Goal: Information Seeking & Learning: Learn about a topic

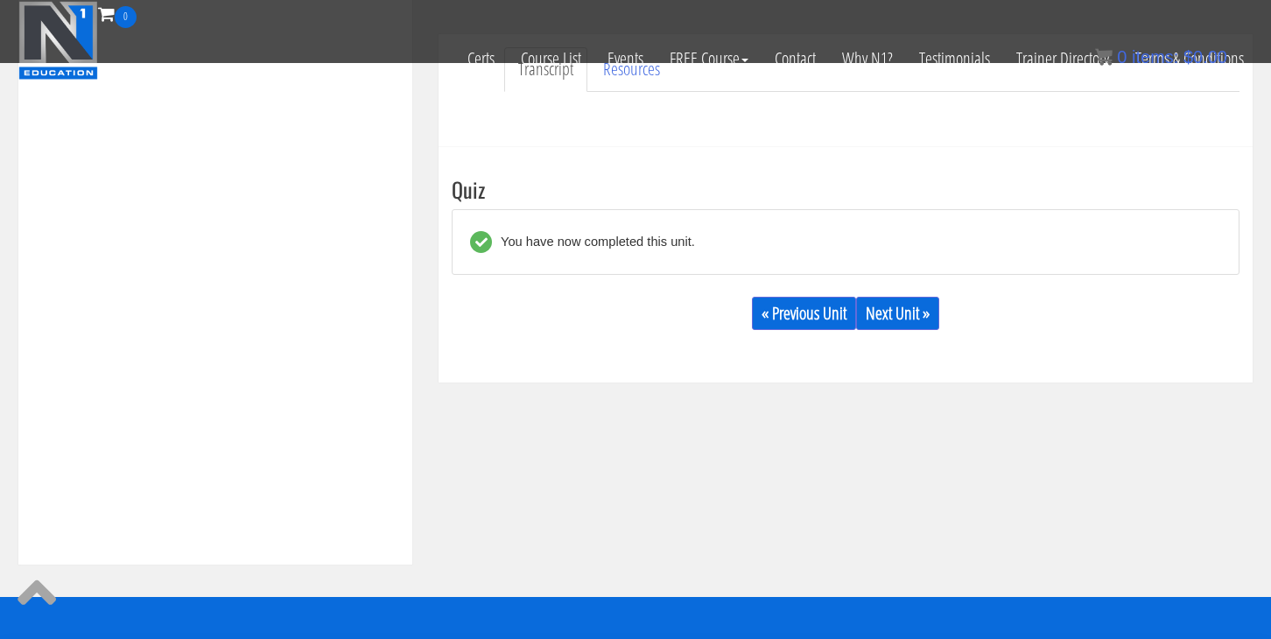
scroll to position [548, 0]
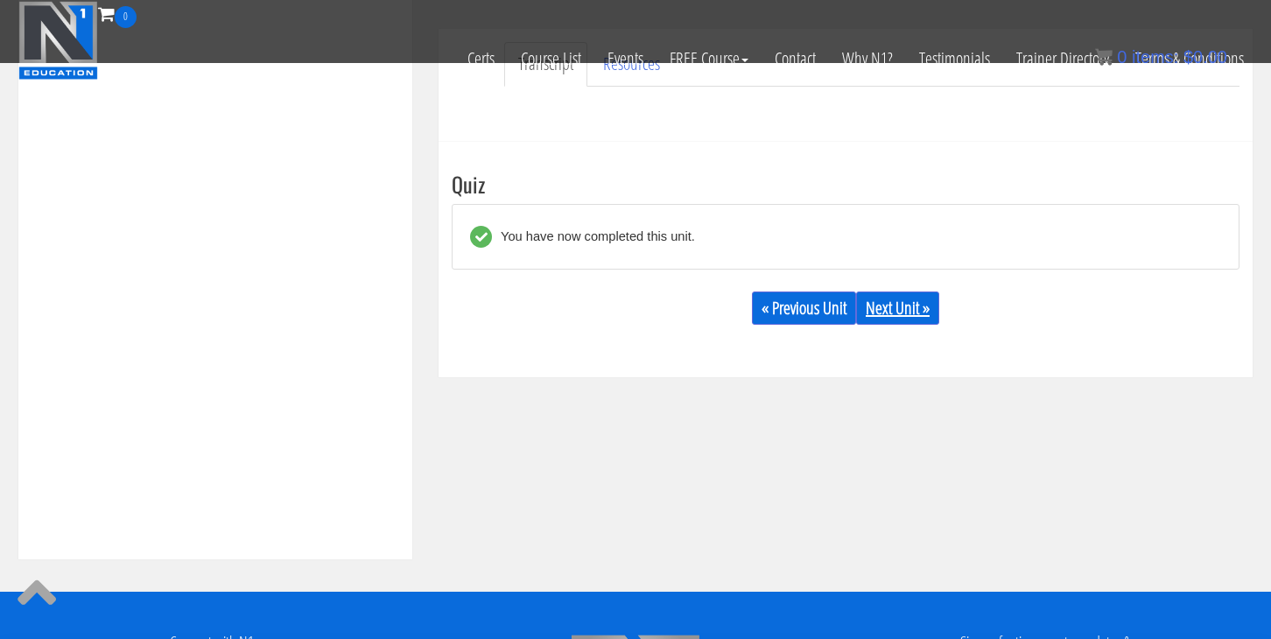
click at [901, 310] on link "Next Unit »" at bounding box center [897, 307] width 83 height 33
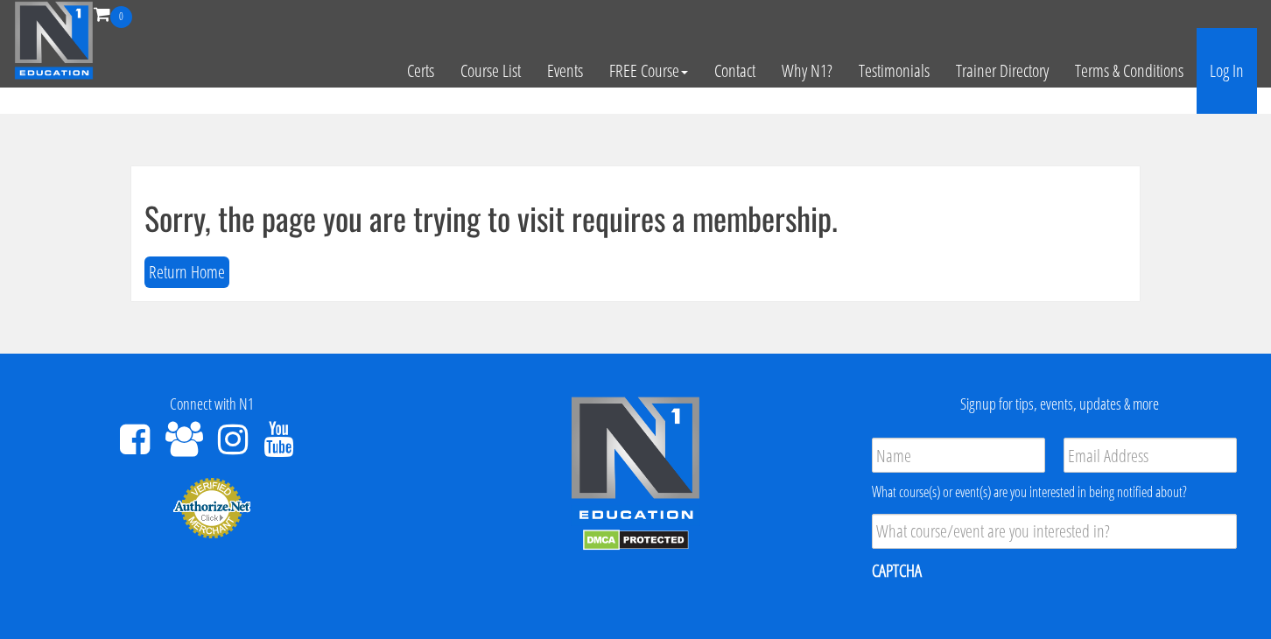
click at [1233, 60] on link "Log In" at bounding box center [1226, 71] width 60 height 86
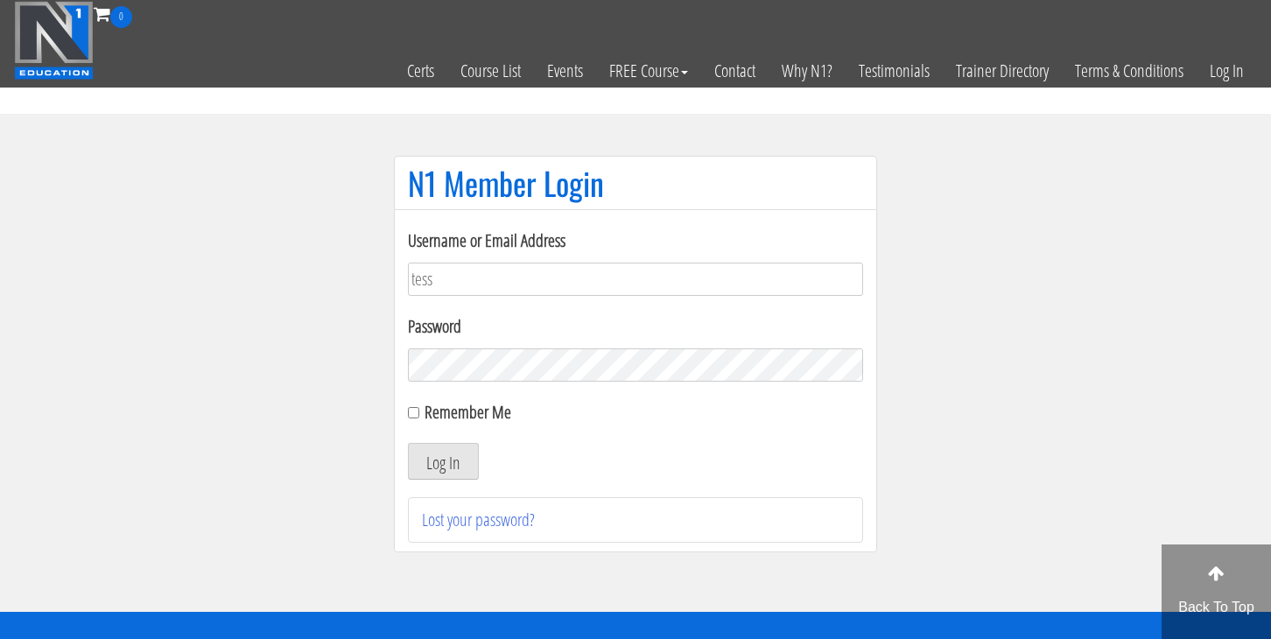
type input "tessamccombsx365@gmail.com"
click at [450, 453] on button "Log In" at bounding box center [443, 461] width 71 height 37
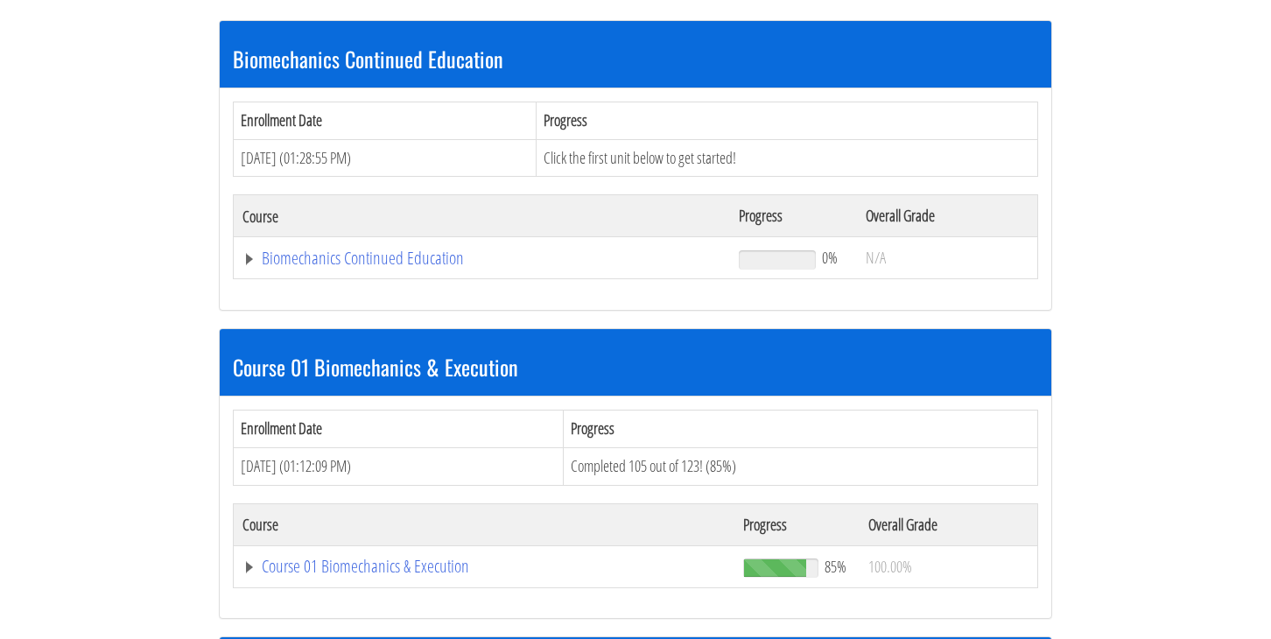
scroll to position [366, 0]
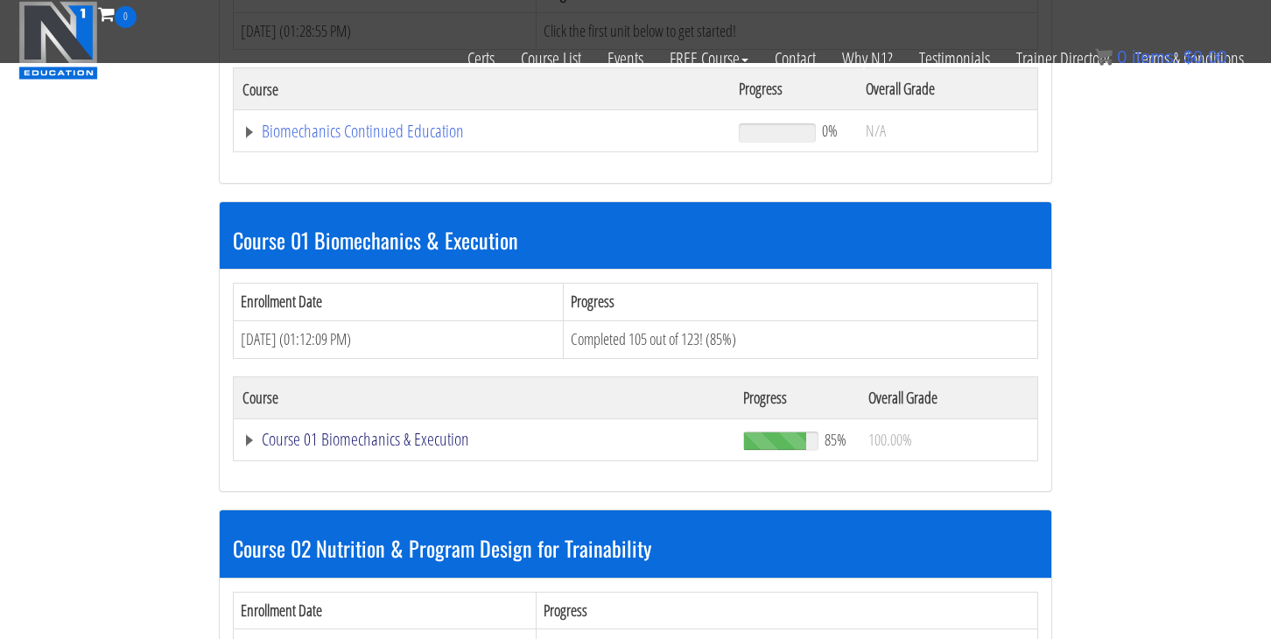
click at [415, 432] on link "Course 01 Biomechanics & Execution" at bounding box center [483, 440] width 483 height 18
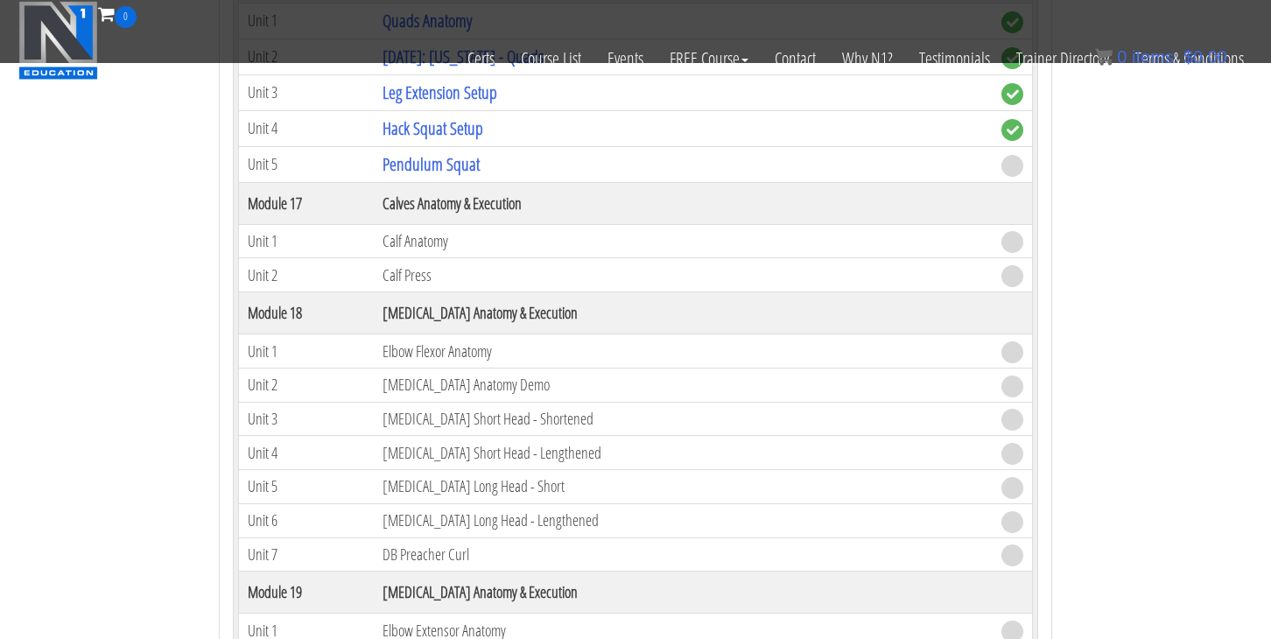
scroll to position [5099, 0]
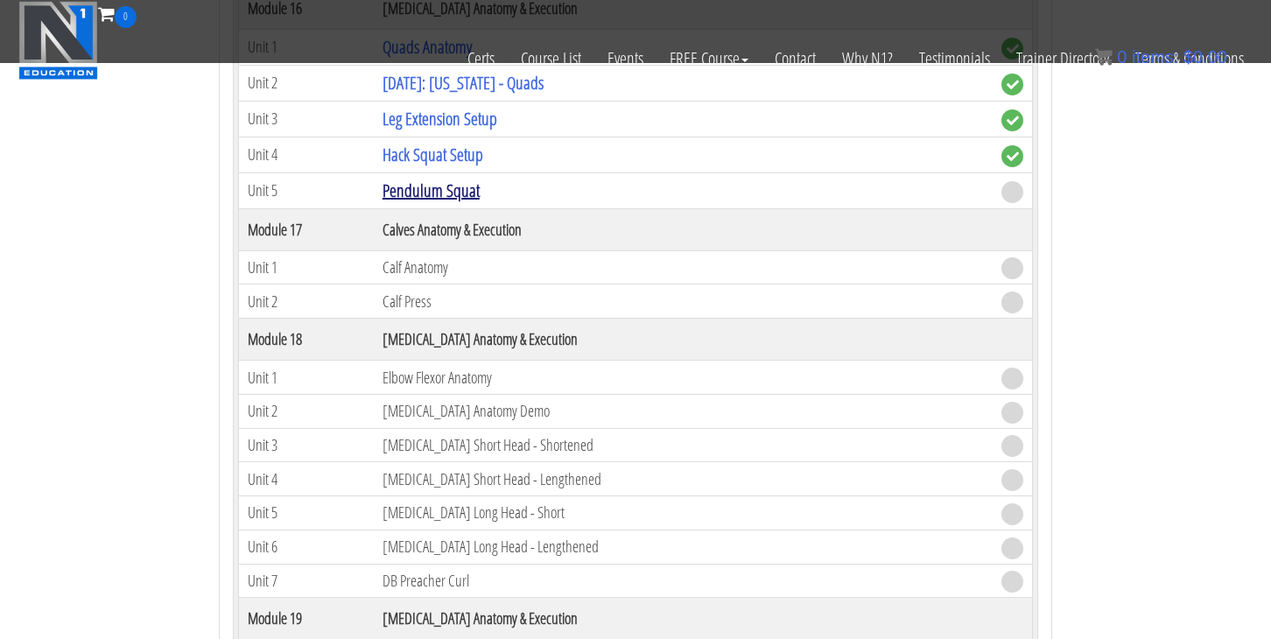
click at [422, 187] on link "Pendulum Squat" at bounding box center [430, 191] width 97 height 24
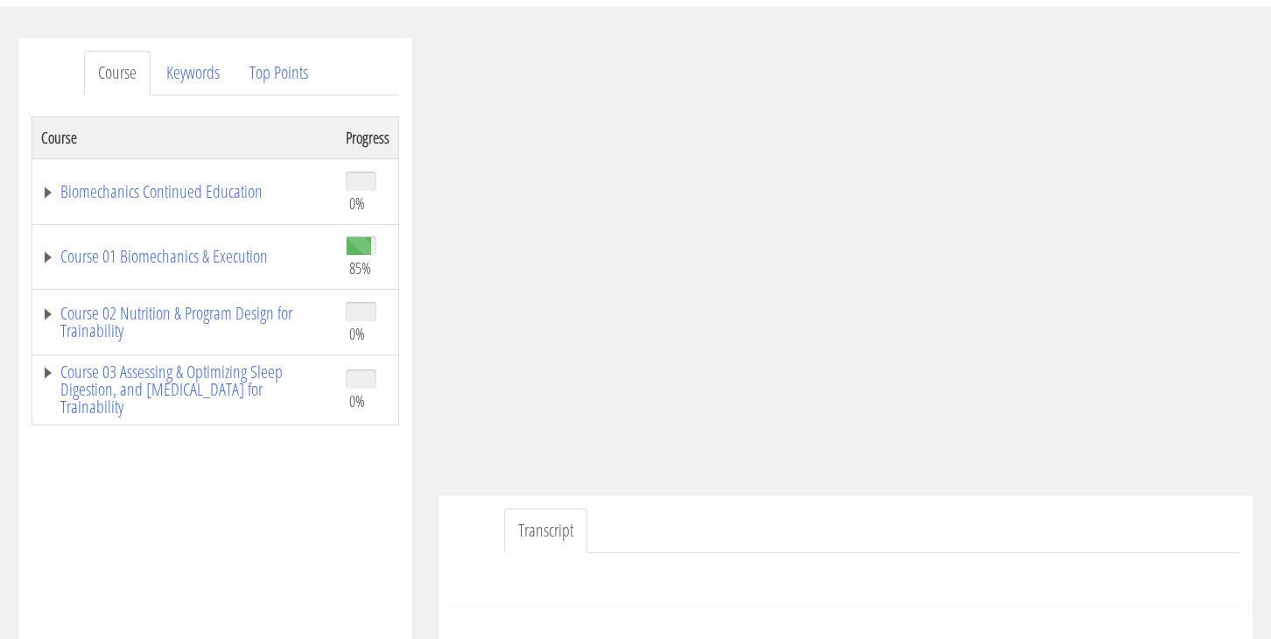
scroll to position [193, 0]
click at [1079, 512] on ul "Transcript" at bounding box center [871, 529] width 735 height 45
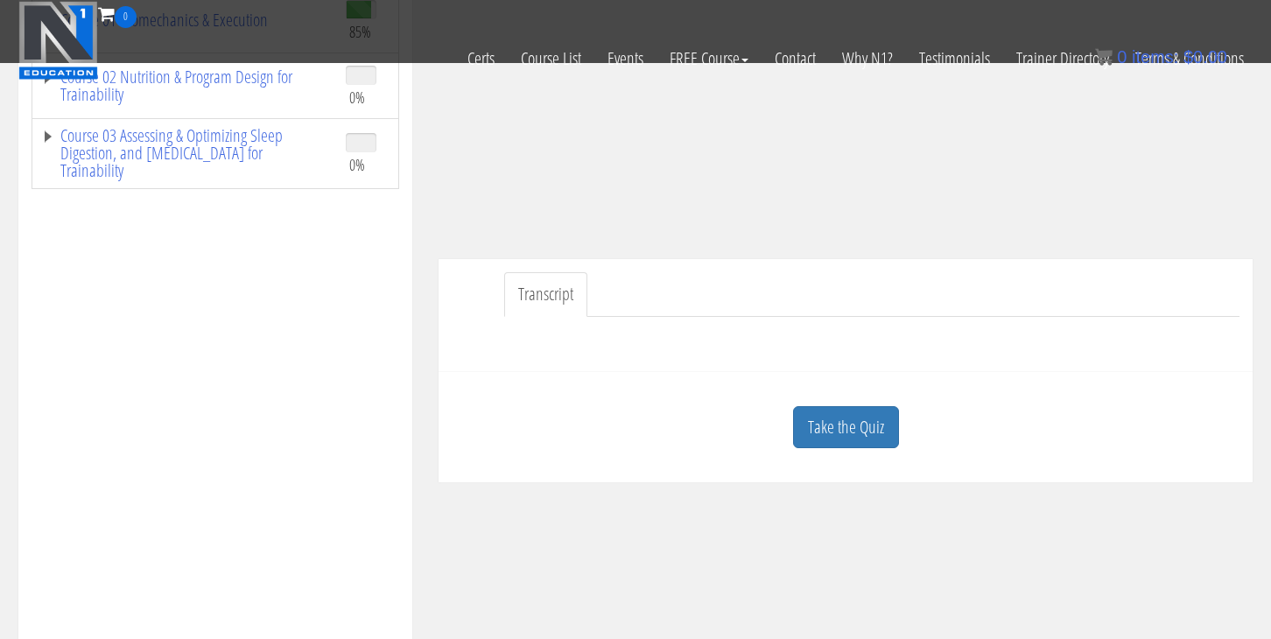
scroll to position [319, 0]
click at [868, 433] on link "Take the Quiz" at bounding box center [846, 425] width 106 height 43
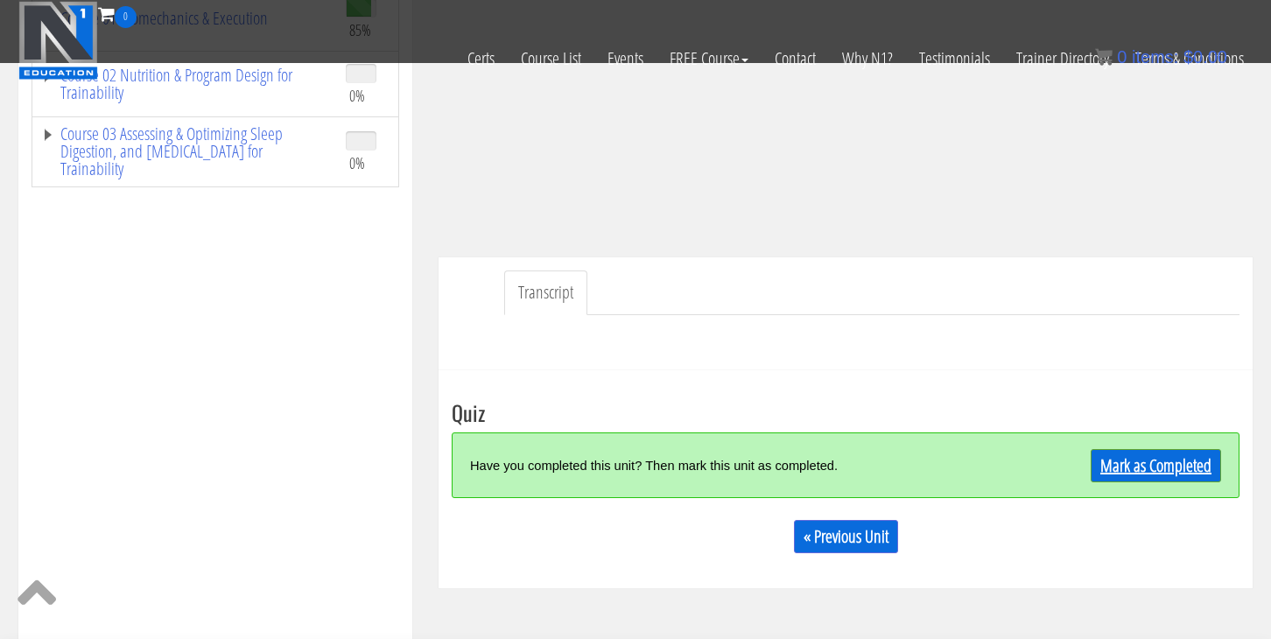
click at [1164, 470] on link "Mark as Completed" at bounding box center [1155, 465] width 130 height 33
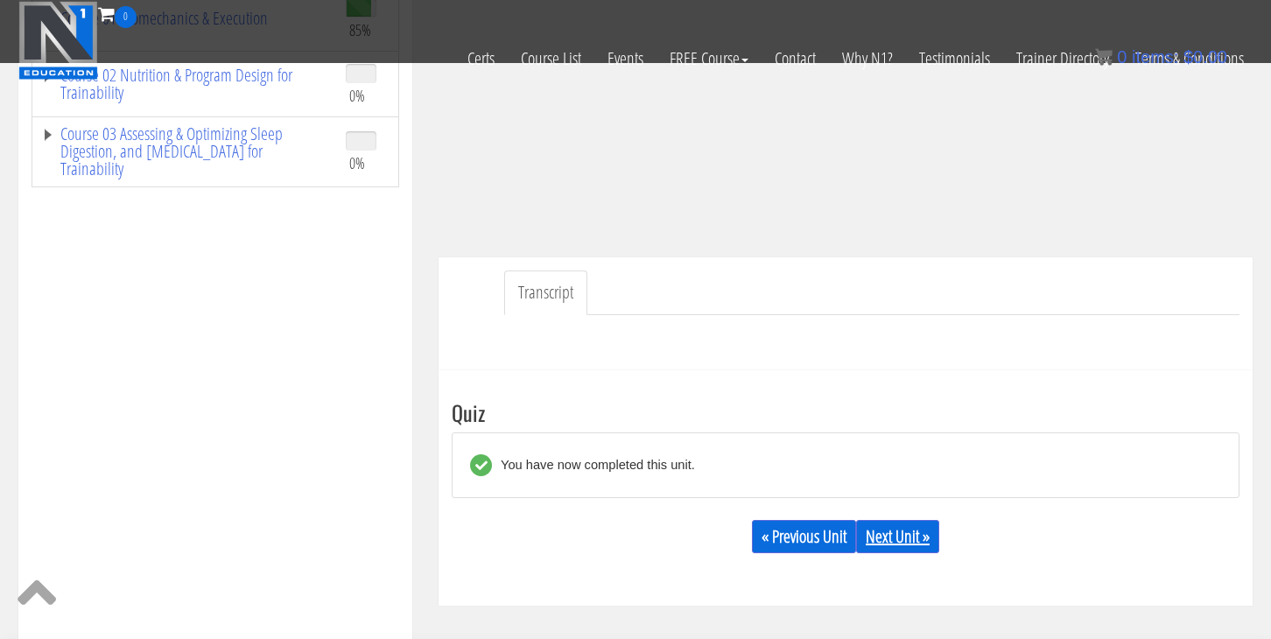
click at [897, 535] on link "Next Unit »" at bounding box center [897, 536] width 83 height 33
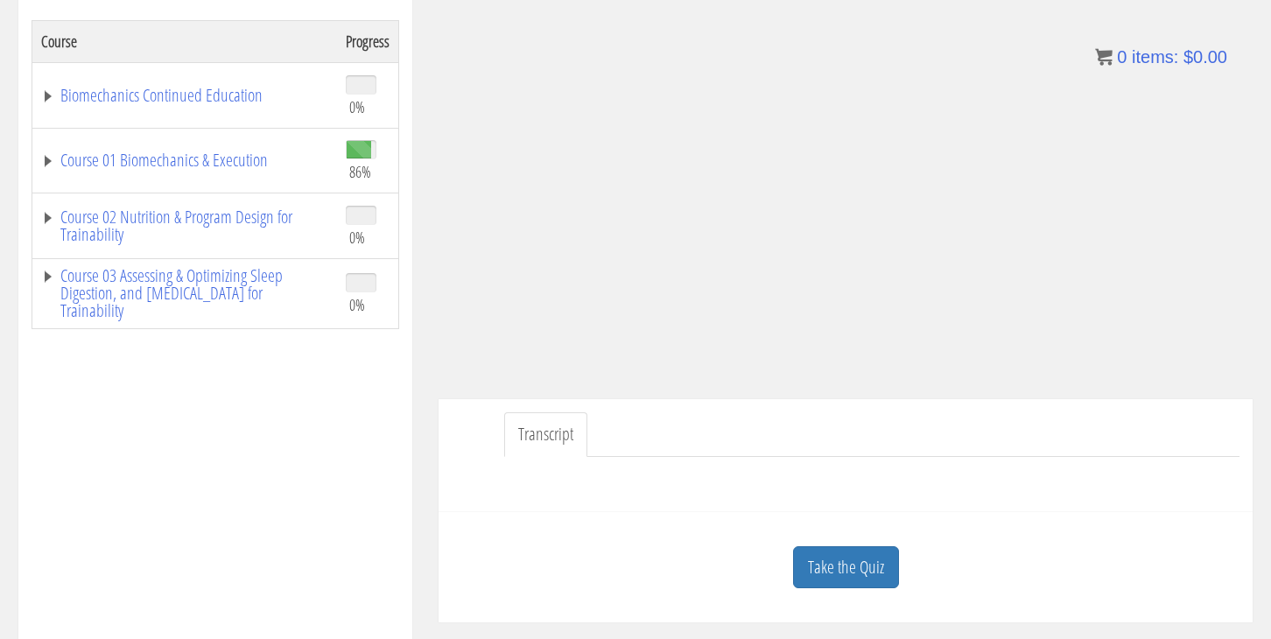
scroll to position [292, 0]
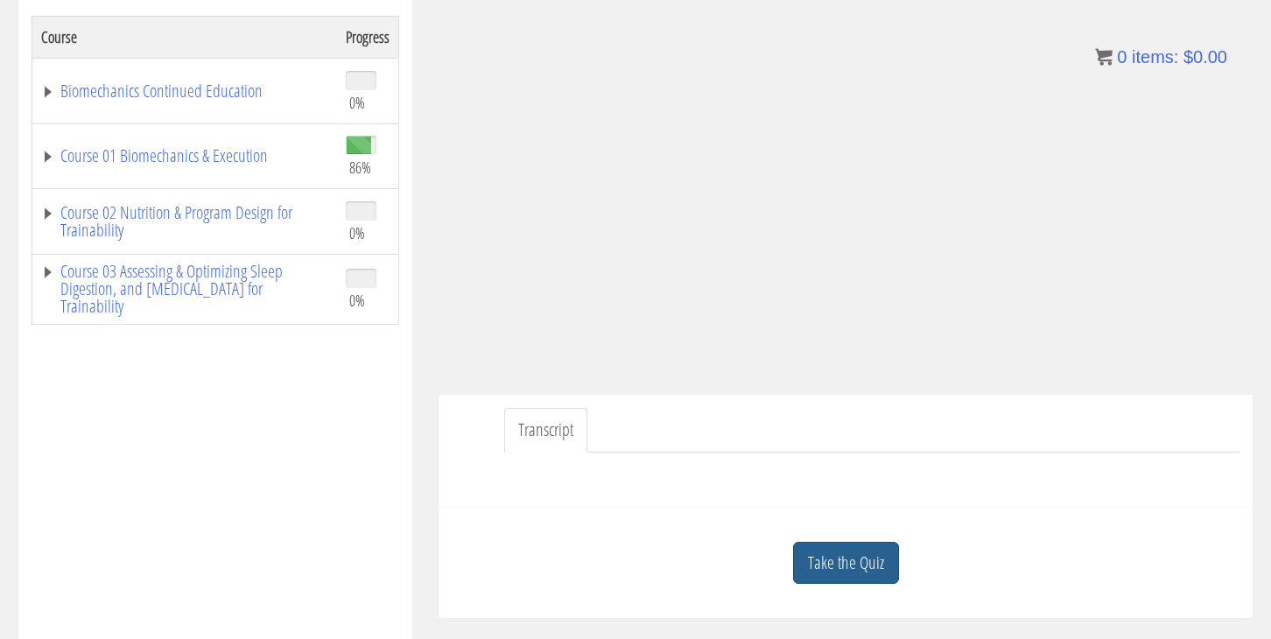
click at [857, 564] on link "Take the Quiz" at bounding box center [846, 563] width 106 height 43
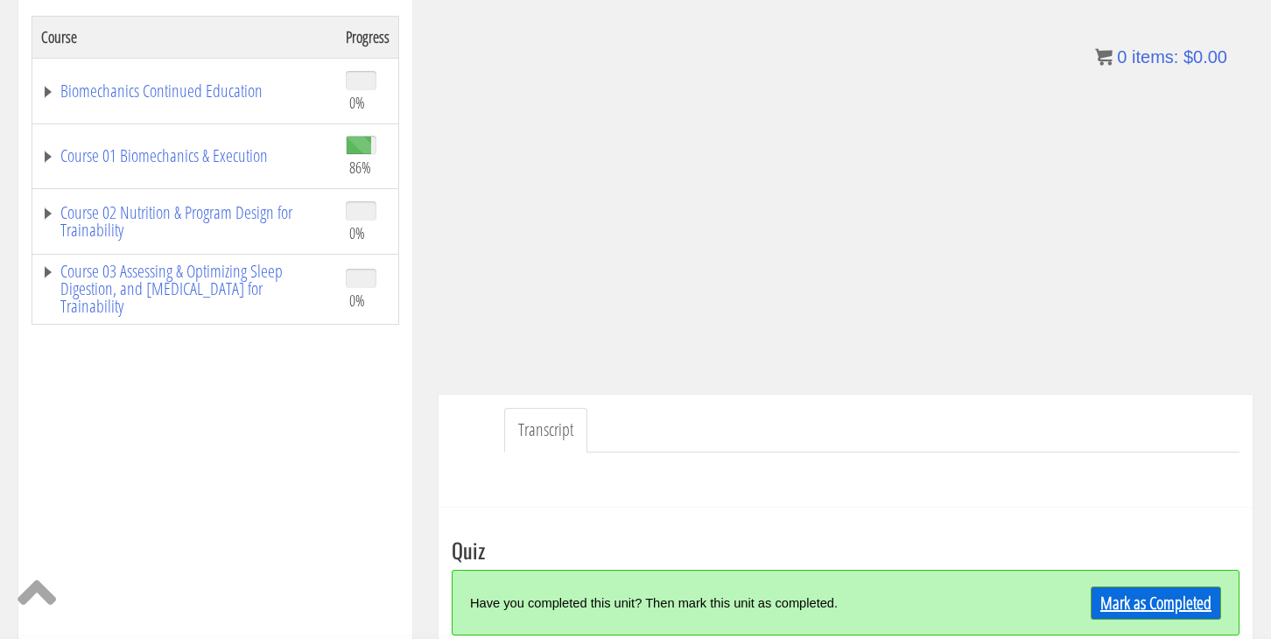
click at [1121, 595] on link "Mark as Completed" at bounding box center [1155, 602] width 130 height 33
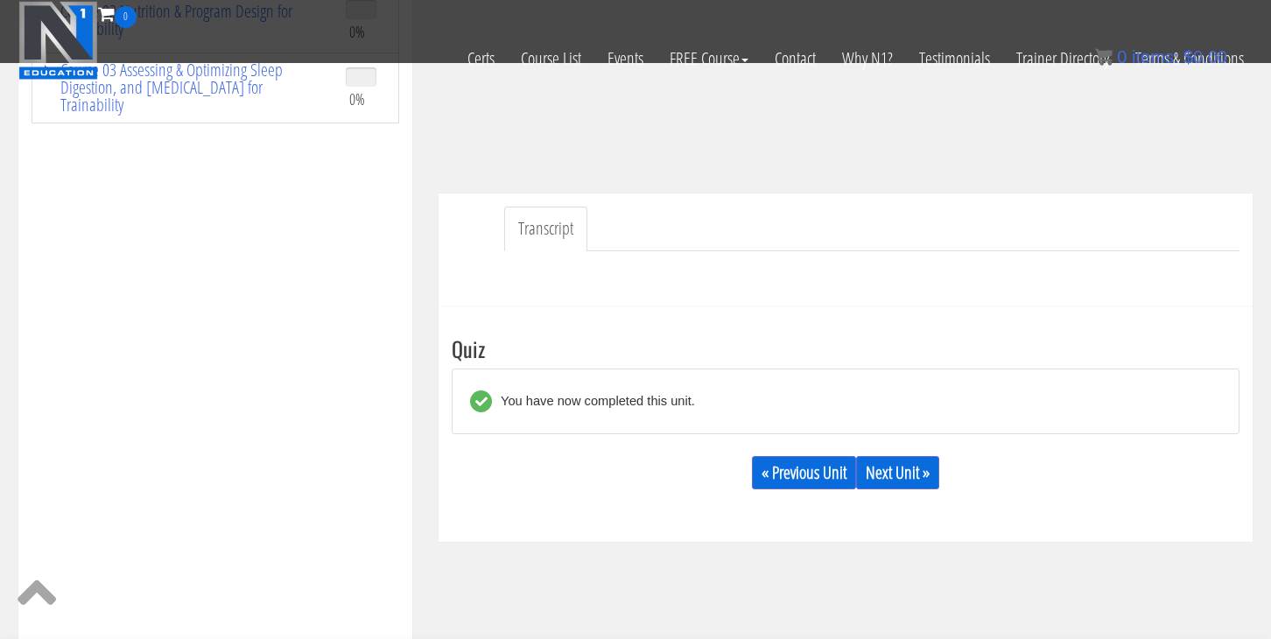
scroll to position [393, 0]
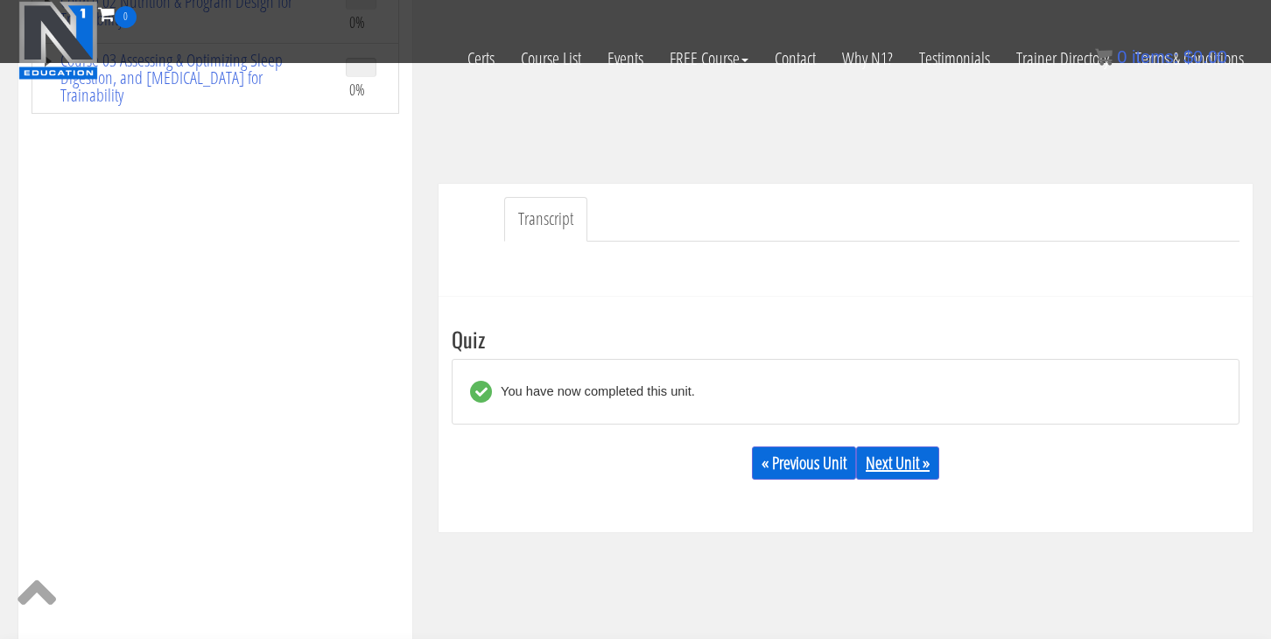
click at [917, 449] on link "Next Unit »" at bounding box center [897, 462] width 83 height 33
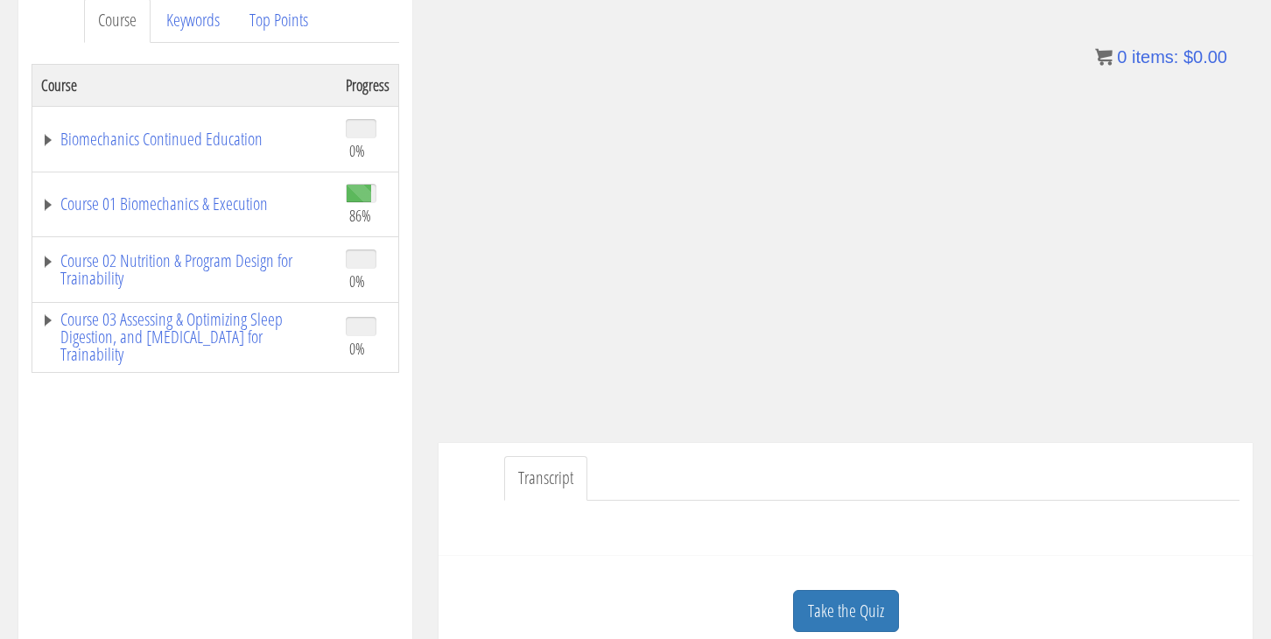
scroll to position [254, 0]
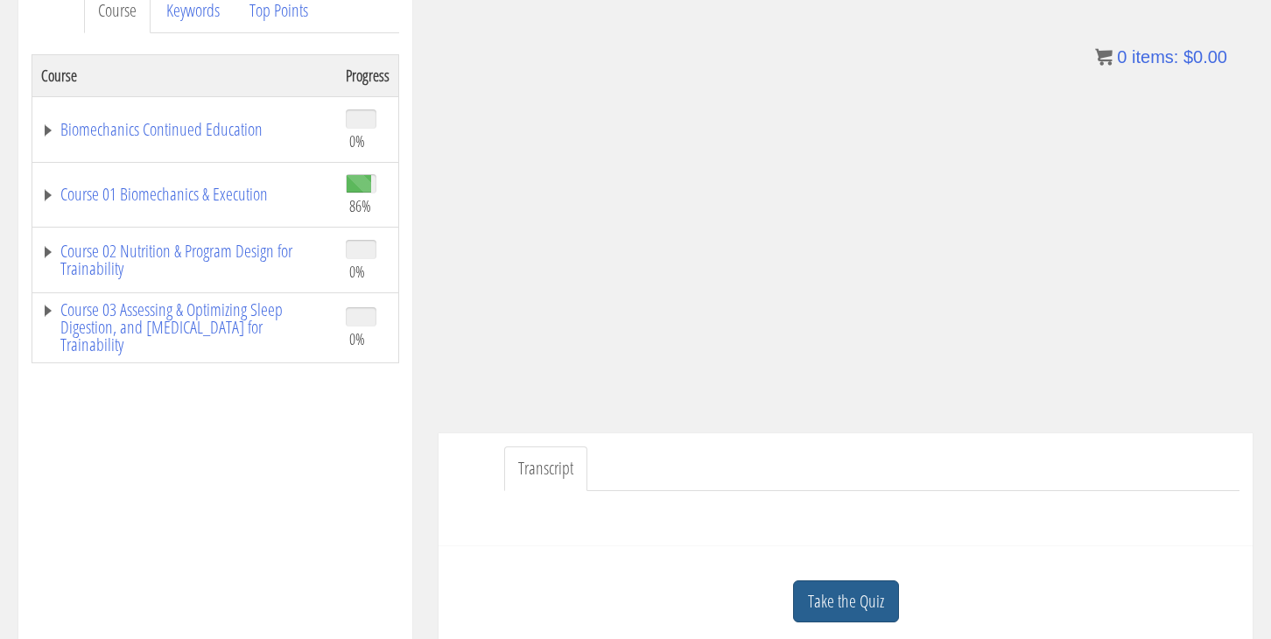
click at [837, 606] on link "Take the Quiz" at bounding box center [846, 601] width 106 height 43
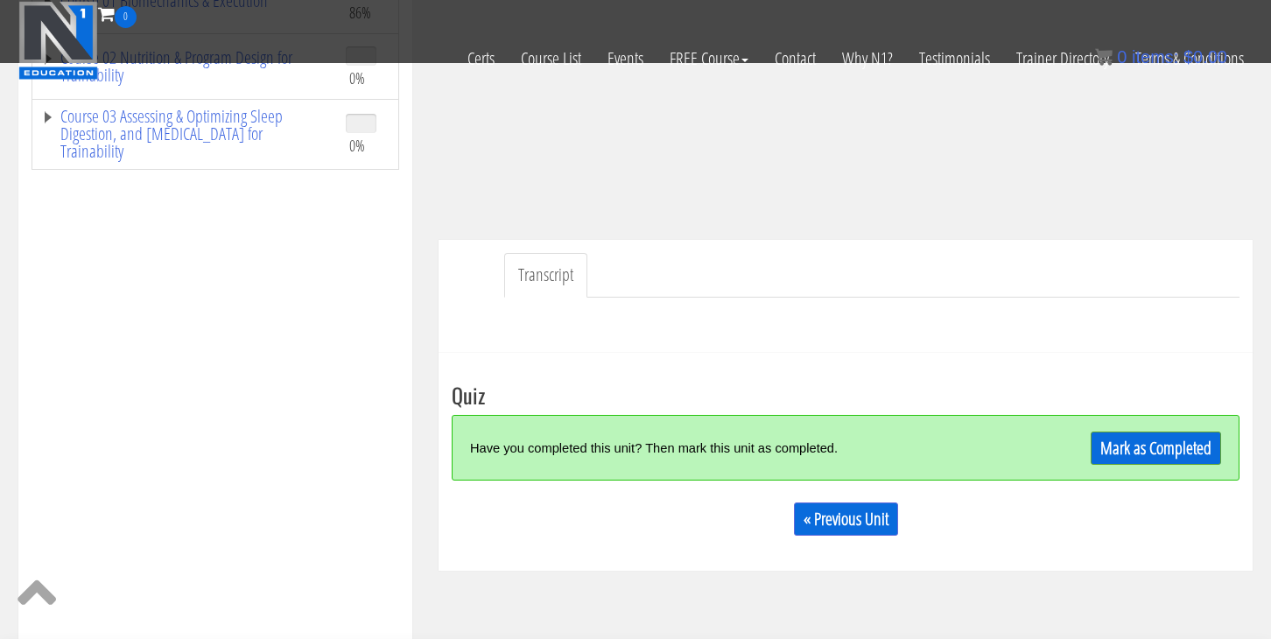
scroll to position [340, 0]
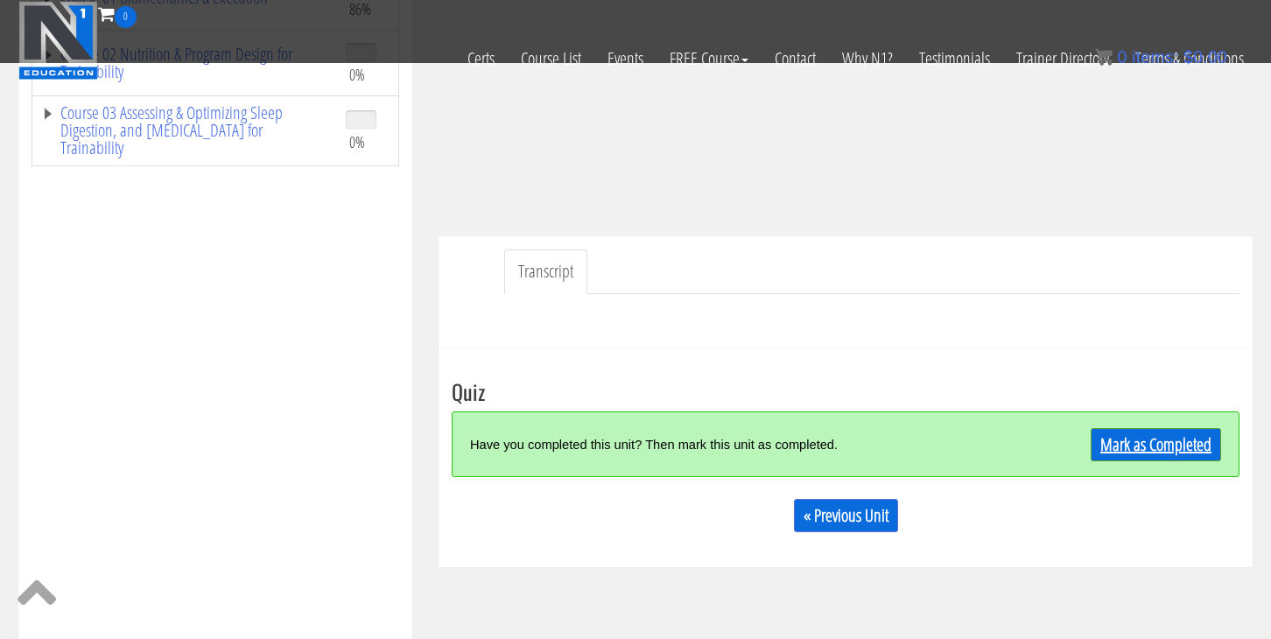
click at [1162, 435] on link "Mark as Completed" at bounding box center [1155, 444] width 130 height 33
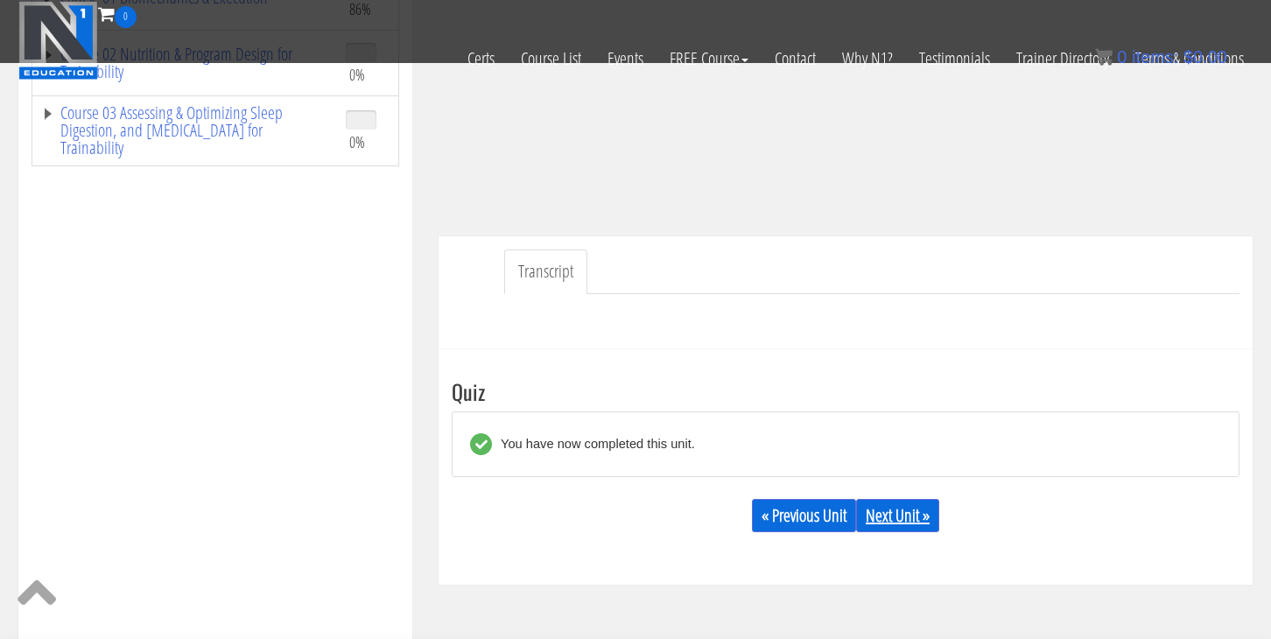
click at [897, 515] on link "Next Unit »" at bounding box center [897, 515] width 83 height 33
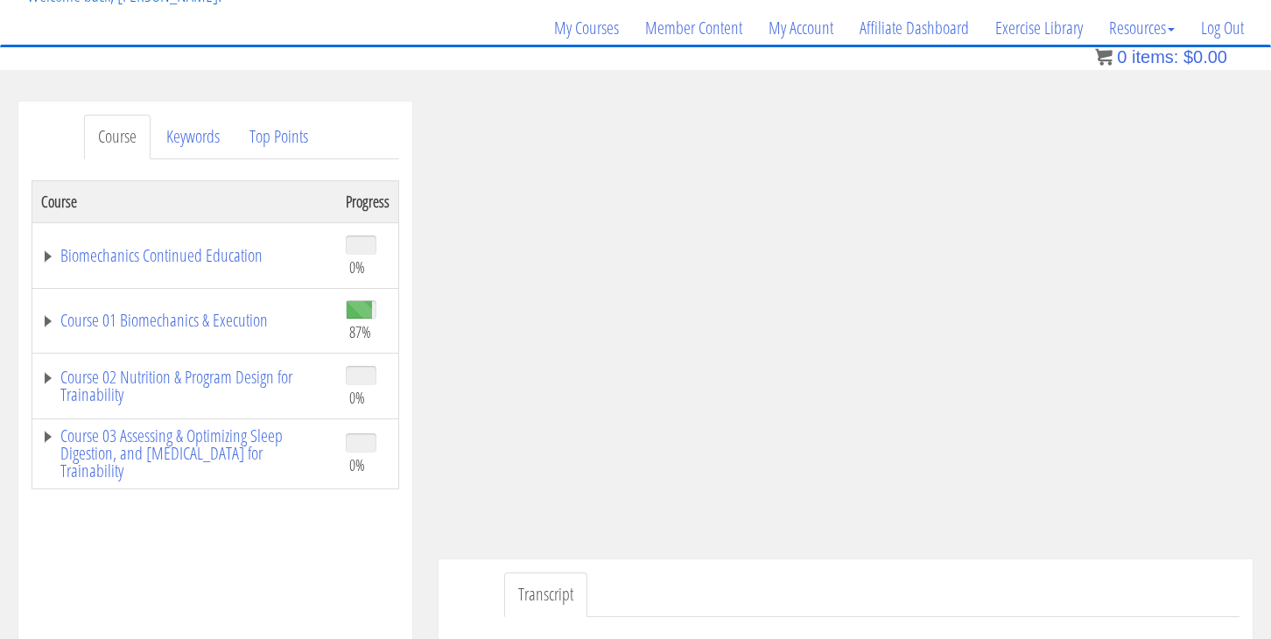
scroll to position [167, 0]
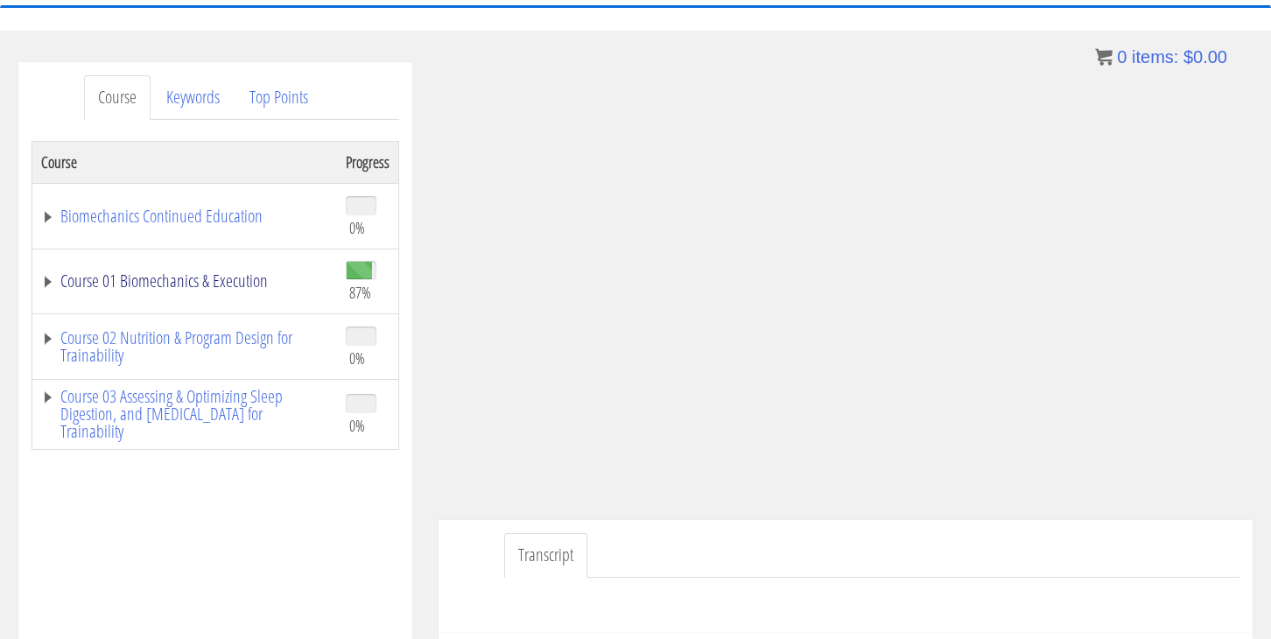
click at [243, 285] on link "Course 01 Biomechanics & Execution" at bounding box center [184, 281] width 287 height 18
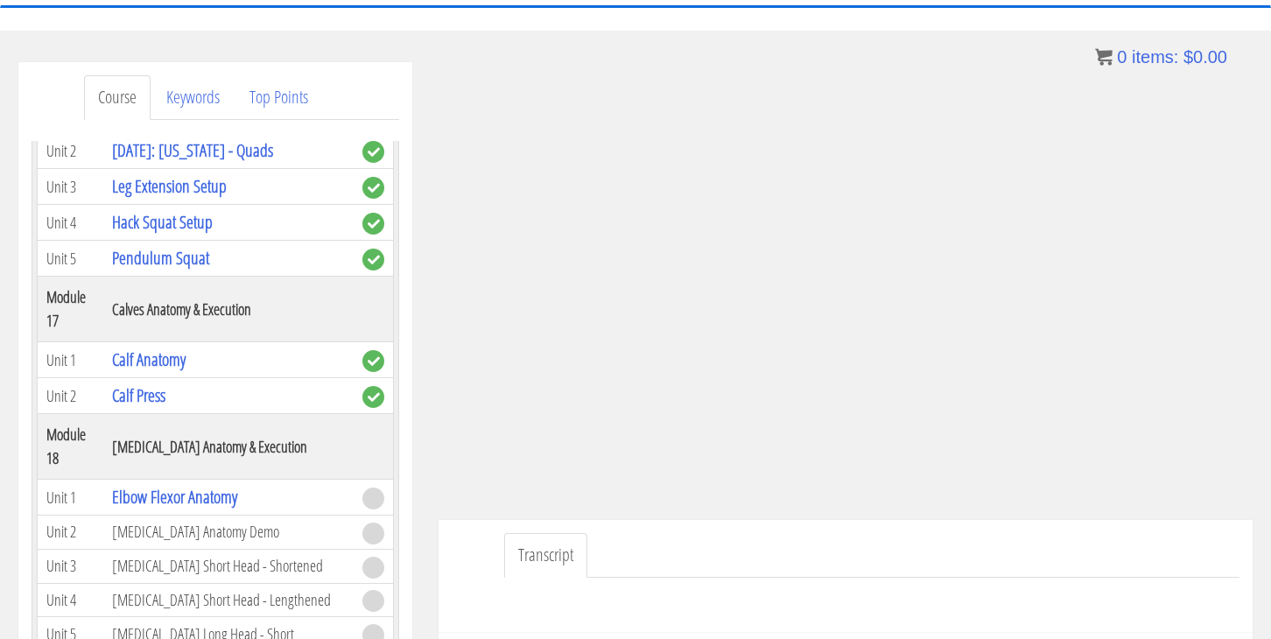
scroll to position [5324, 0]
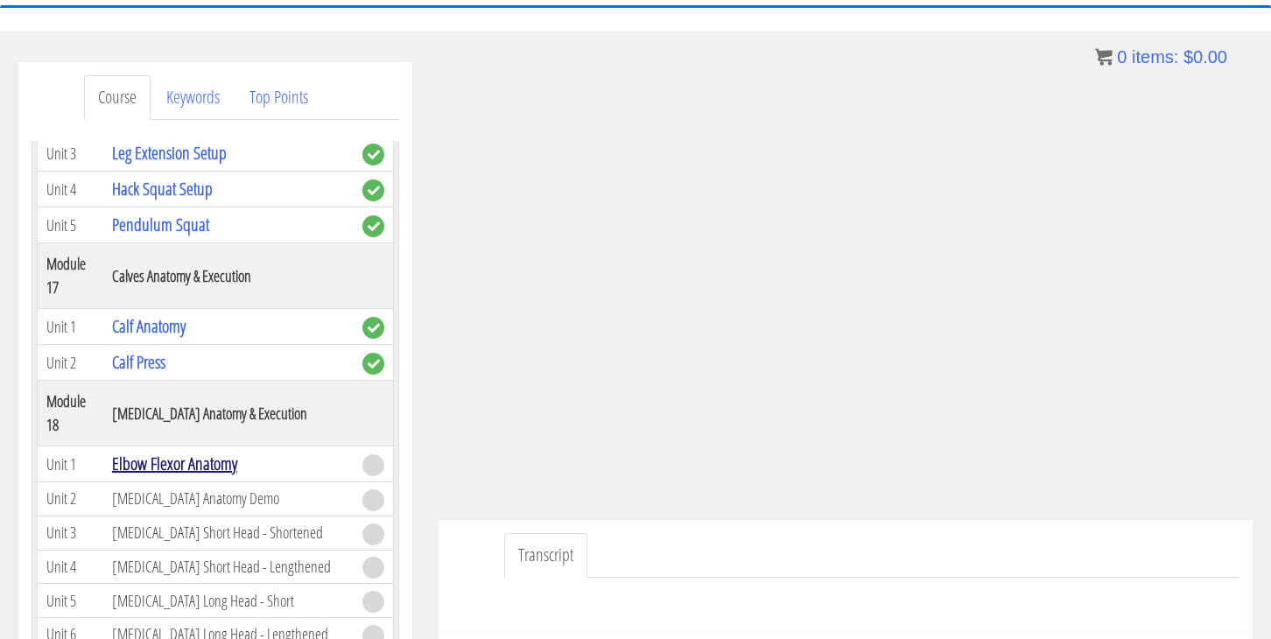
click at [195, 452] on link "Elbow Flexor Anatomy" at bounding box center [174, 464] width 125 height 24
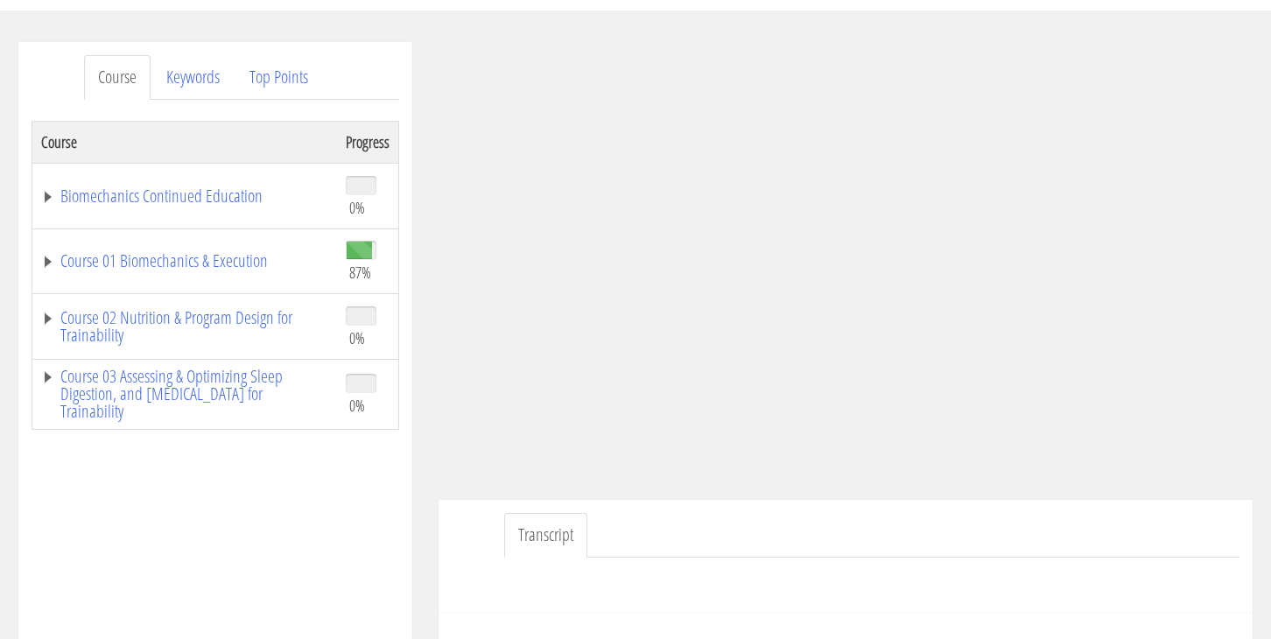
scroll to position [201, 0]
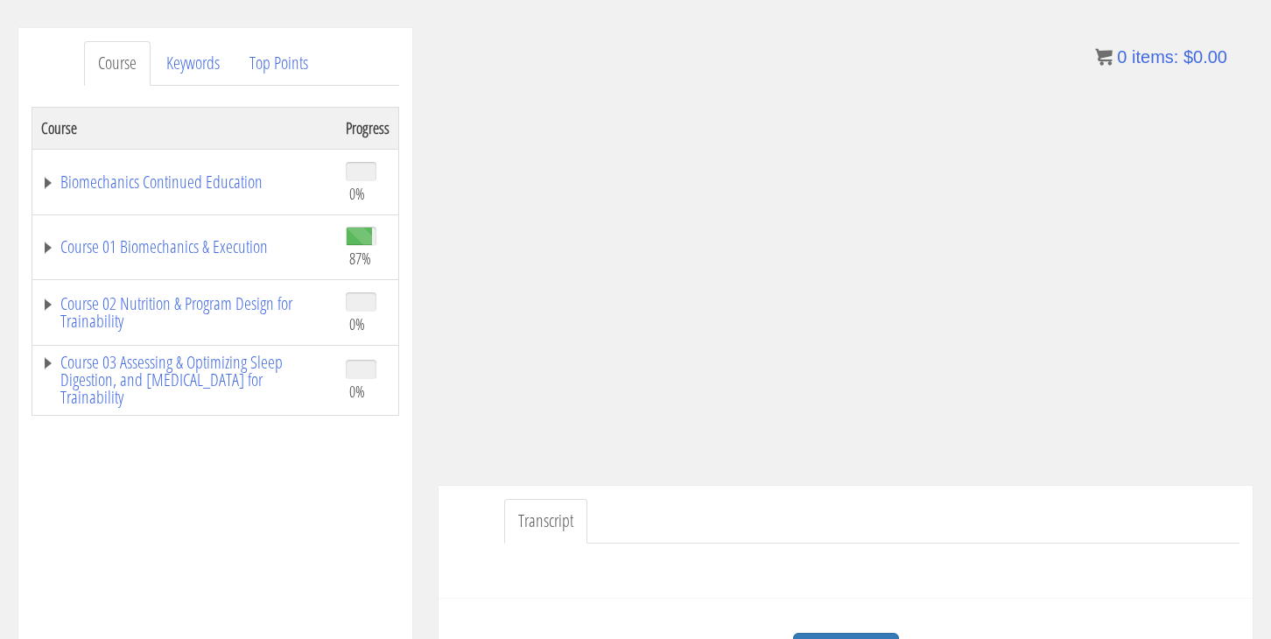
click at [1089, 508] on ul "Transcript" at bounding box center [871, 521] width 735 height 45
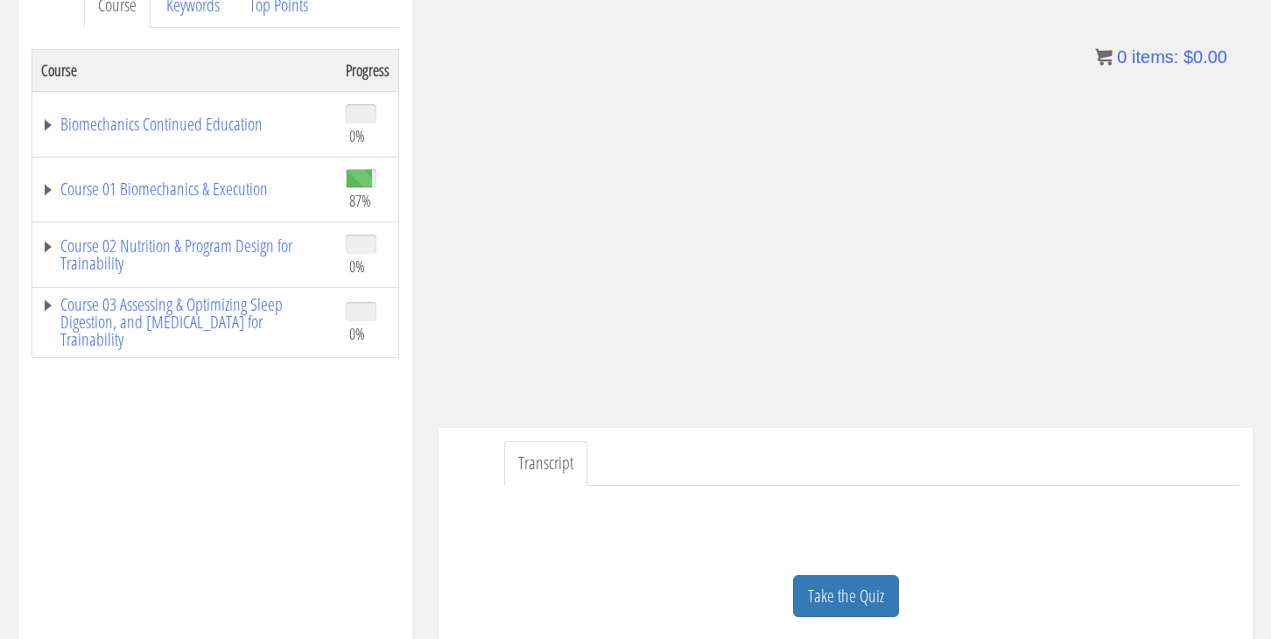
scroll to position [280, 0]
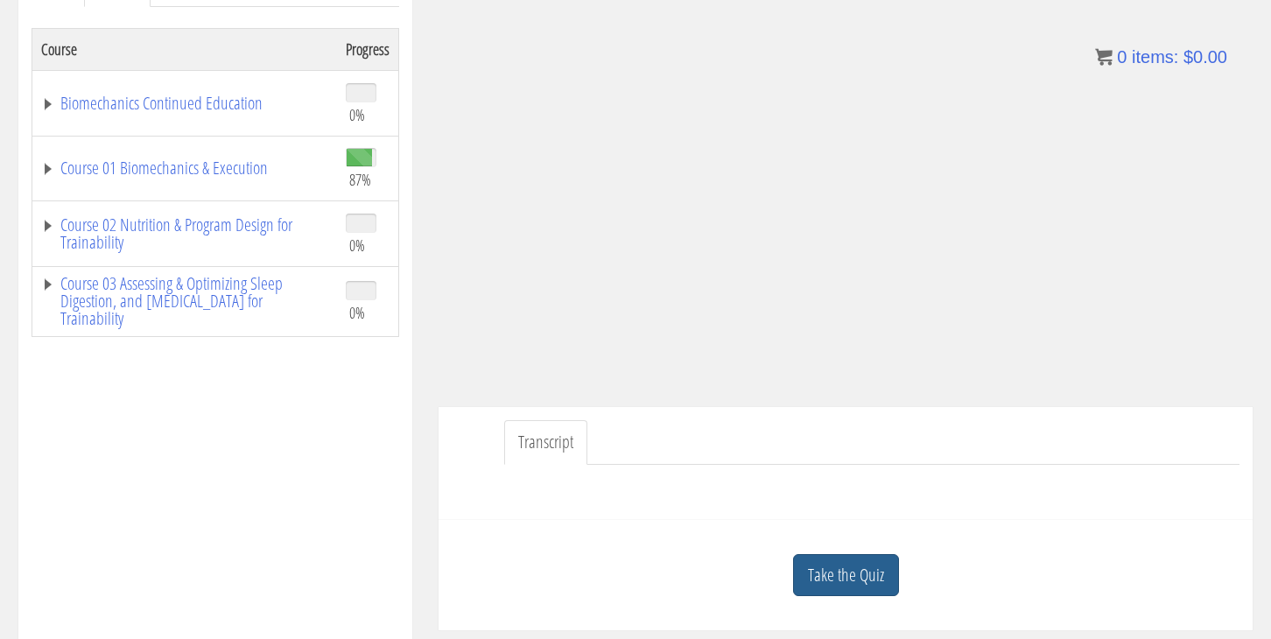
click at [826, 562] on link "Take the Quiz" at bounding box center [846, 575] width 106 height 43
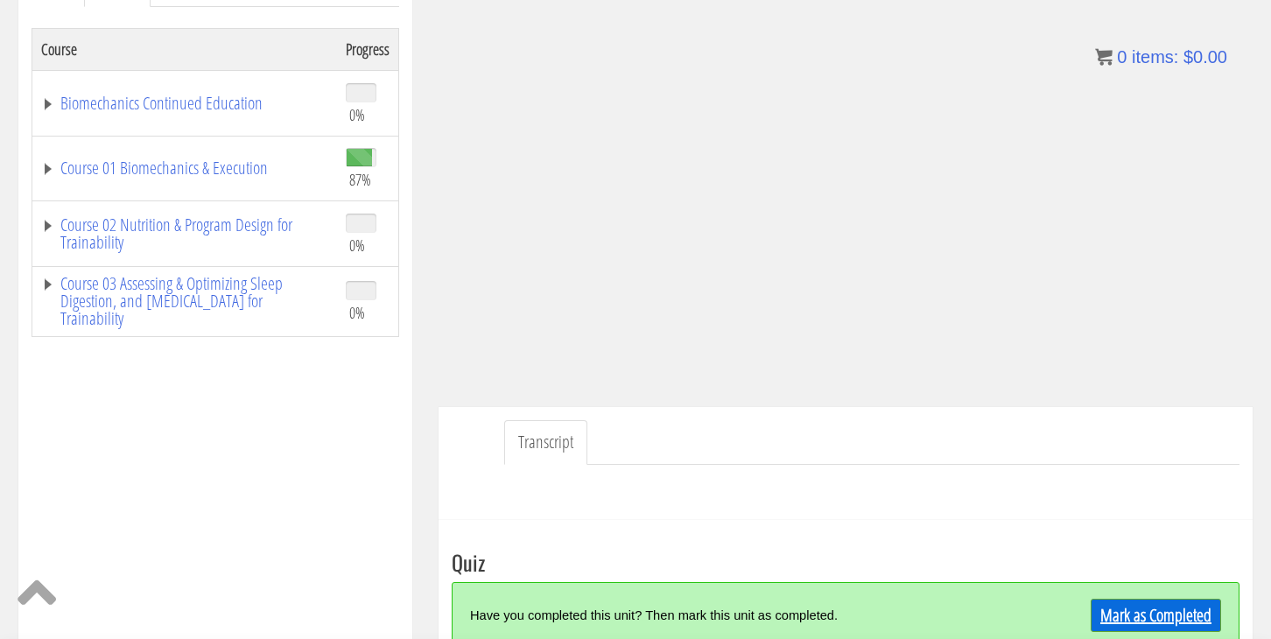
click at [1157, 620] on link "Mark as Completed" at bounding box center [1155, 615] width 130 height 33
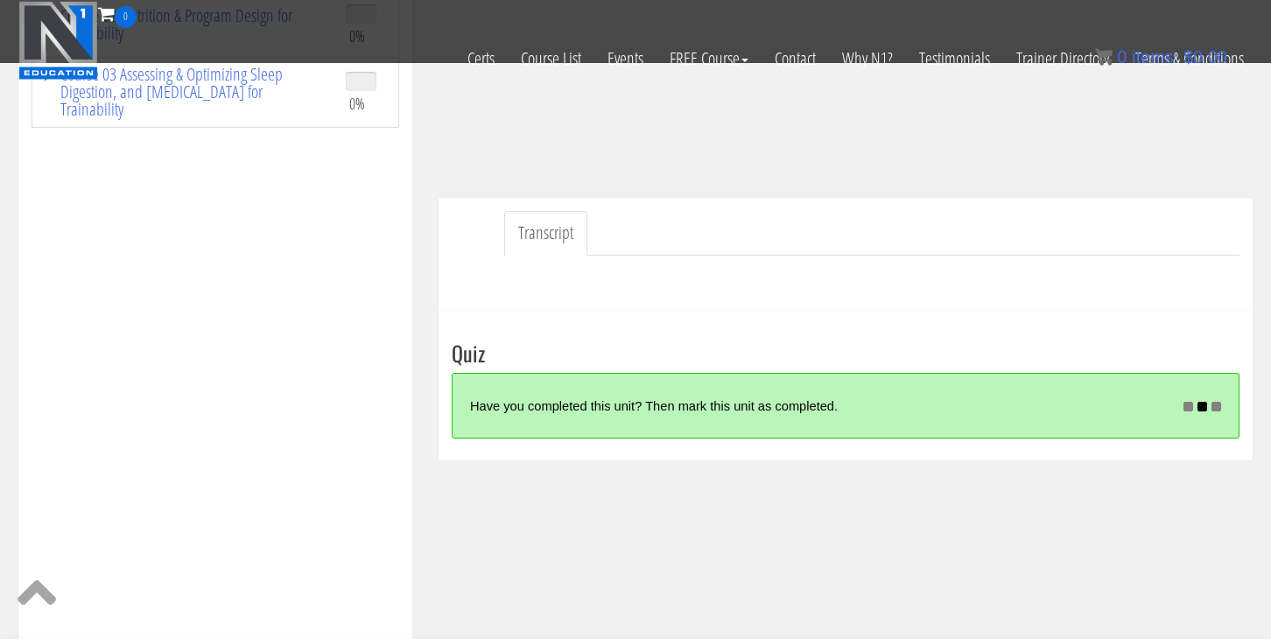
scroll to position [389, 0]
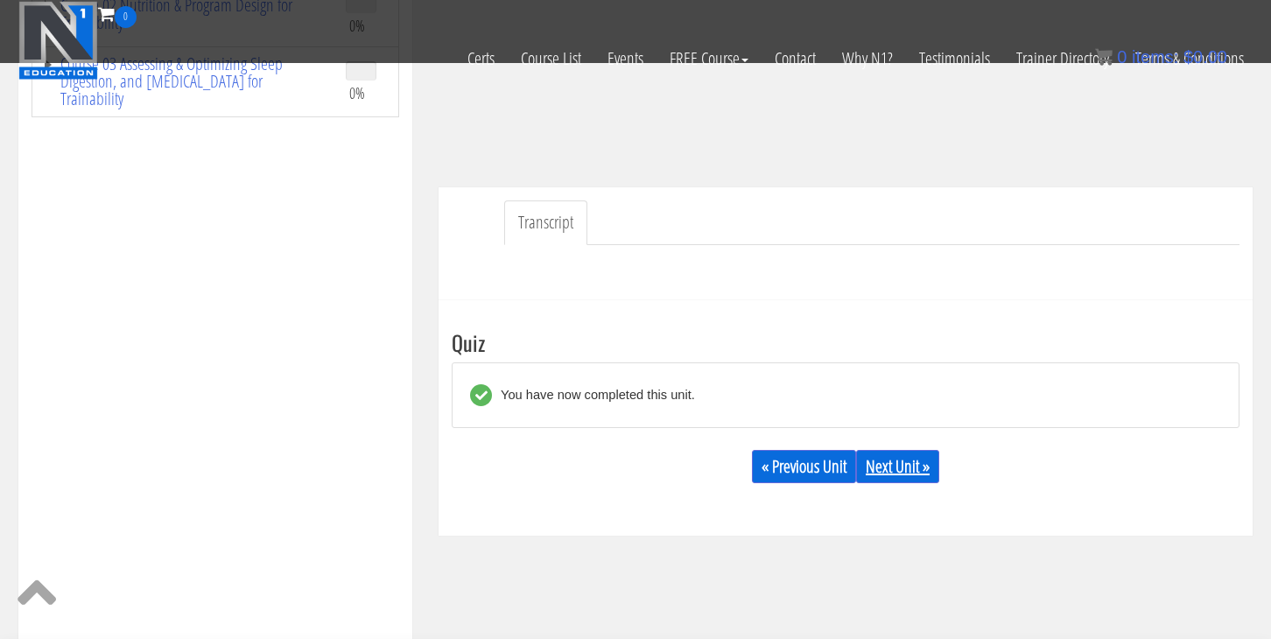
click at [902, 466] on link "Next Unit »" at bounding box center [897, 466] width 83 height 33
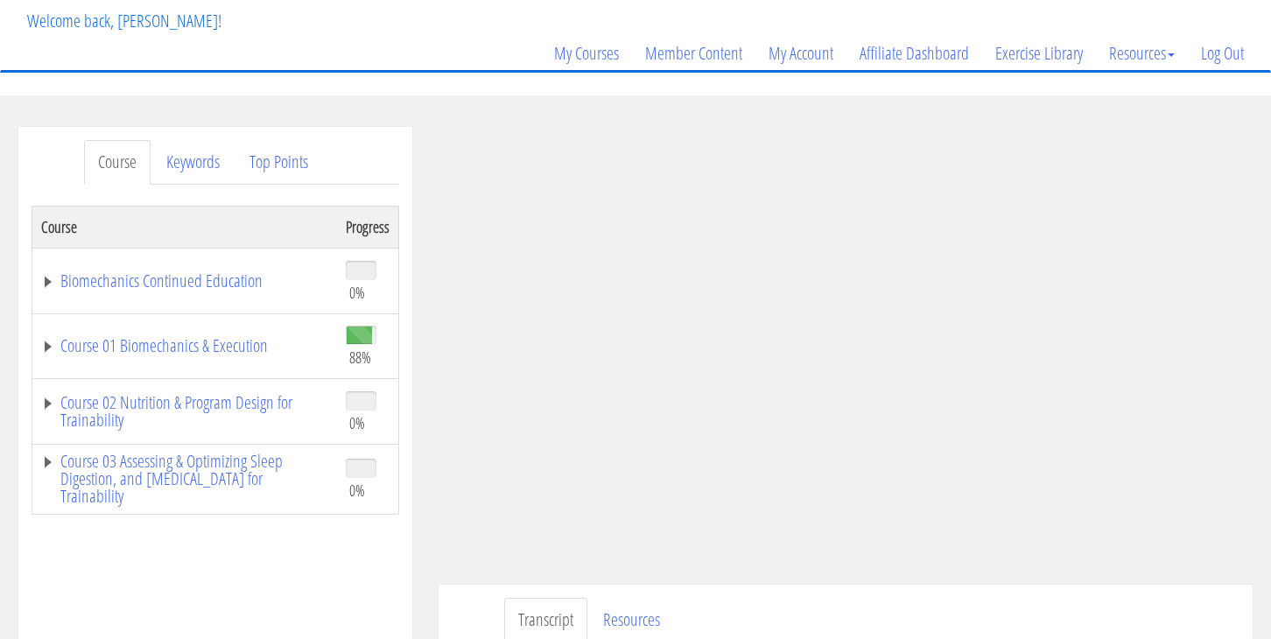
scroll to position [109, 0]
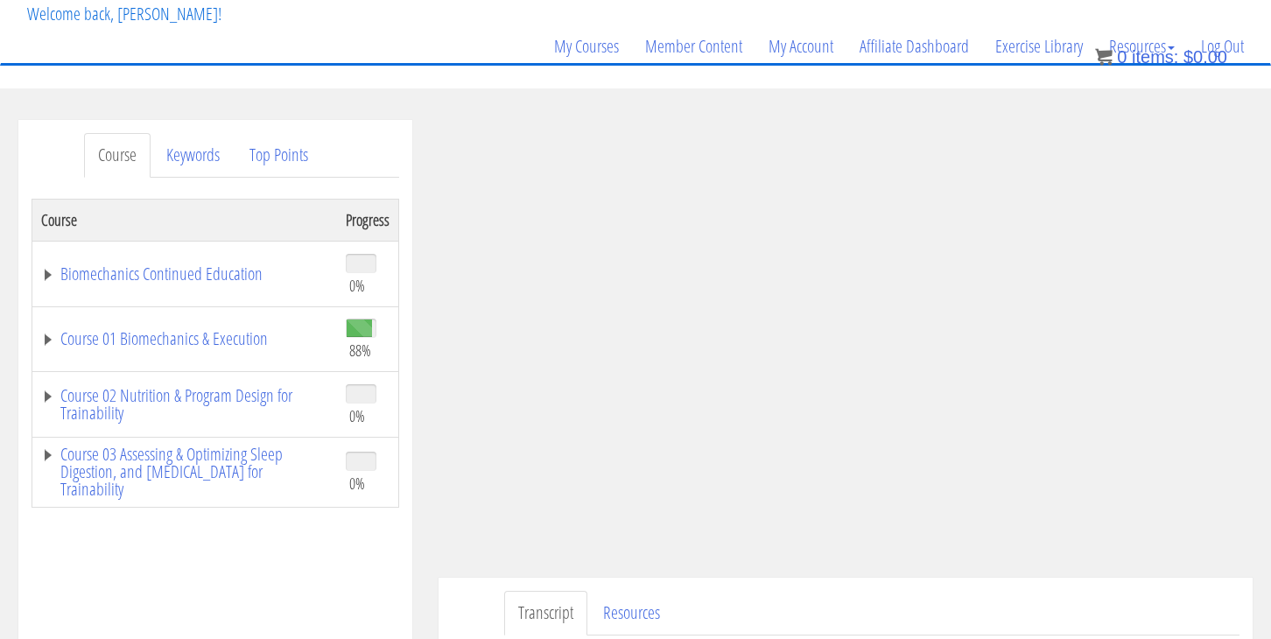
click at [1174, 599] on ul "Transcript Resources" at bounding box center [871, 613] width 735 height 45
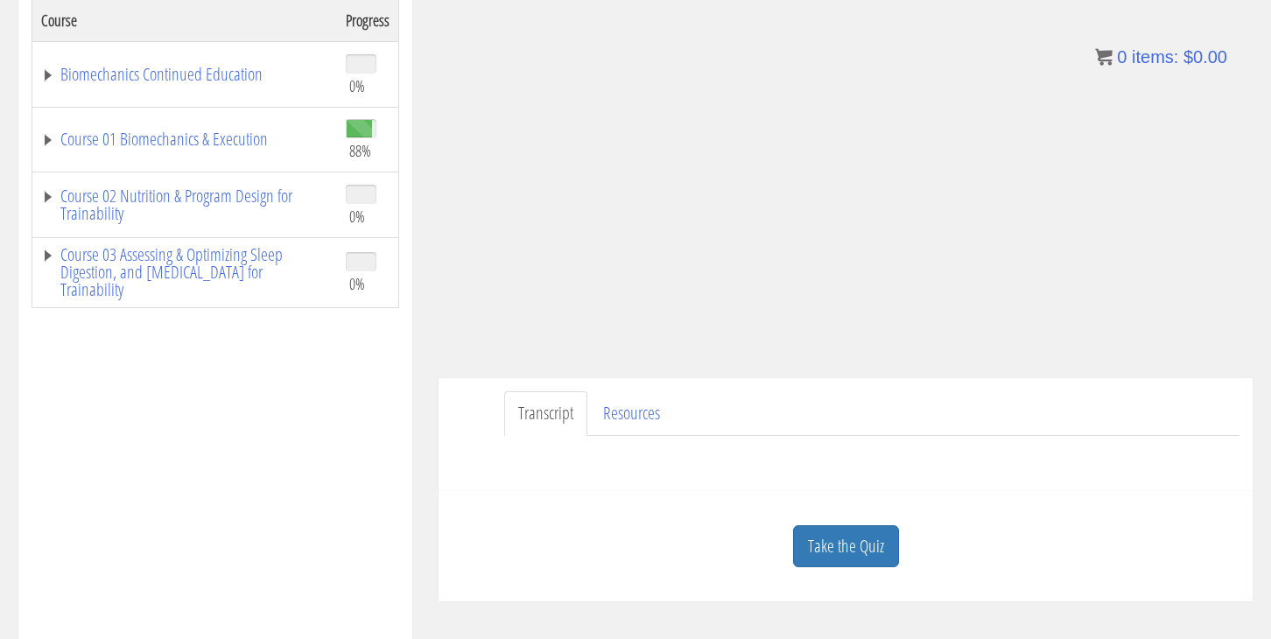
scroll to position [328, 0]
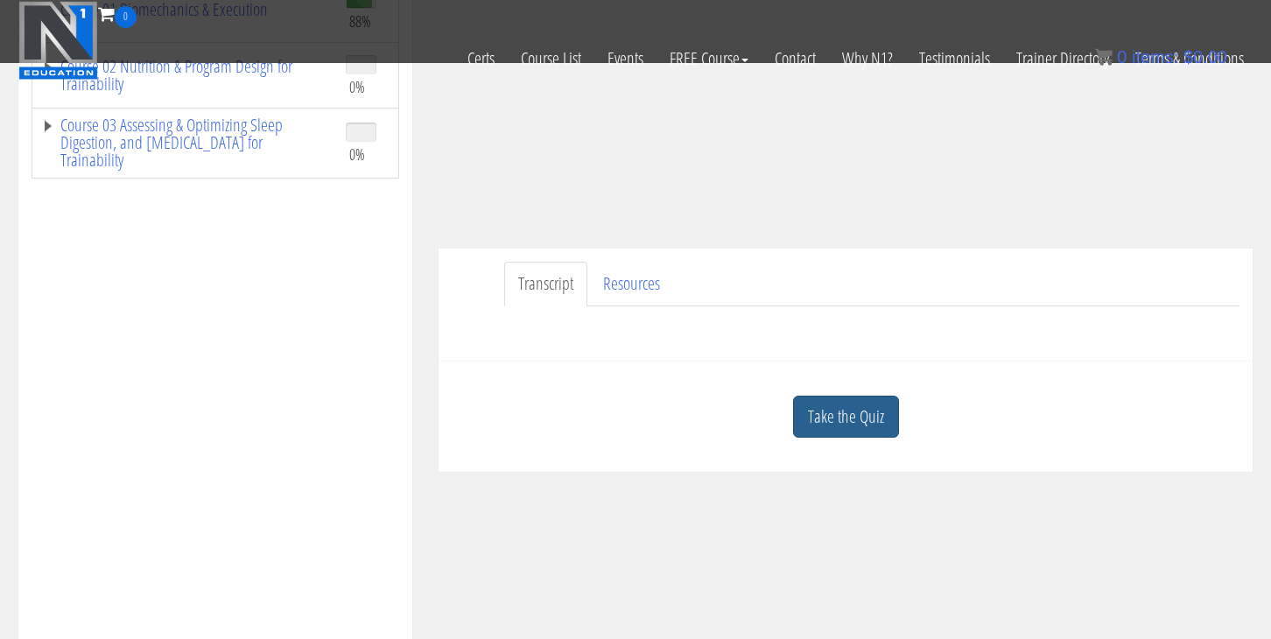
click at [842, 424] on link "Take the Quiz" at bounding box center [846, 417] width 106 height 43
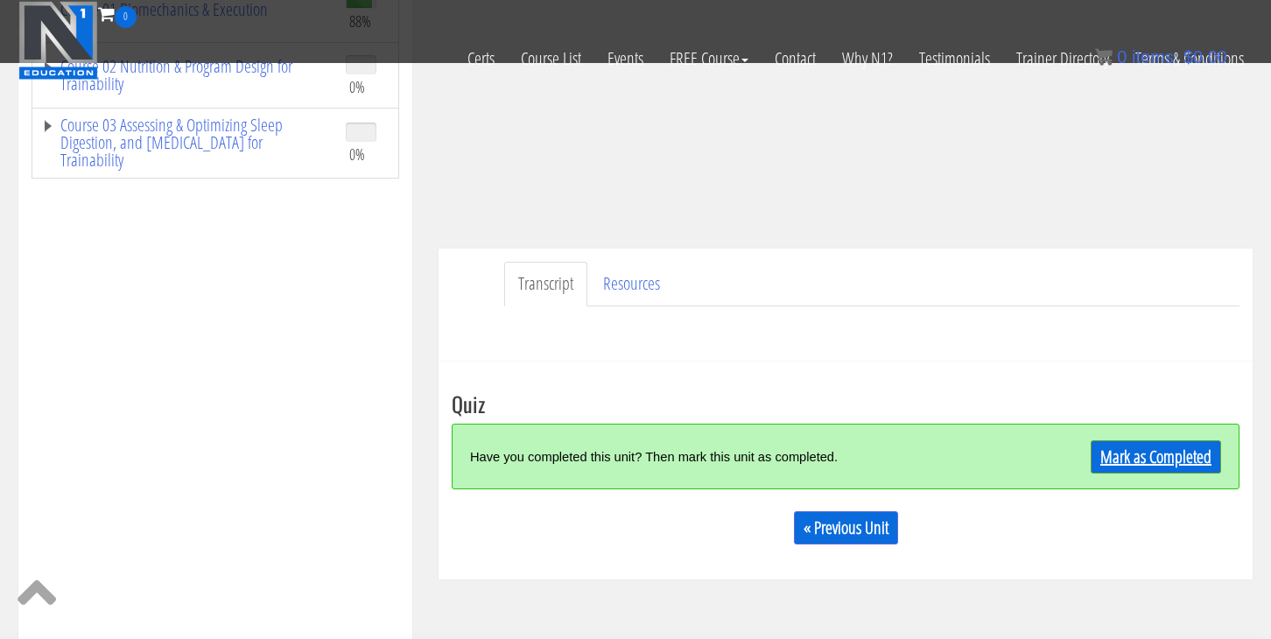
click at [1177, 452] on link "Mark as Completed" at bounding box center [1155, 456] width 130 height 33
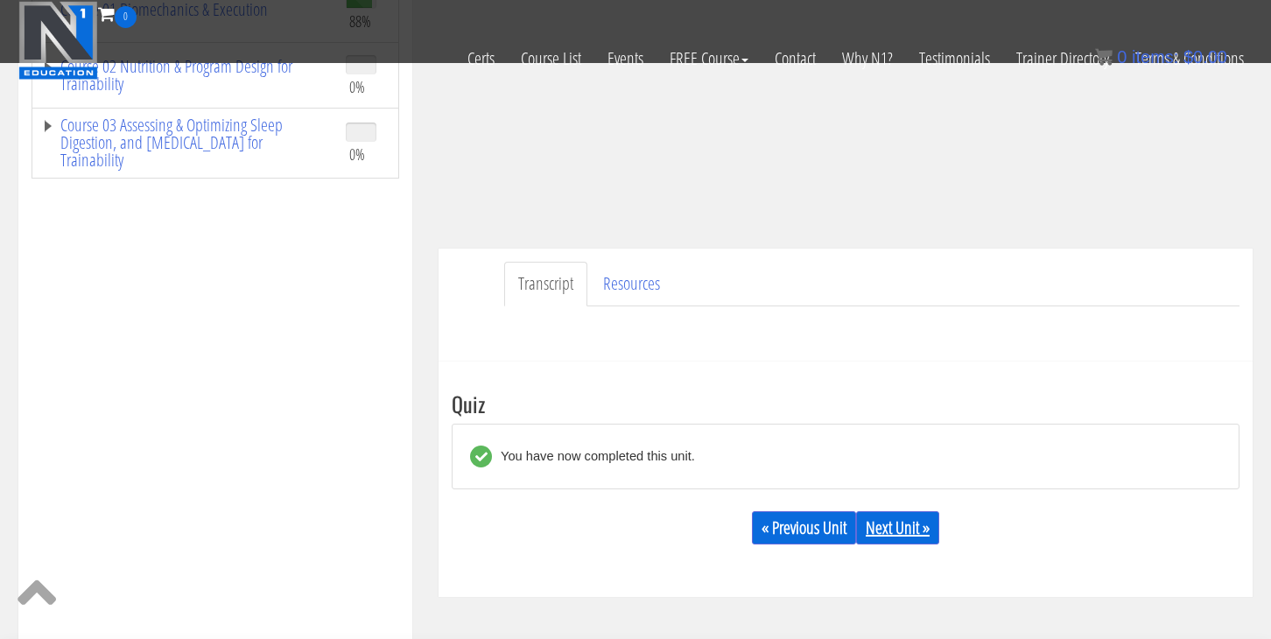
click at [910, 527] on link "Next Unit »" at bounding box center [897, 527] width 83 height 33
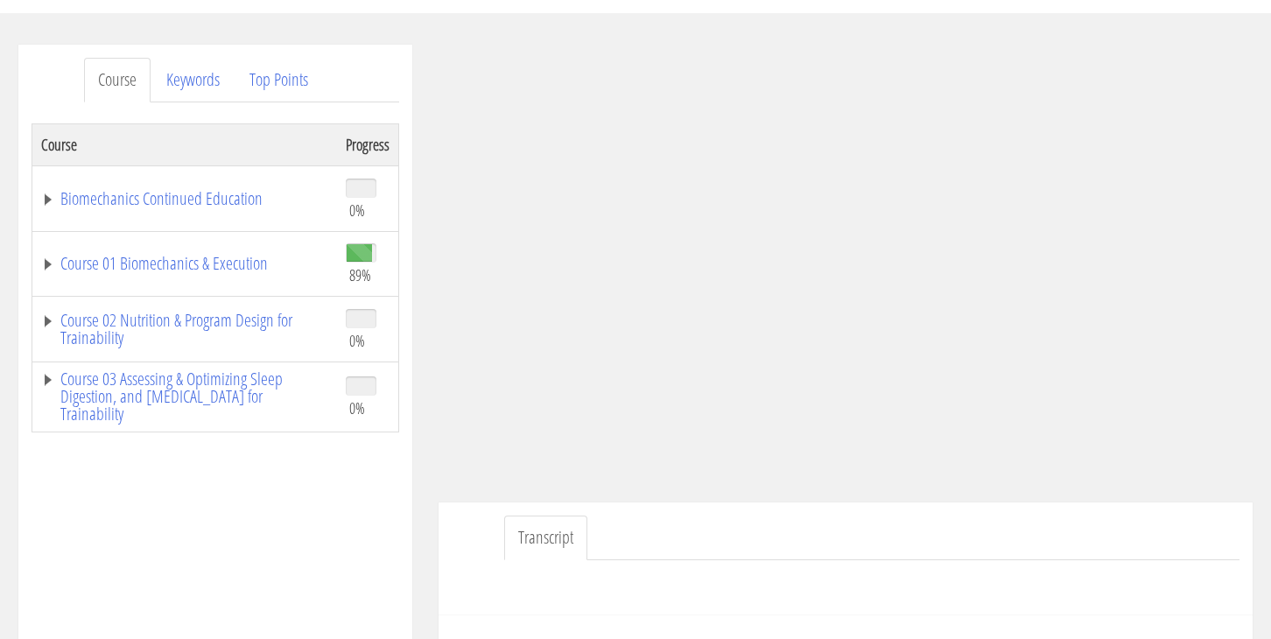
scroll to position [193, 0]
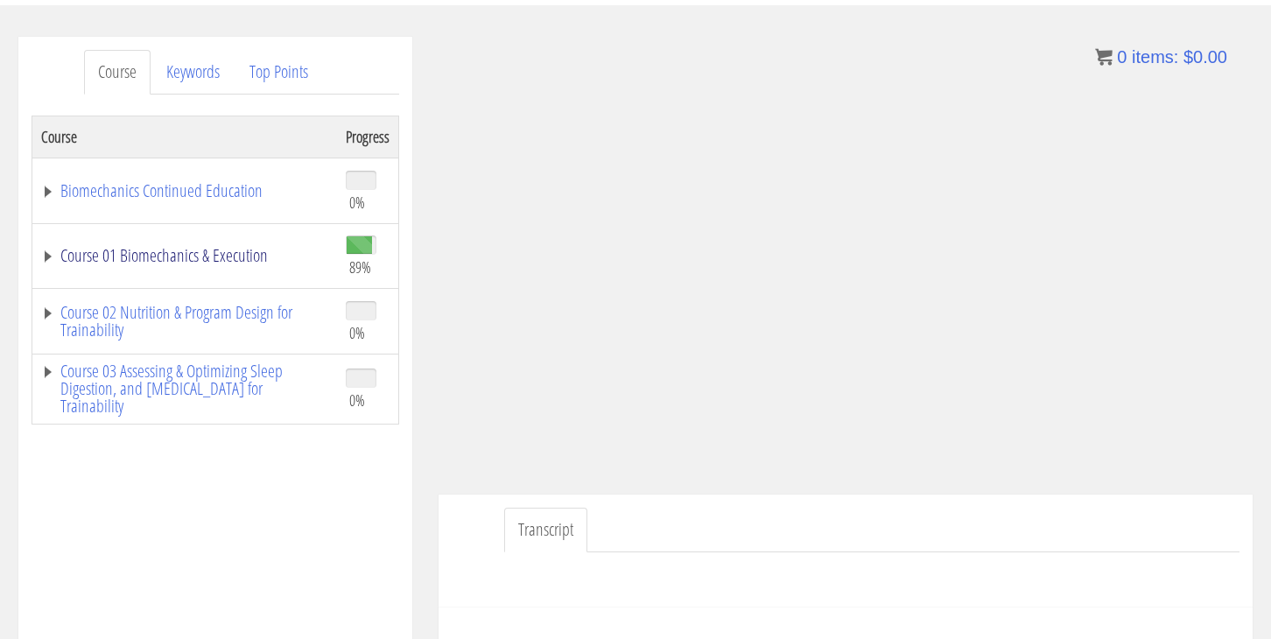
click at [190, 260] on link "Course 01 Biomechanics & Execution" at bounding box center [184, 256] width 287 height 18
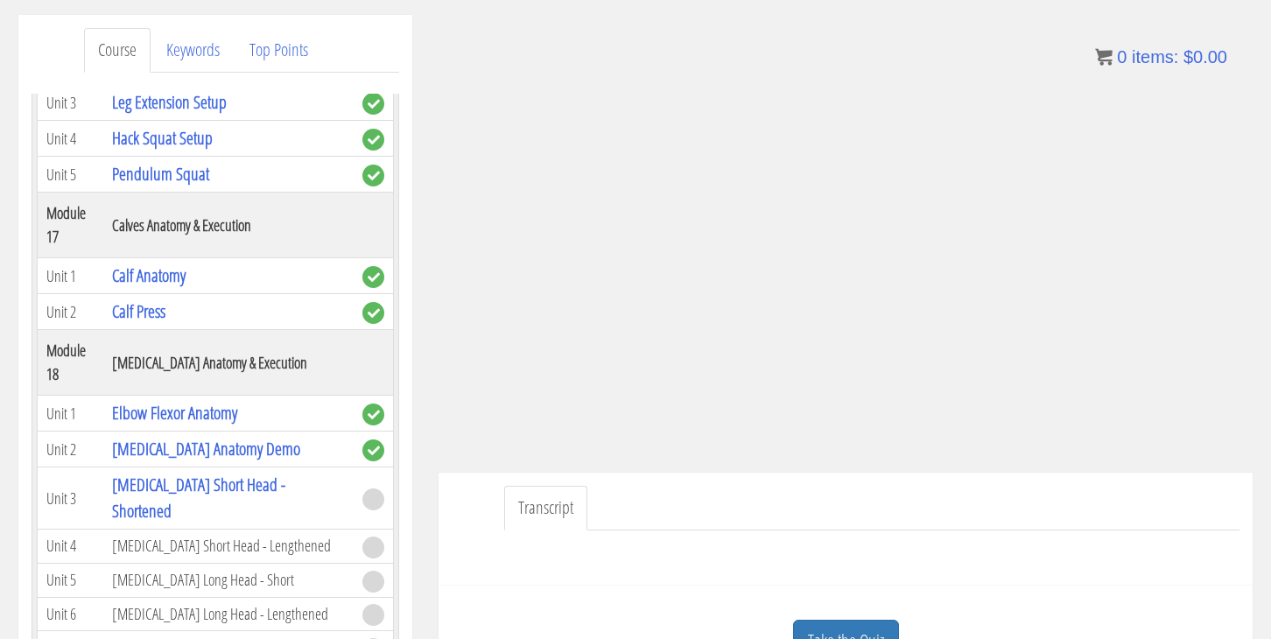
scroll to position [280, 0]
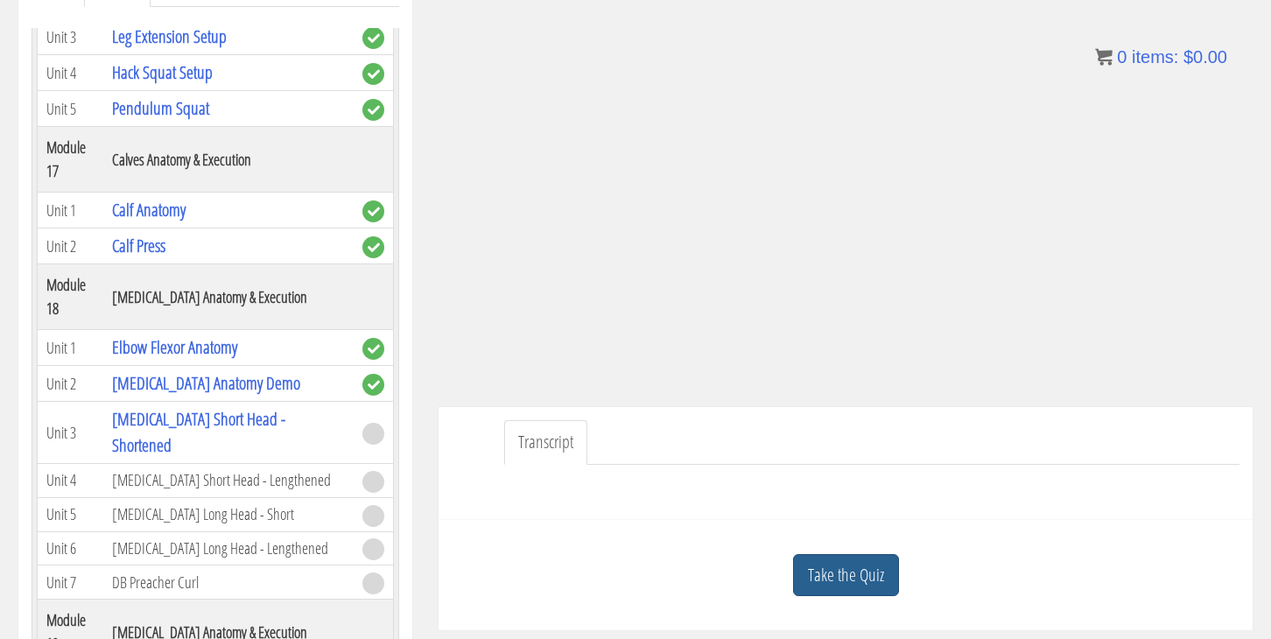
click at [839, 563] on link "Take the Quiz" at bounding box center [846, 575] width 106 height 43
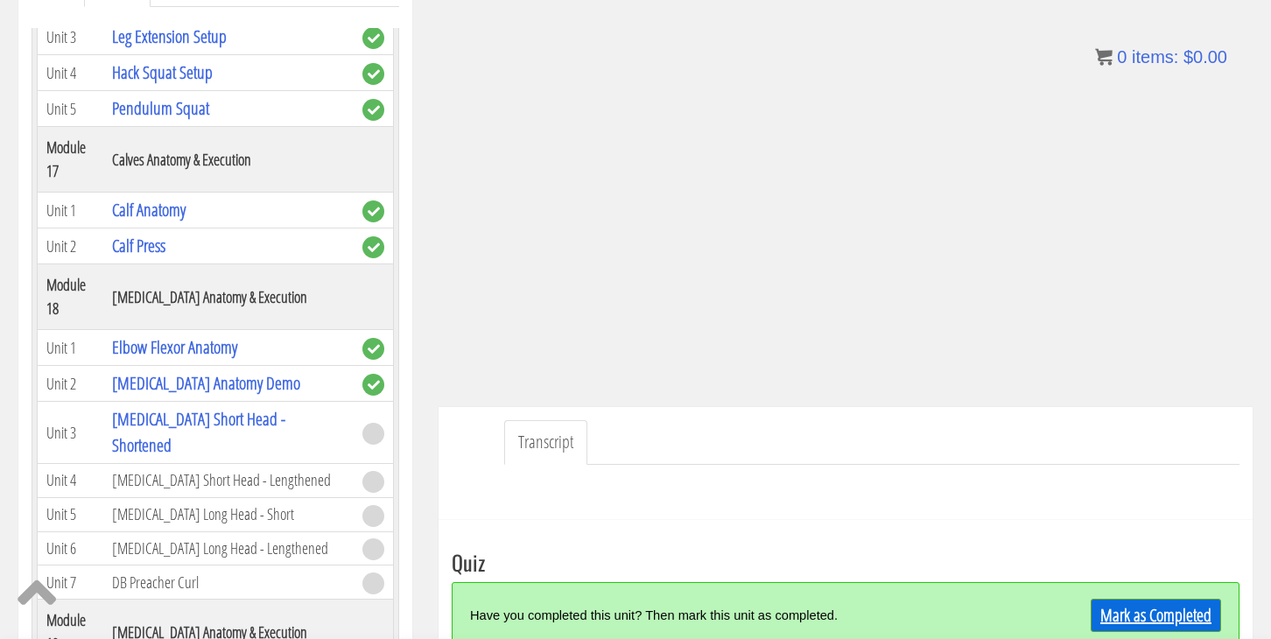
click at [1144, 611] on link "Mark as Completed" at bounding box center [1155, 615] width 130 height 33
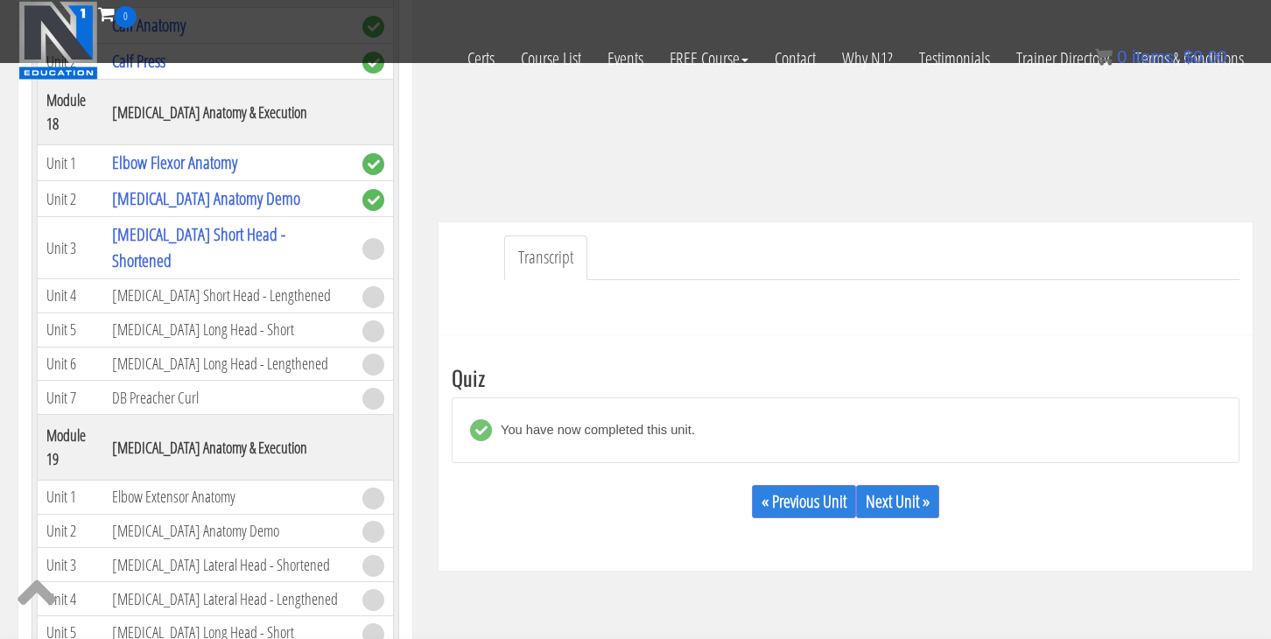
scroll to position [362, 0]
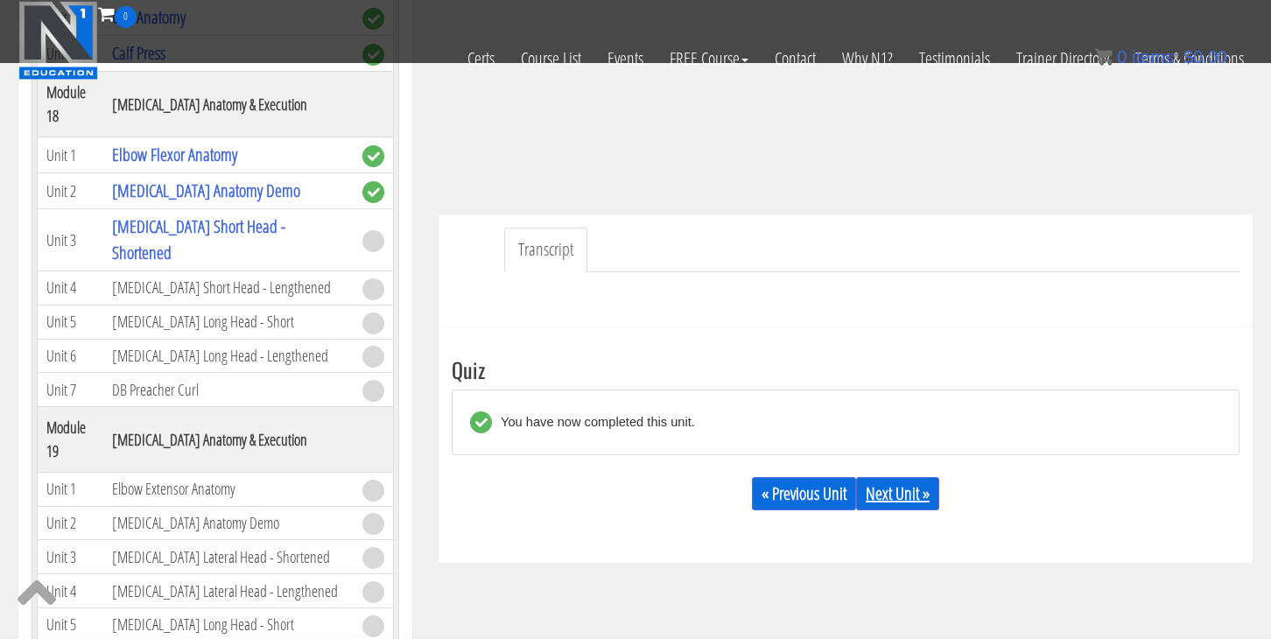
click at [882, 490] on link "Next Unit »" at bounding box center [897, 493] width 83 height 33
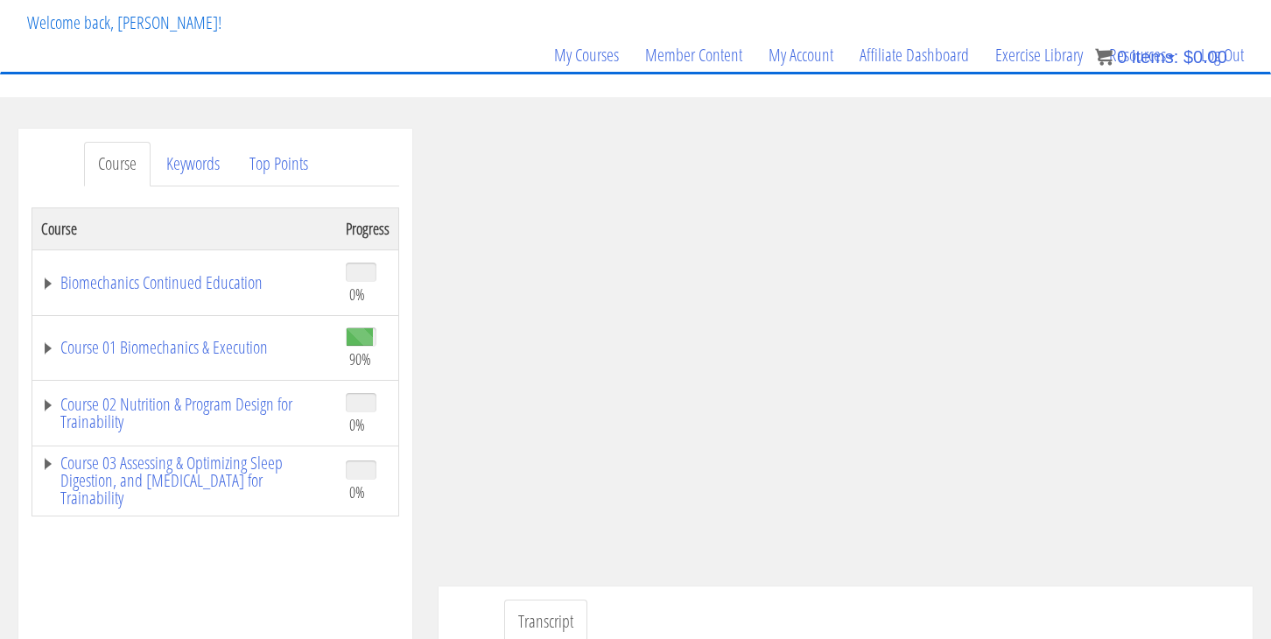
scroll to position [116, 0]
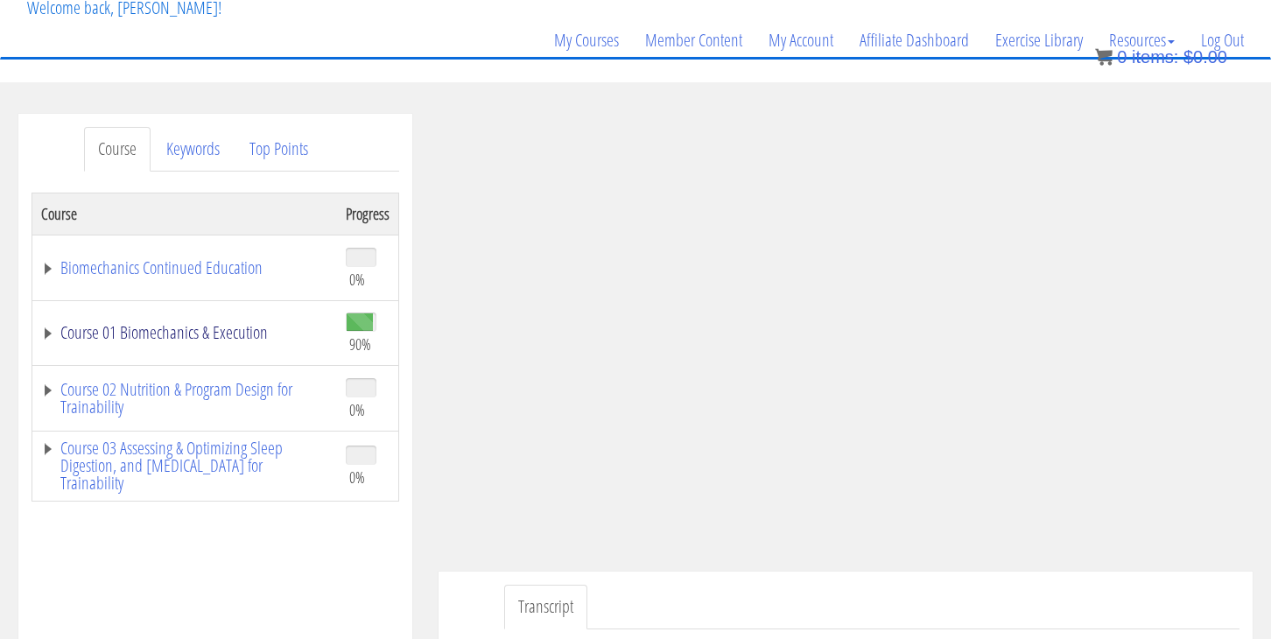
click at [148, 328] on link "Course 01 Biomechanics & Execution" at bounding box center [184, 333] width 287 height 18
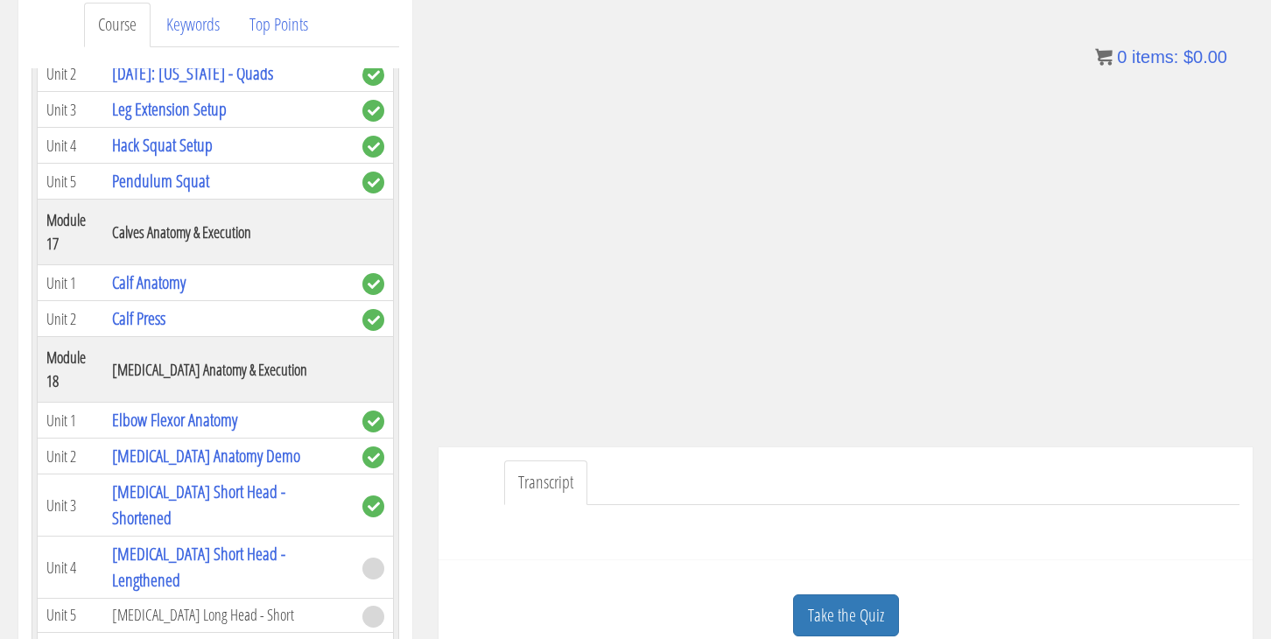
scroll to position [5256, 0]
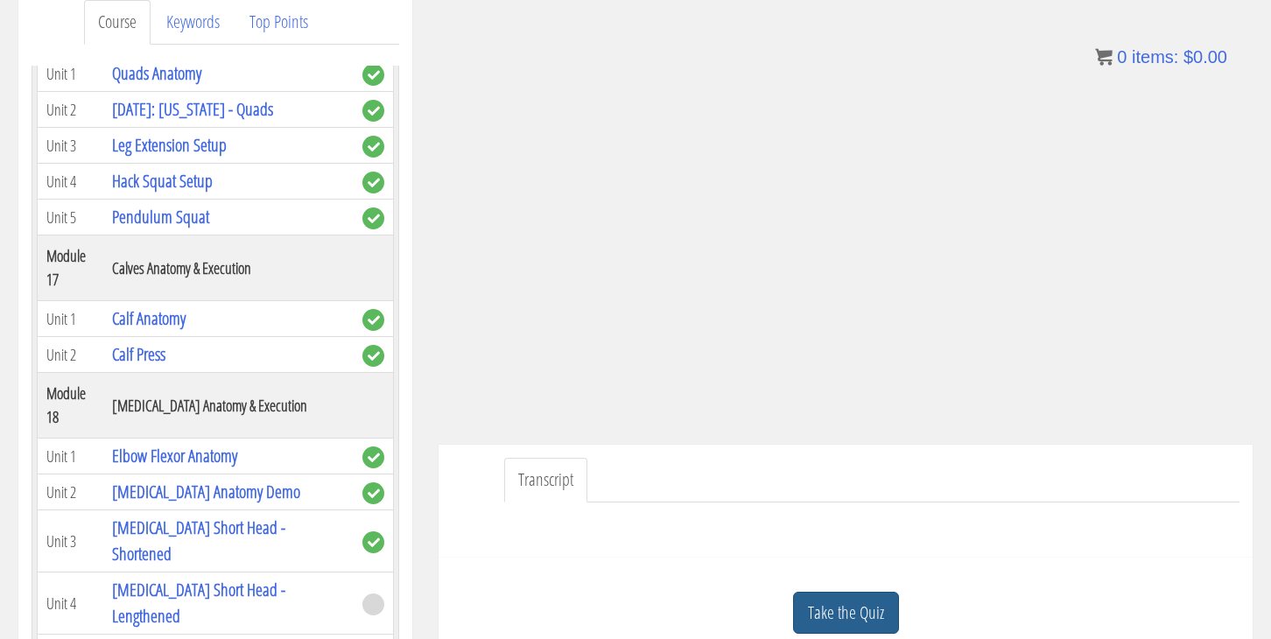
click at [839, 617] on link "Take the Quiz" at bounding box center [846, 613] width 106 height 43
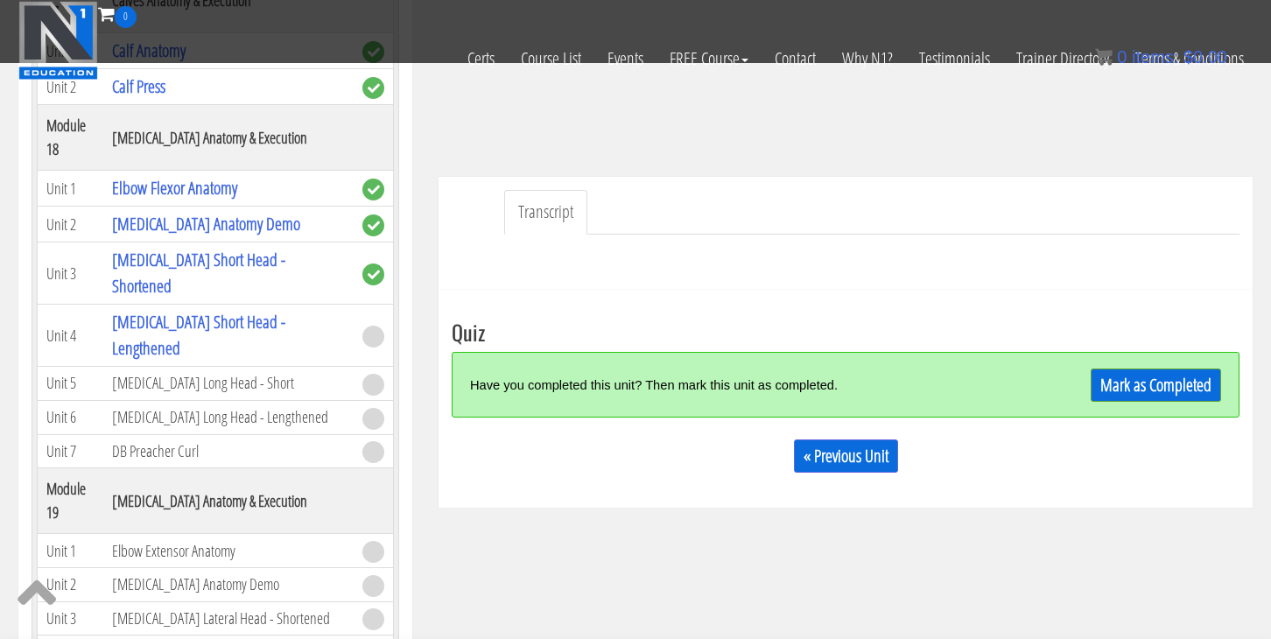
scroll to position [405, 0]
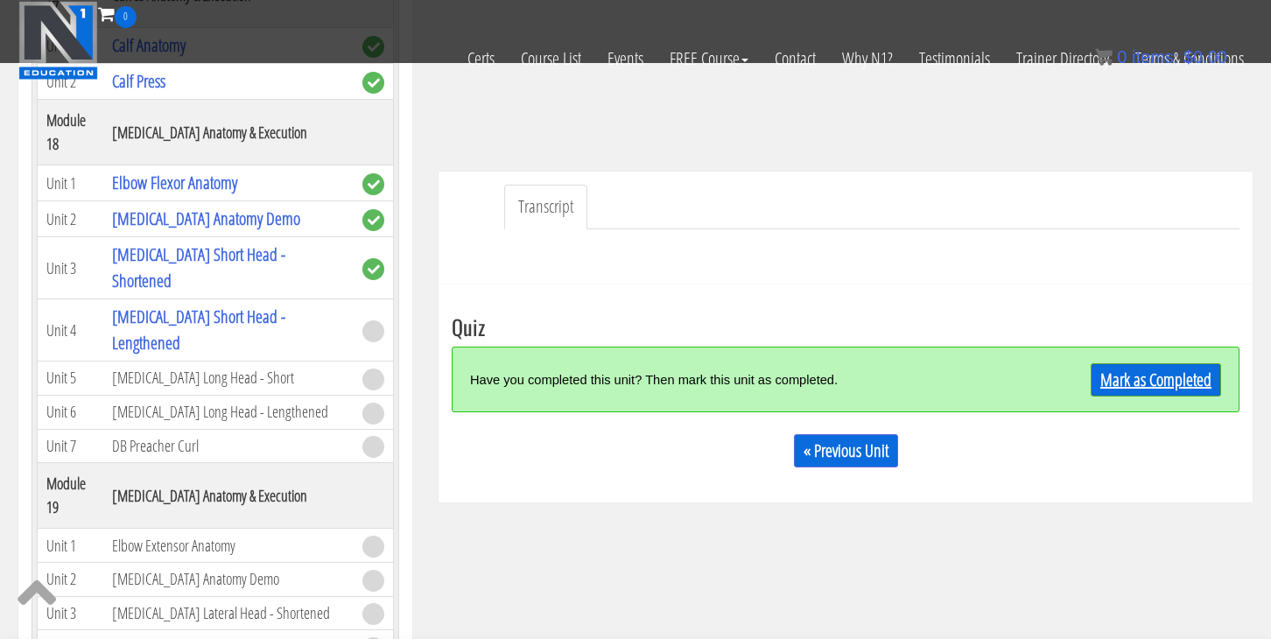
click at [1179, 373] on link "Mark as Completed" at bounding box center [1155, 379] width 130 height 33
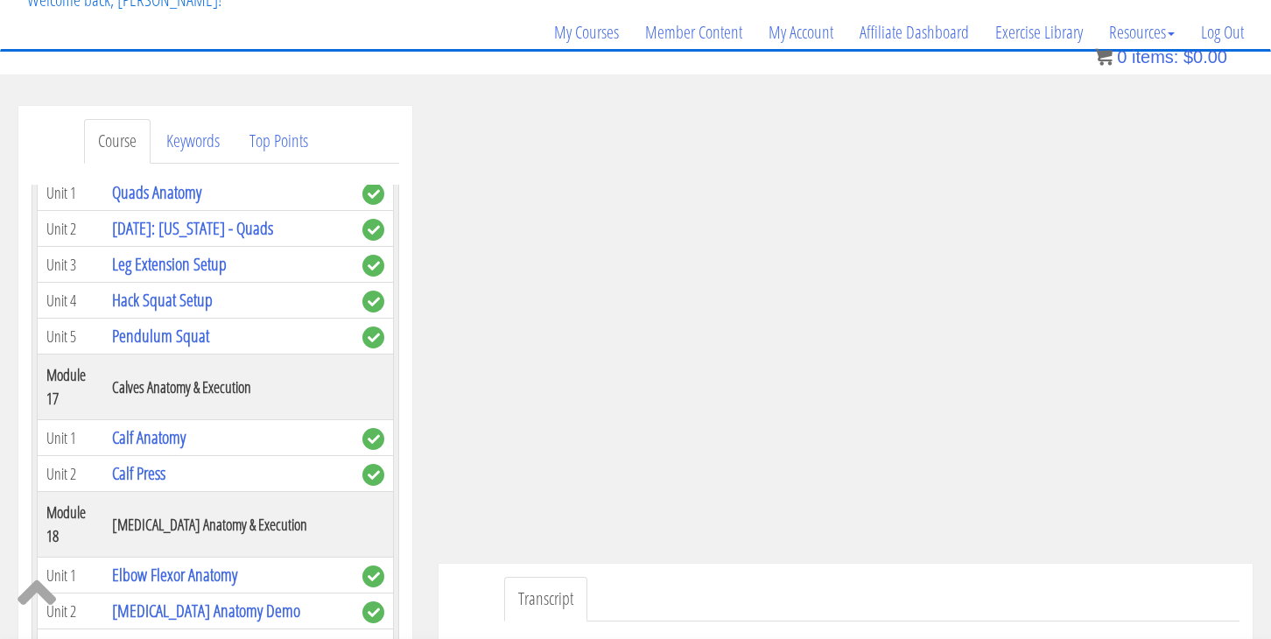
scroll to position [116, 0]
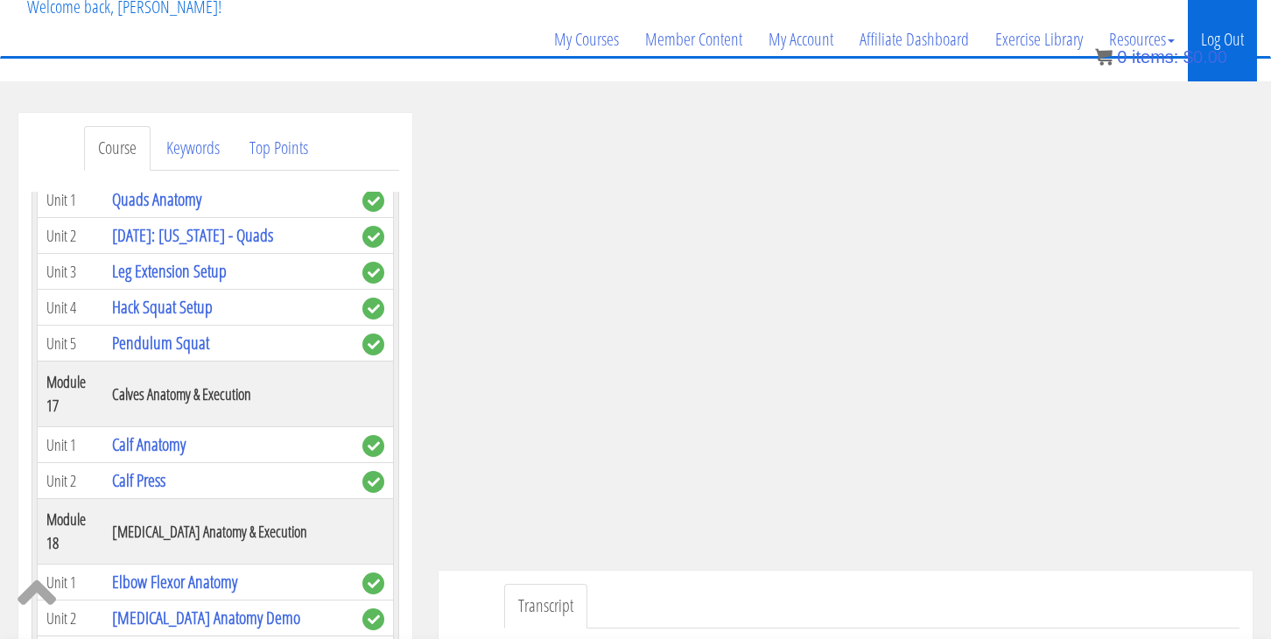
click at [1223, 31] on link "Log Out" at bounding box center [1222, 39] width 69 height 84
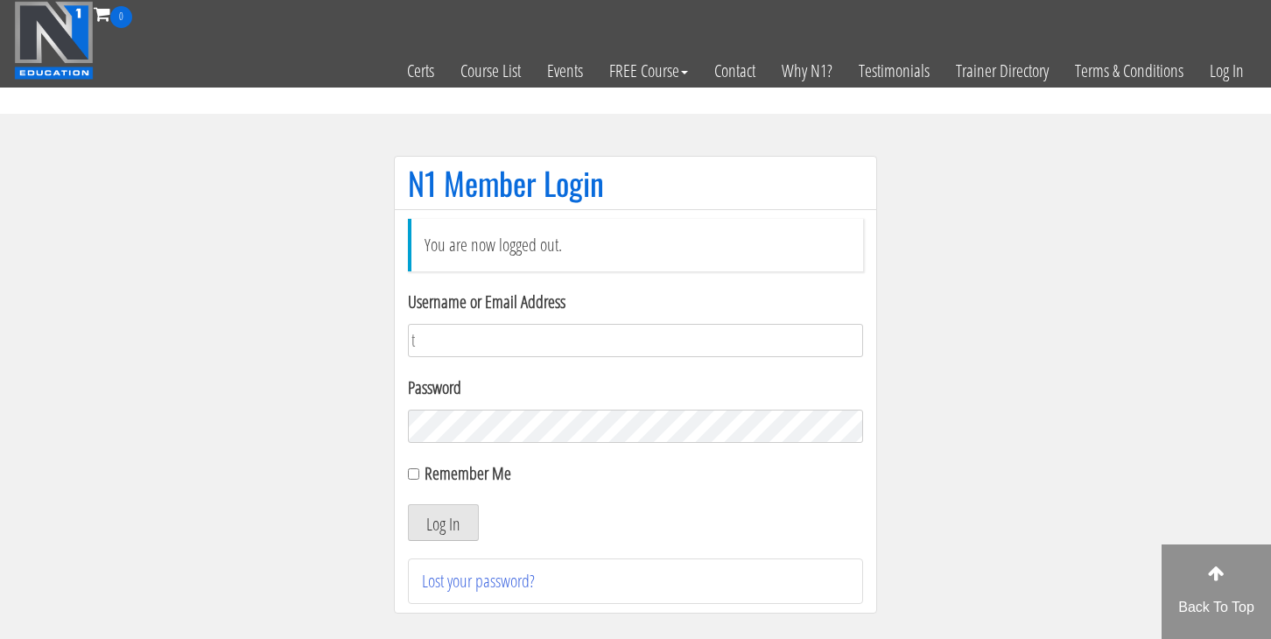
type input "[EMAIL_ADDRESS][DOMAIN_NAME]"
click at [447, 518] on button "Log In" at bounding box center [443, 522] width 71 height 37
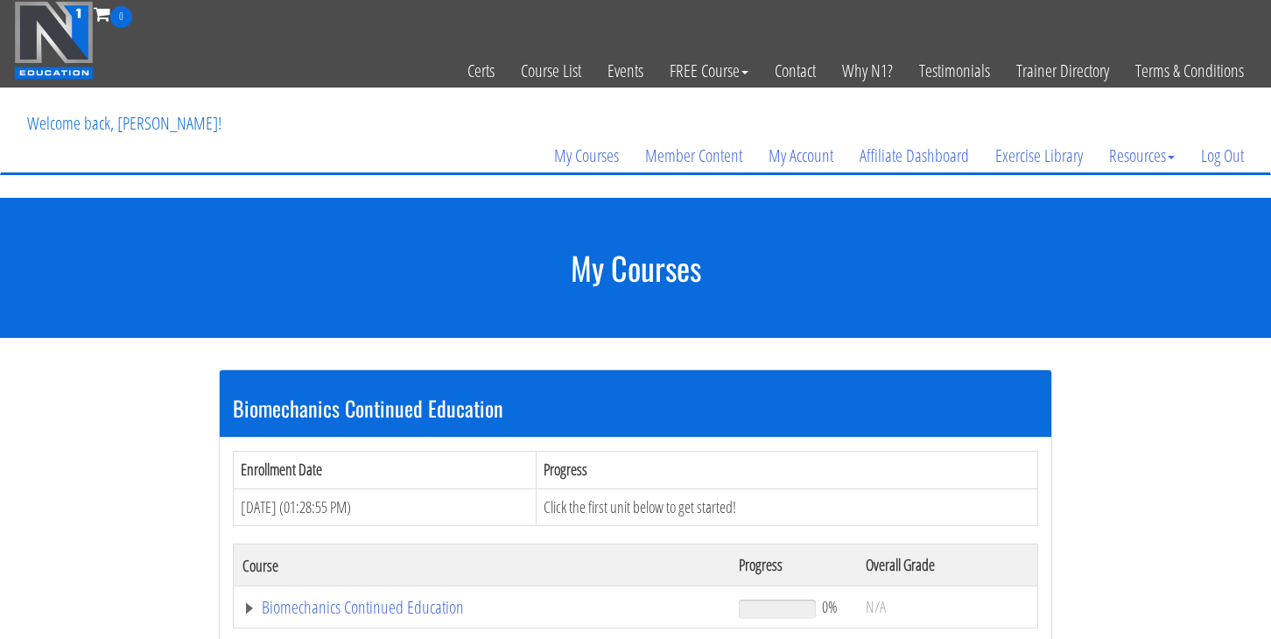
scroll to position [85, 0]
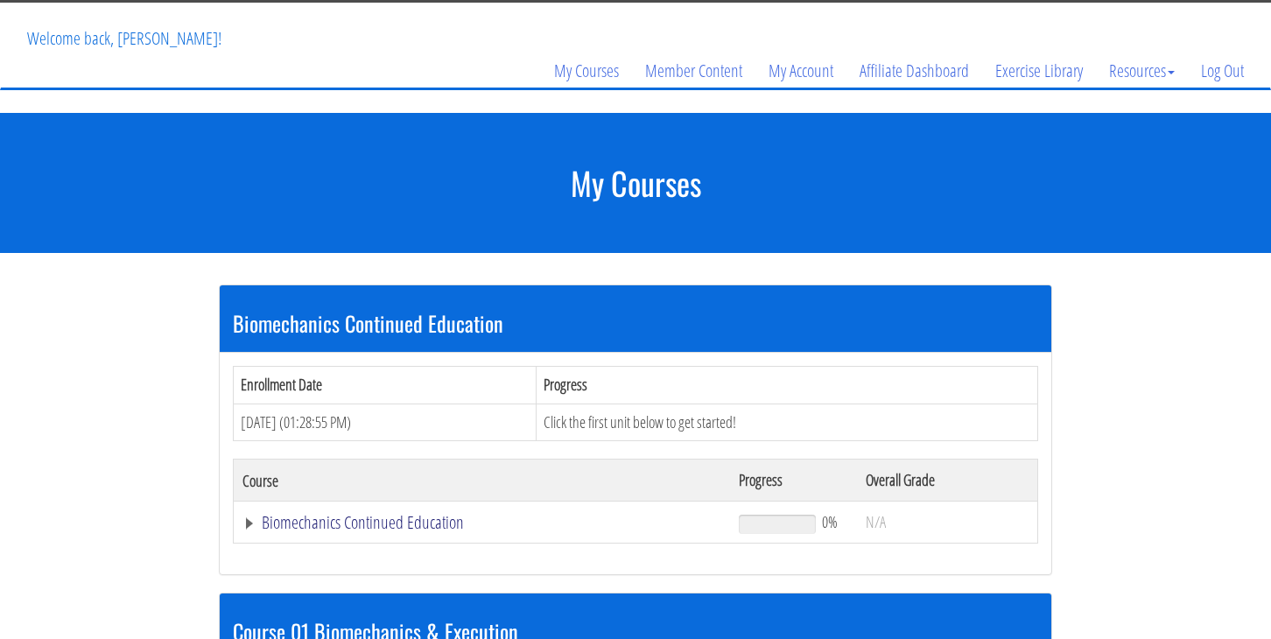
click at [427, 518] on link "Biomechanics Continued Education" at bounding box center [481, 523] width 479 height 18
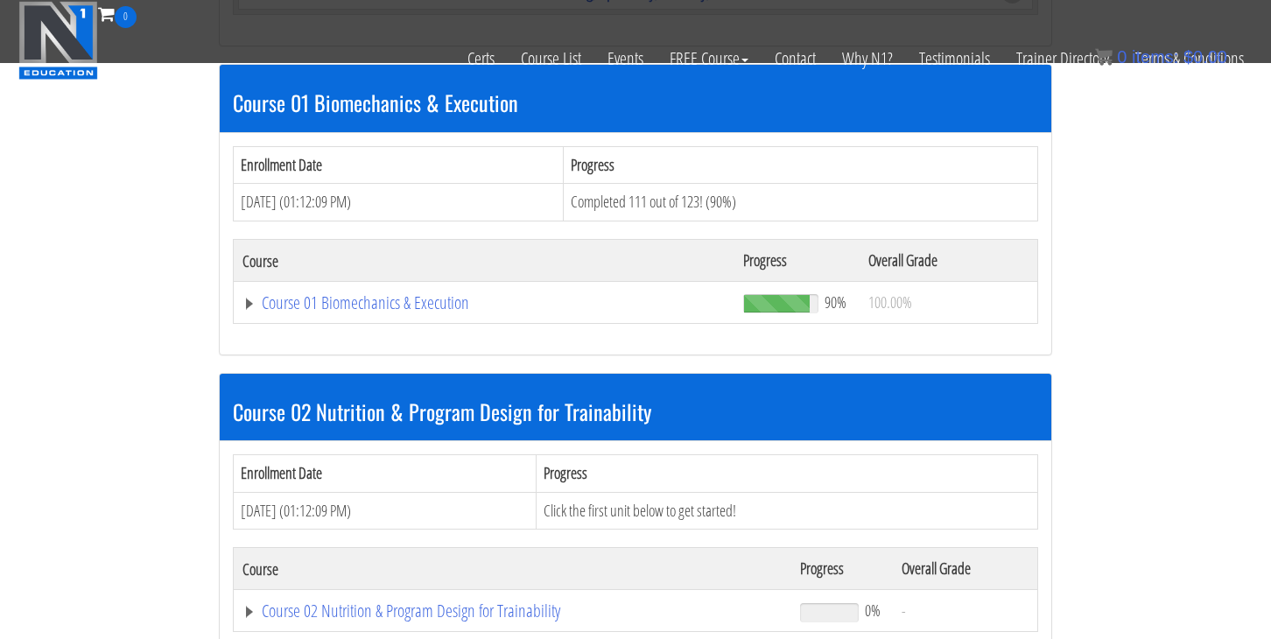
scroll to position [591, 0]
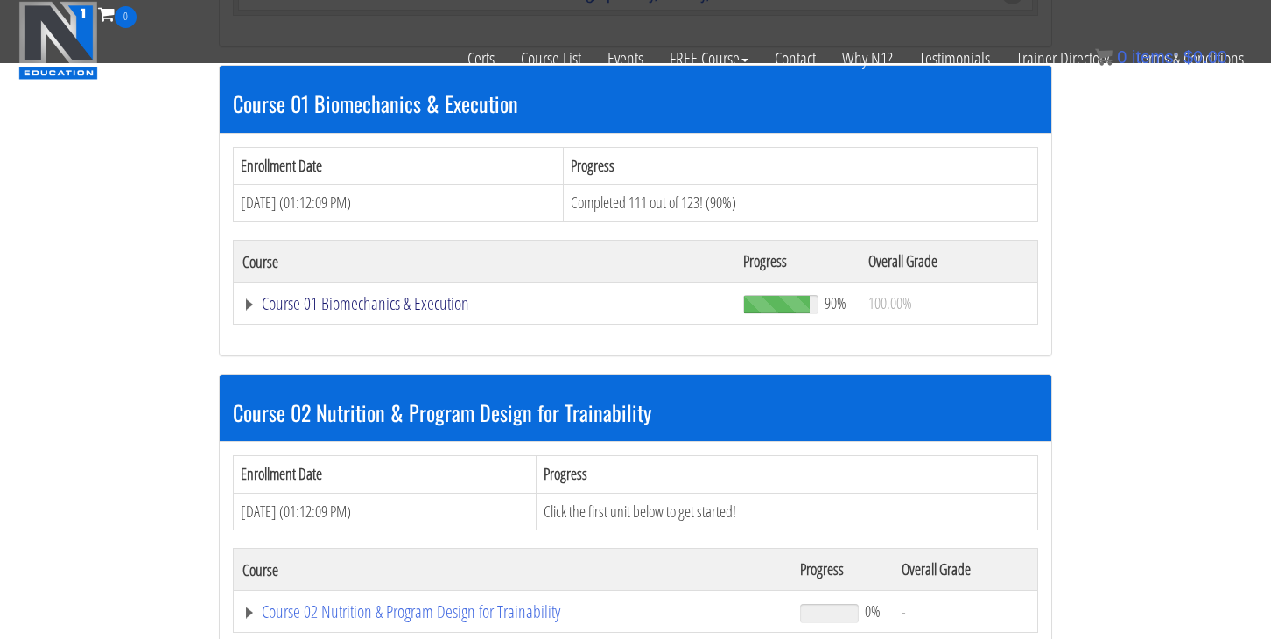
click at [347, 304] on link "Course 01 Biomechanics & Execution" at bounding box center [483, 304] width 483 height 18
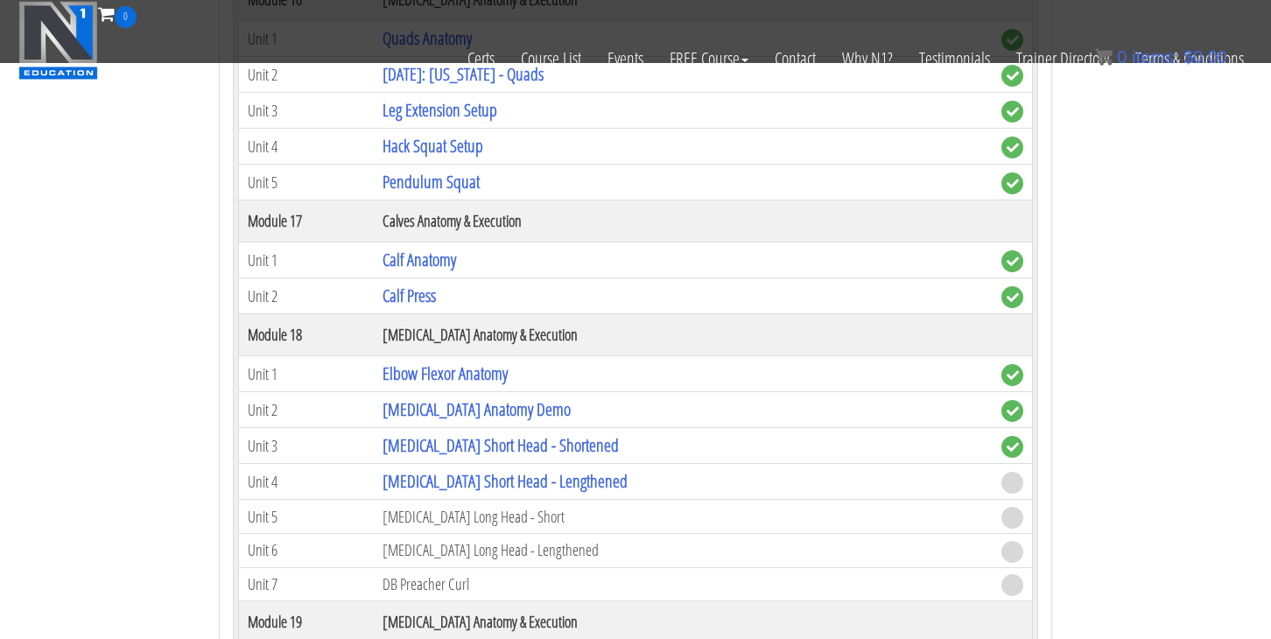
scroll to position [5307, 0]
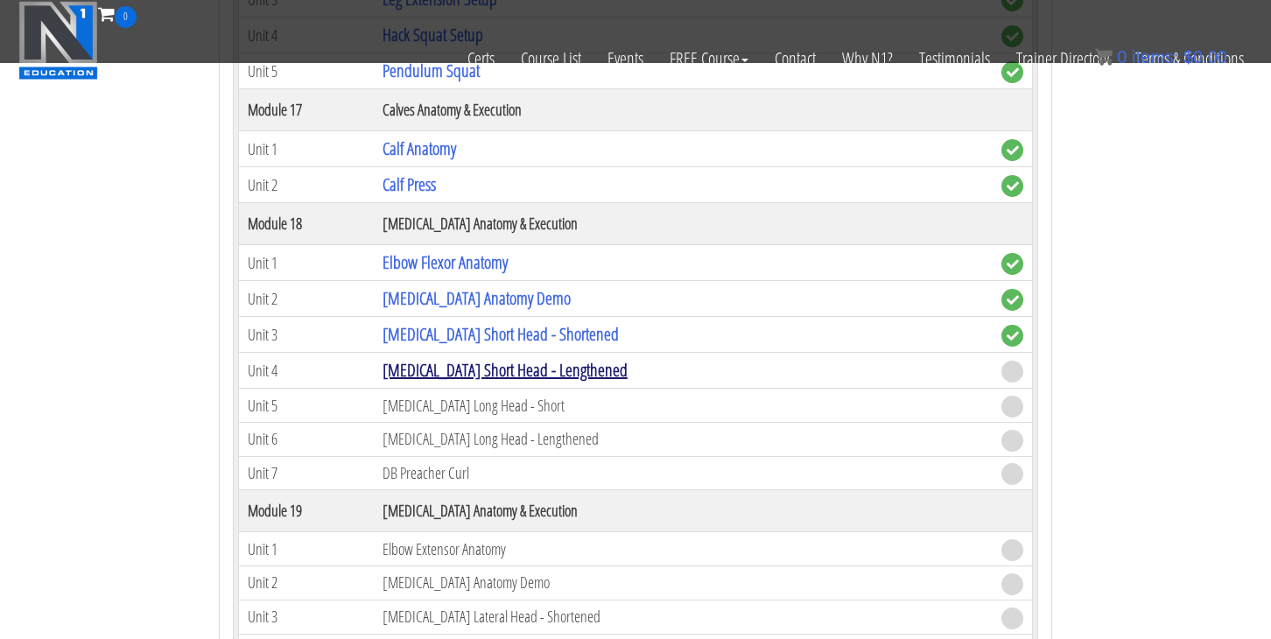
click at [501, 375] on link "[MEDICAL_DATA] Short Head - Lengthened" at bounding box center [504, 370] width 245 height 24
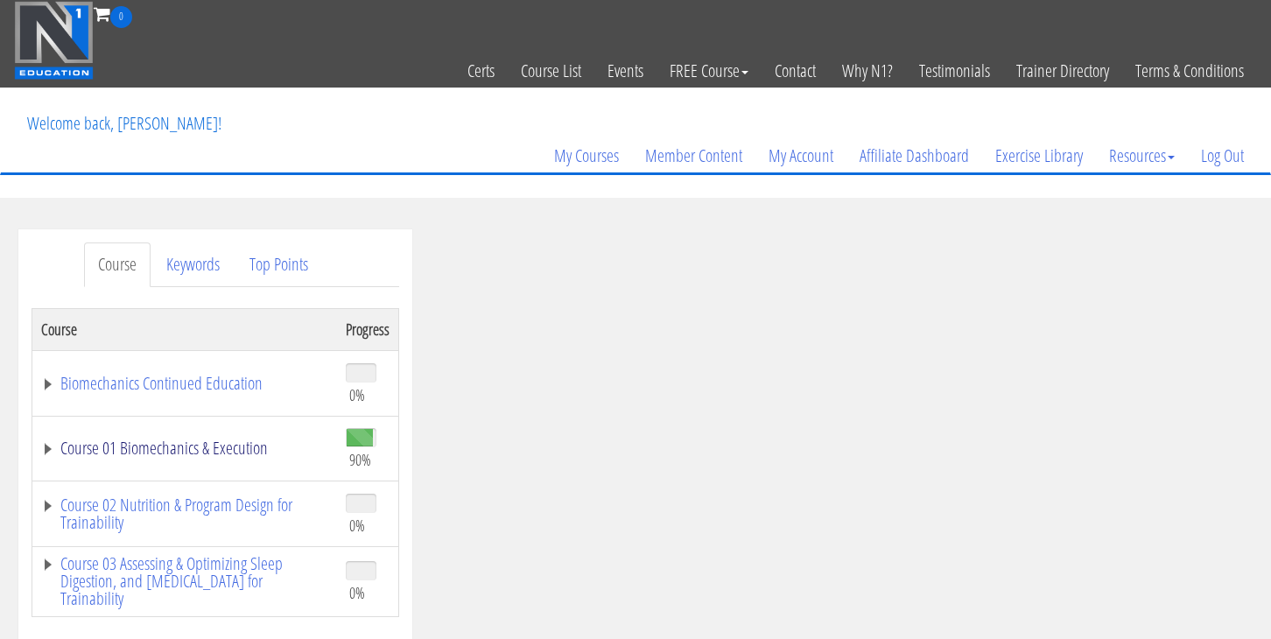
click at [152, 439] on link "Course 01 Biomechanics & Execution" at bounding box center [184, 448] width 287 height 18
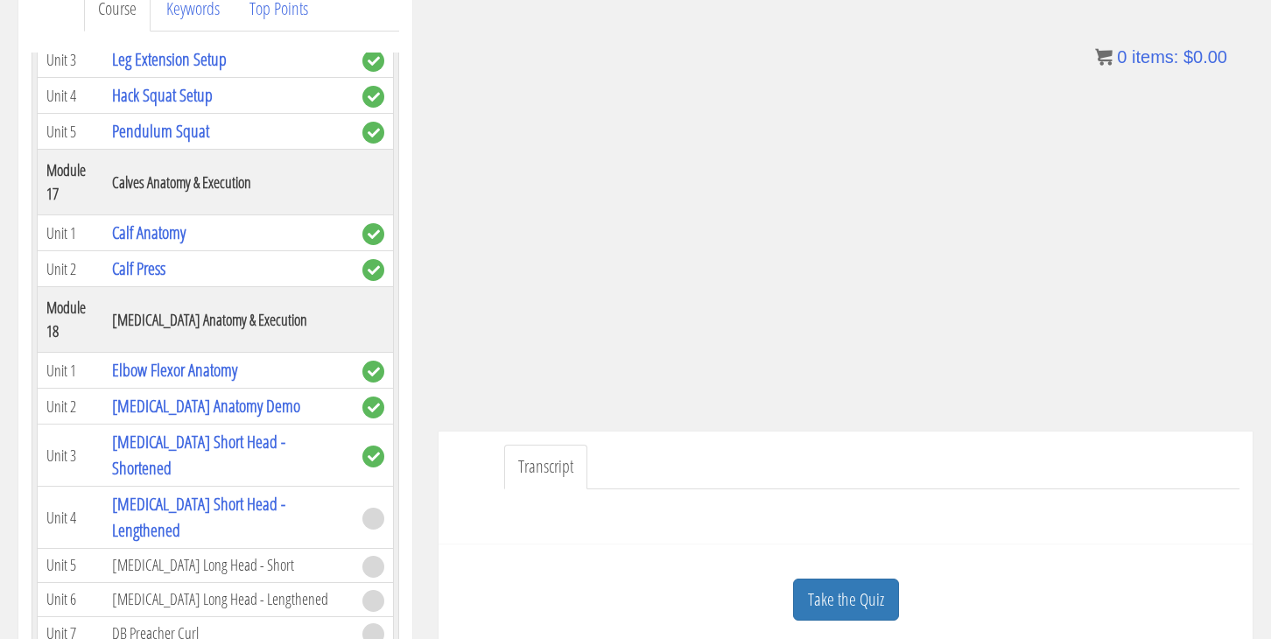
scroll to position [275, 0]
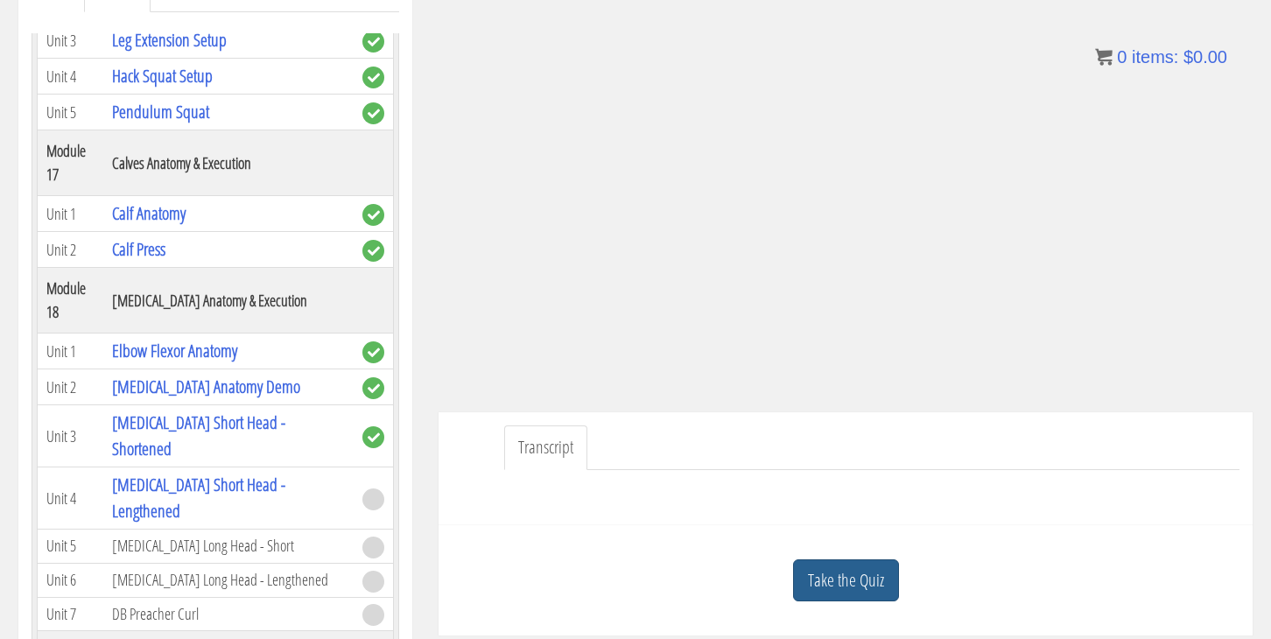
click at [859, 568] on link "Take the Quiz" at bounding box center [846, 580] width 106 height 43
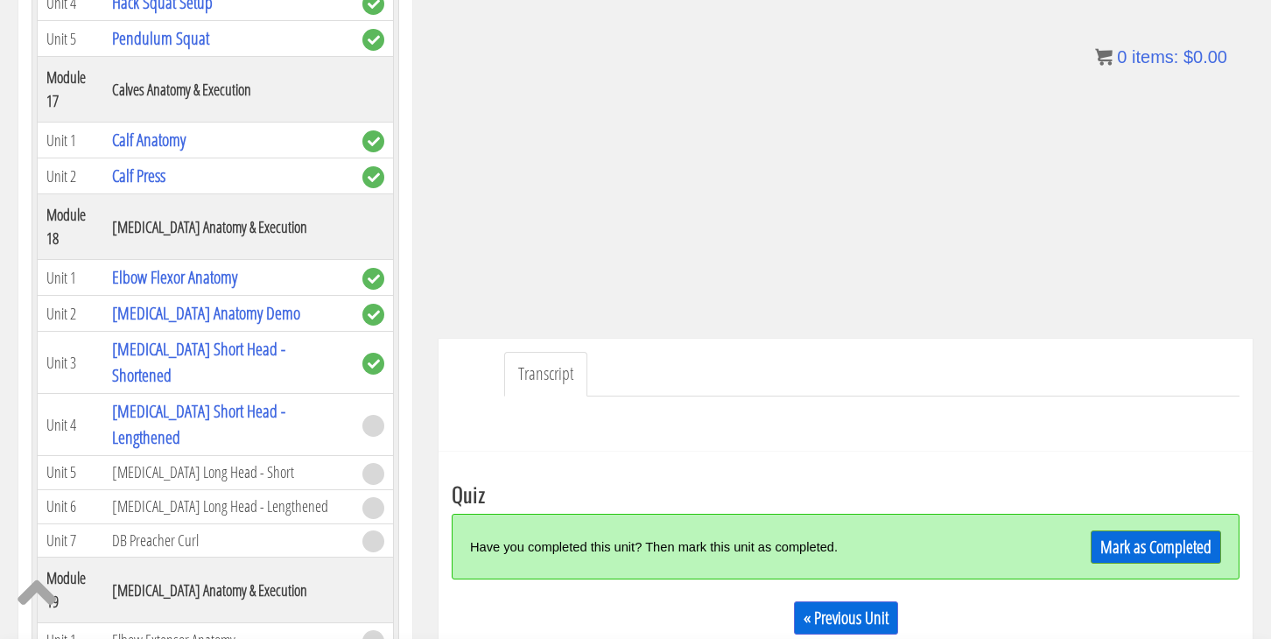
scroll to position [350, 0]
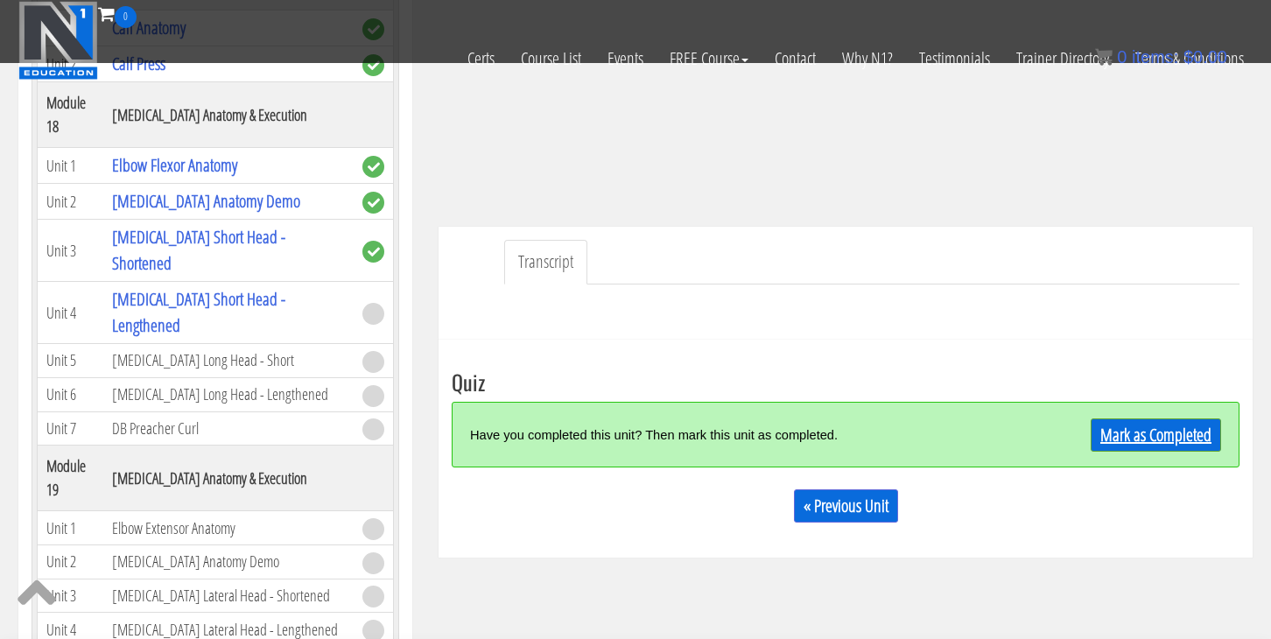
click at [1148, 436] on link "Mark as Completed" at bounding box center [1155, 434] width 130 height 33
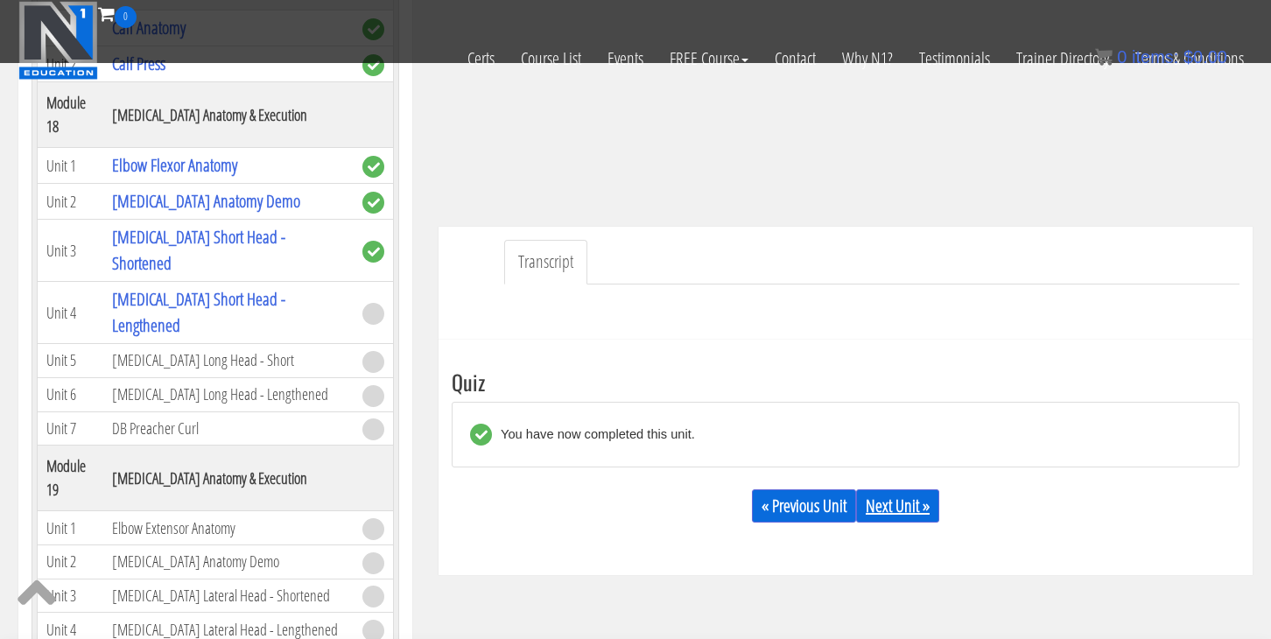
click at [922, 501] on link "Next Unit »" at bounding box center [897, 505] width 83 height 33
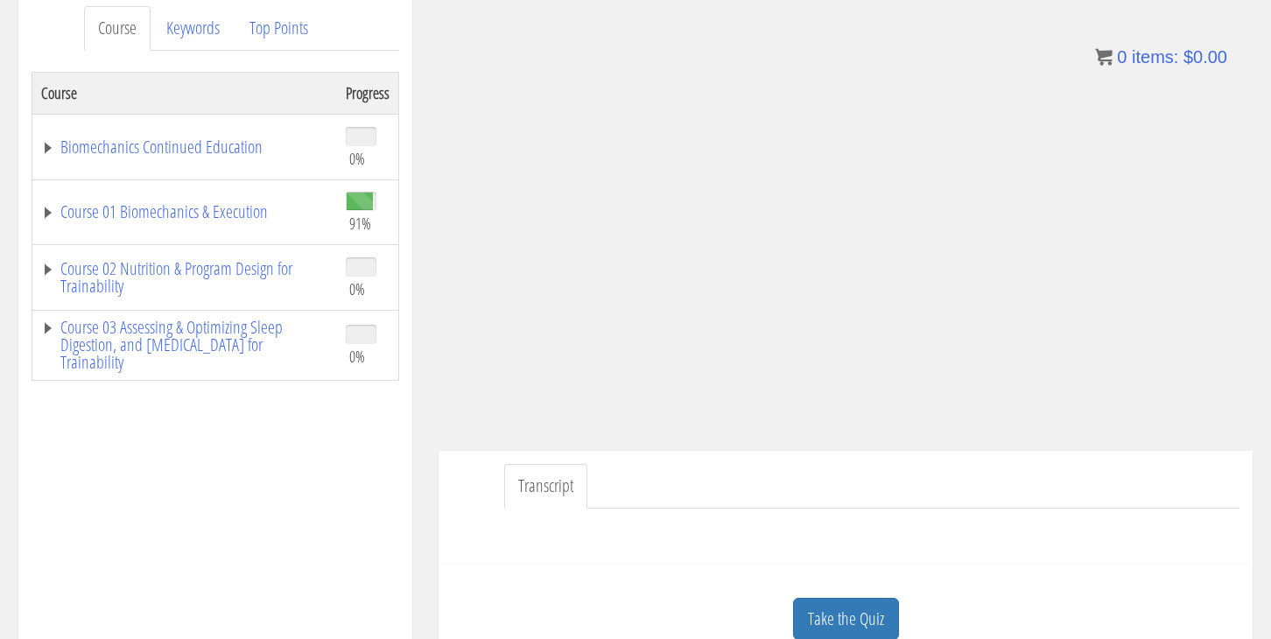
scroll to position [229, 0]
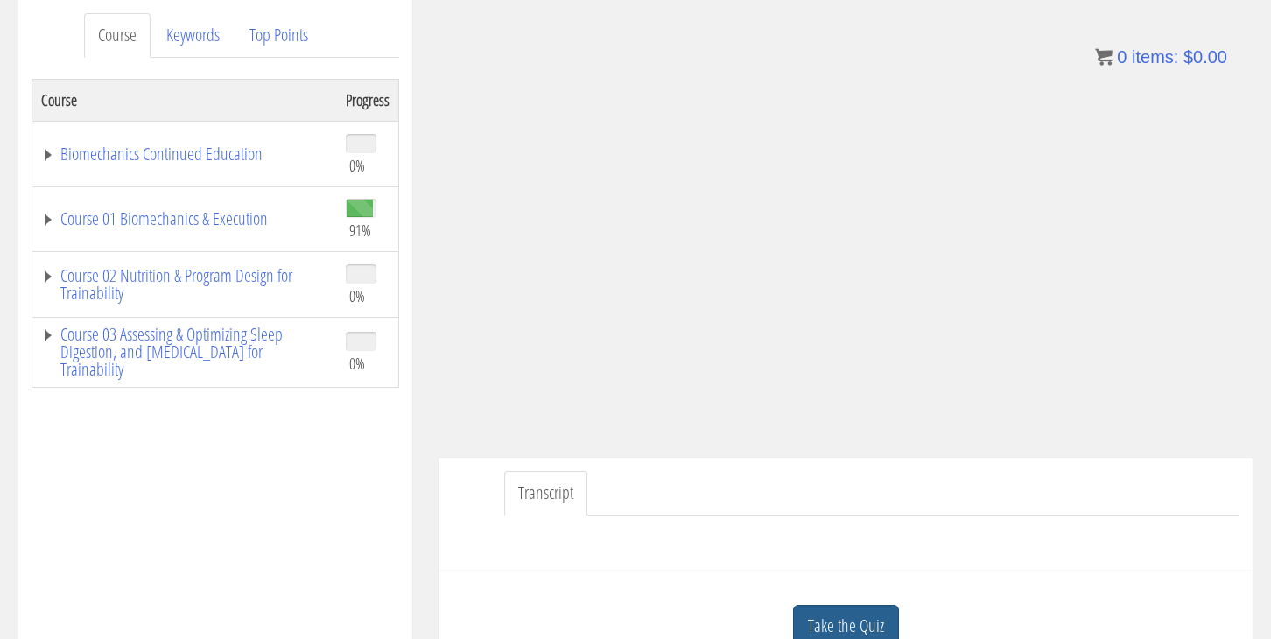
click at [854, 627] on link "Take the Quiz" at bounding box center [846, 626] width 106 height 43
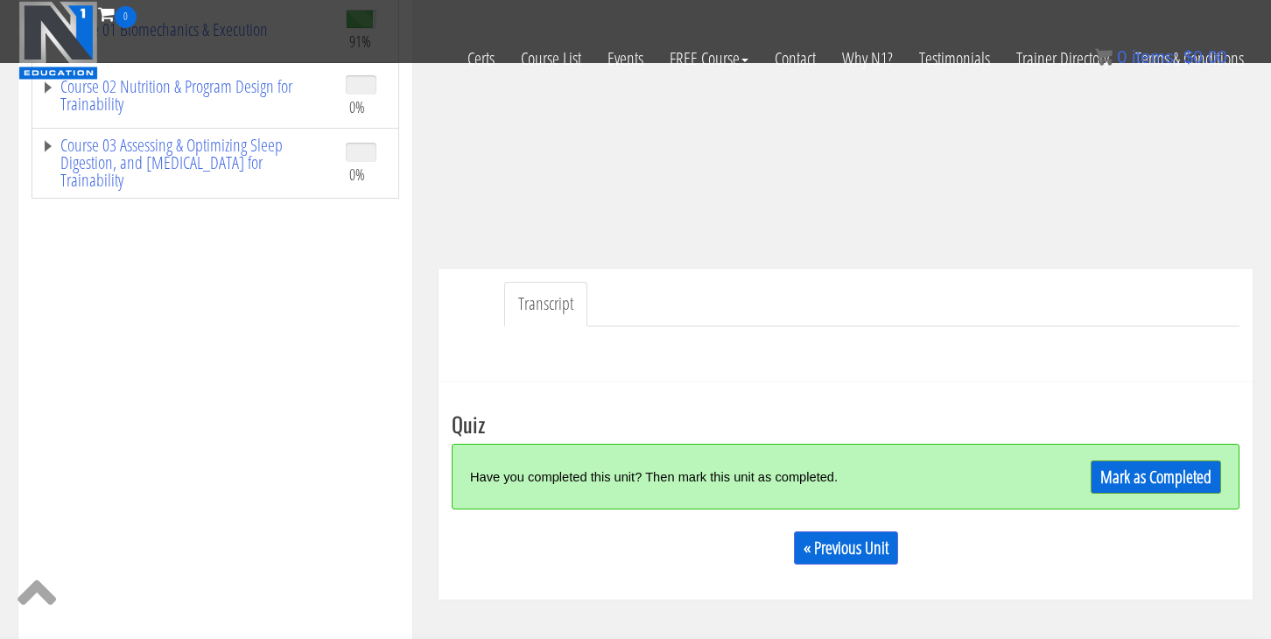
scroll to position [347, 0]
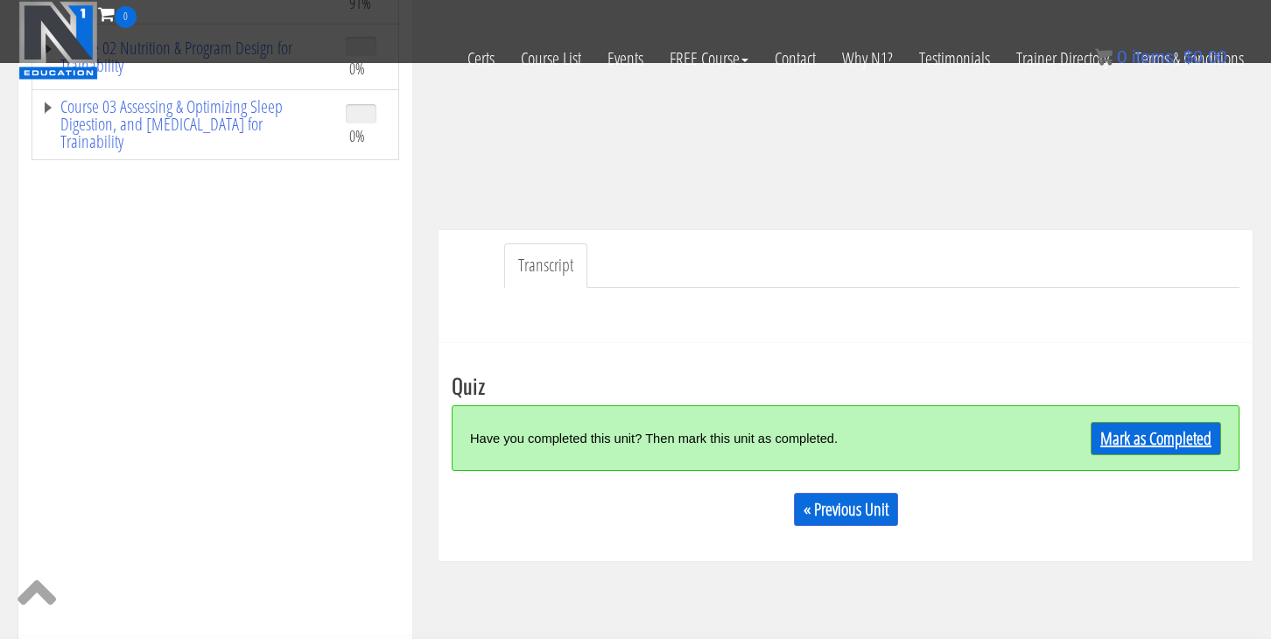
click at [1135, 451] on link "Mark as Completed" at bounding box center [1155, 438] width 130 height 33
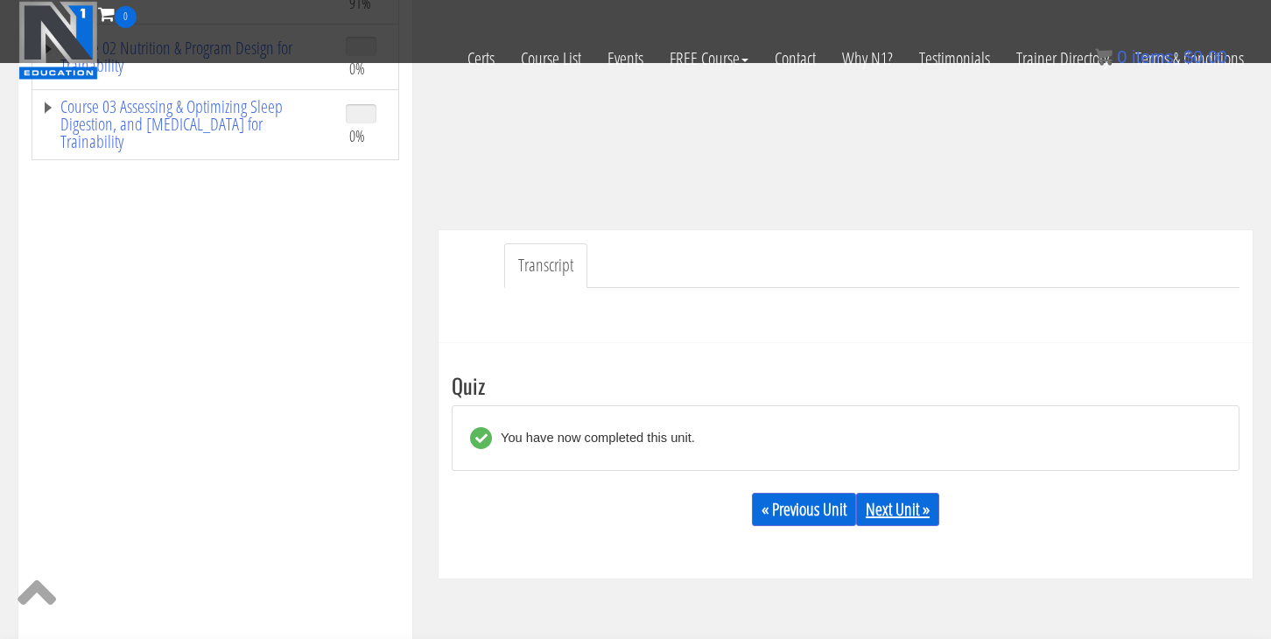
click at [901, 522] on link "Next Unit »" at bounding box center [897, 509] width 83 height 33
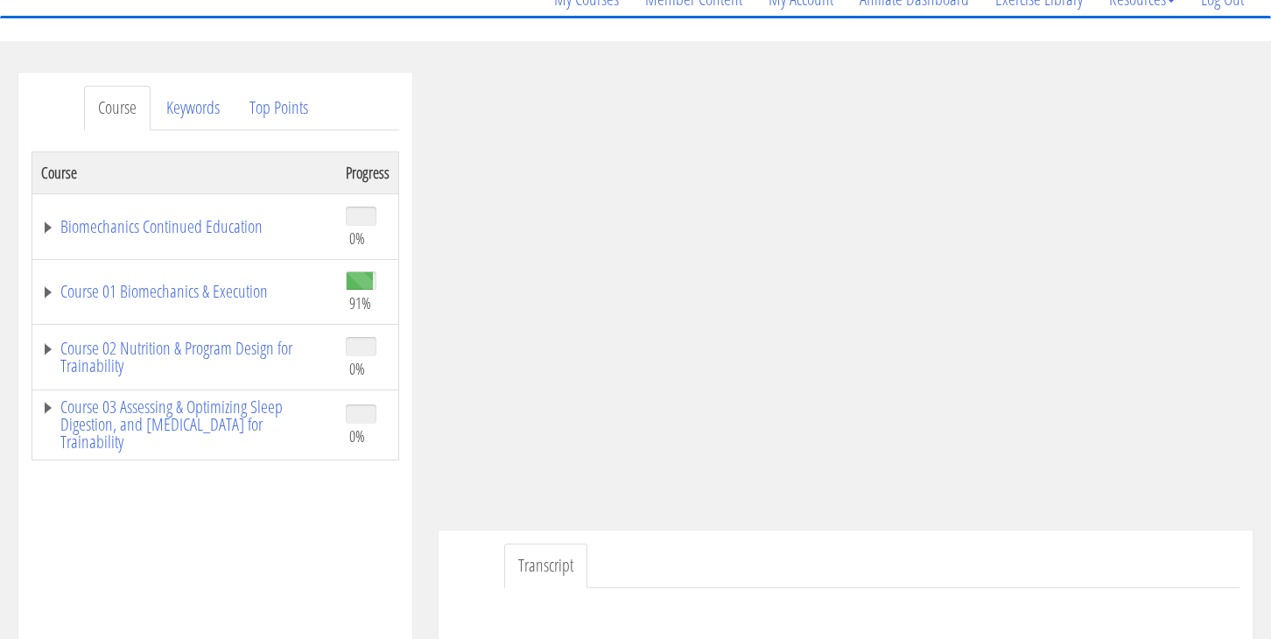
scroll to position [158, 0]
click at [222, 281] on link "Course 01 Biomechanics & Execution" at bounding box center [184, 290] width 287 height 18
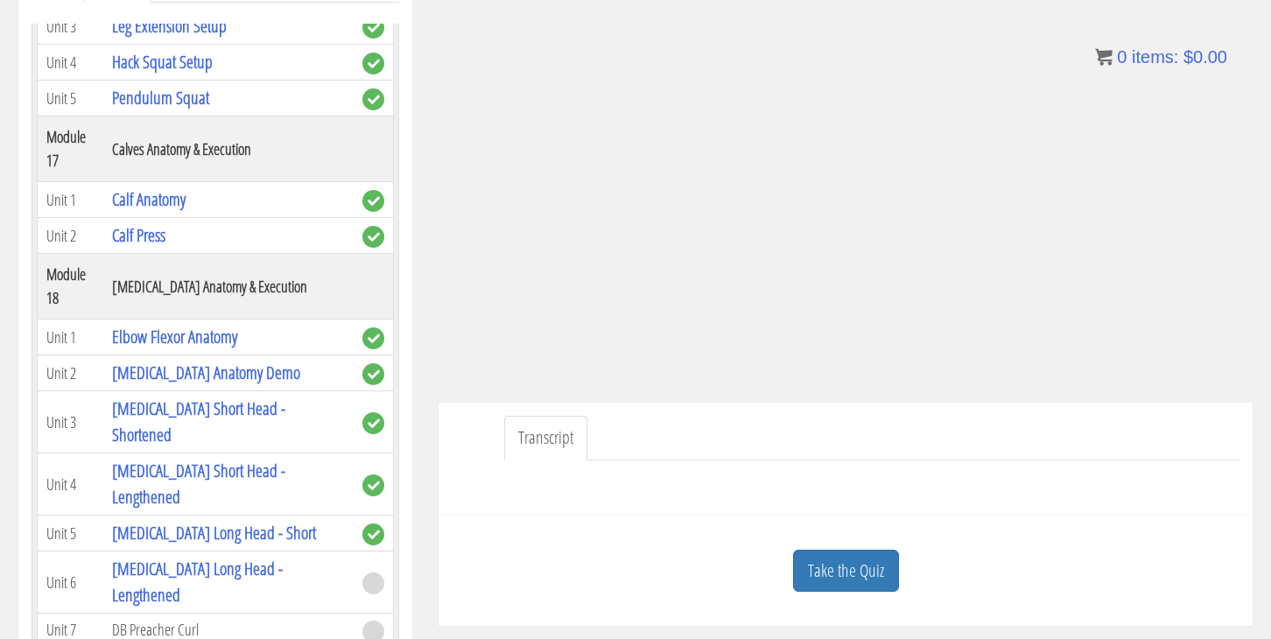
scroll to position [291, 0]
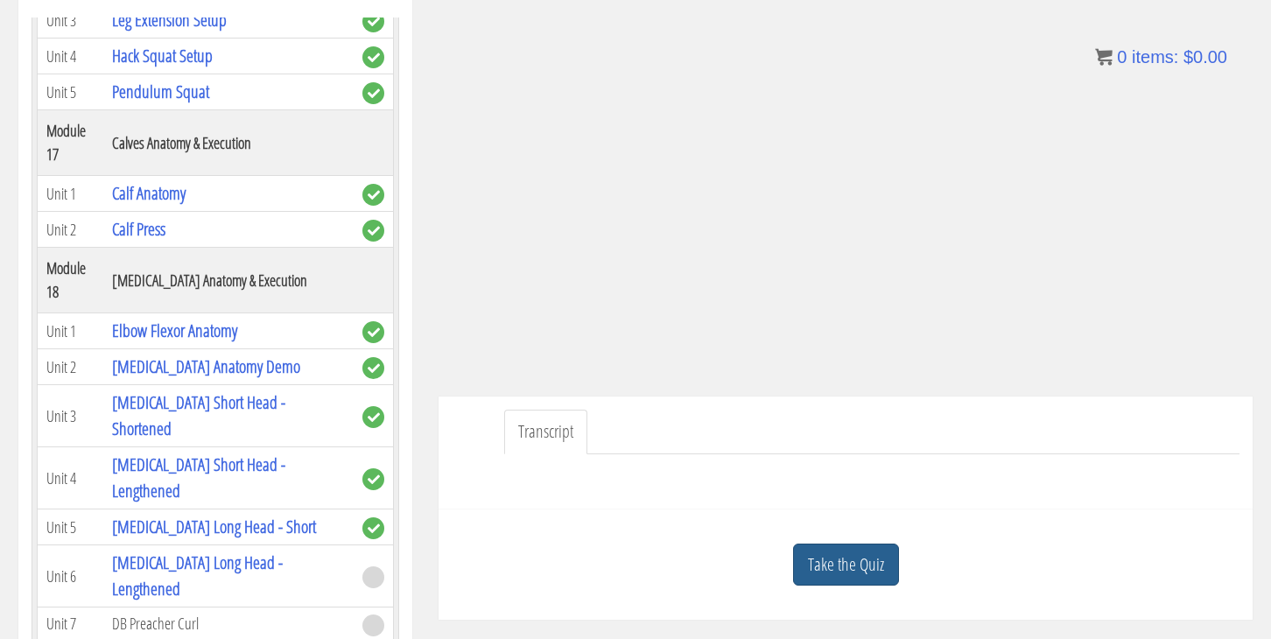
click at [853, 564] on link "Take the Quiz" at bounding box center [846, 564] width 106 height 43
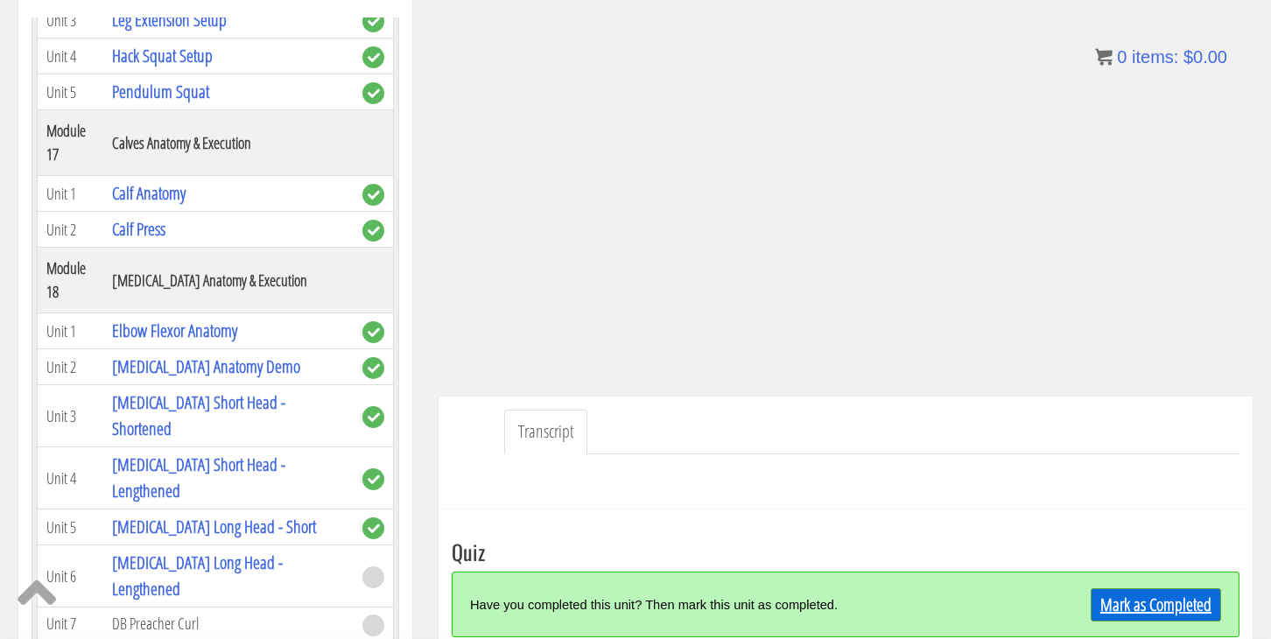
click at [1121, 604] on link "Mark as Completed" at bounding box center [1155, 604] width 130 height 33
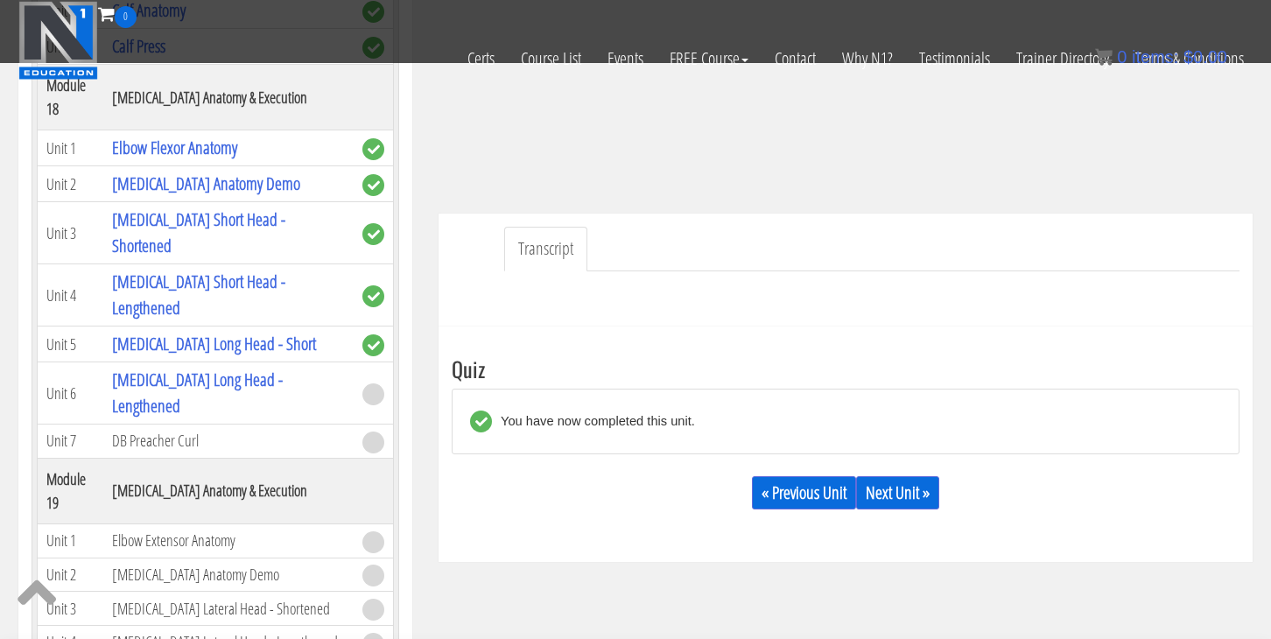
scroll to position [365, 0]
click at [917, 494] on link "Next Unit »" at bounding box center [897, 490] width 83 height 33
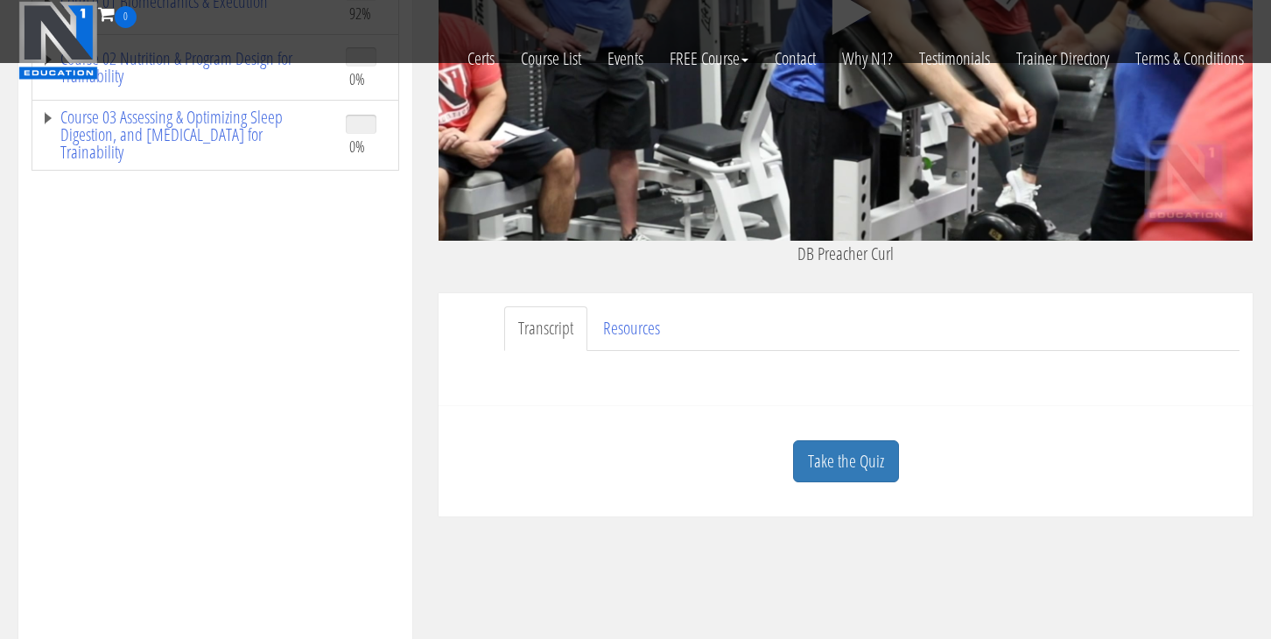
scroll to position [354, 0]
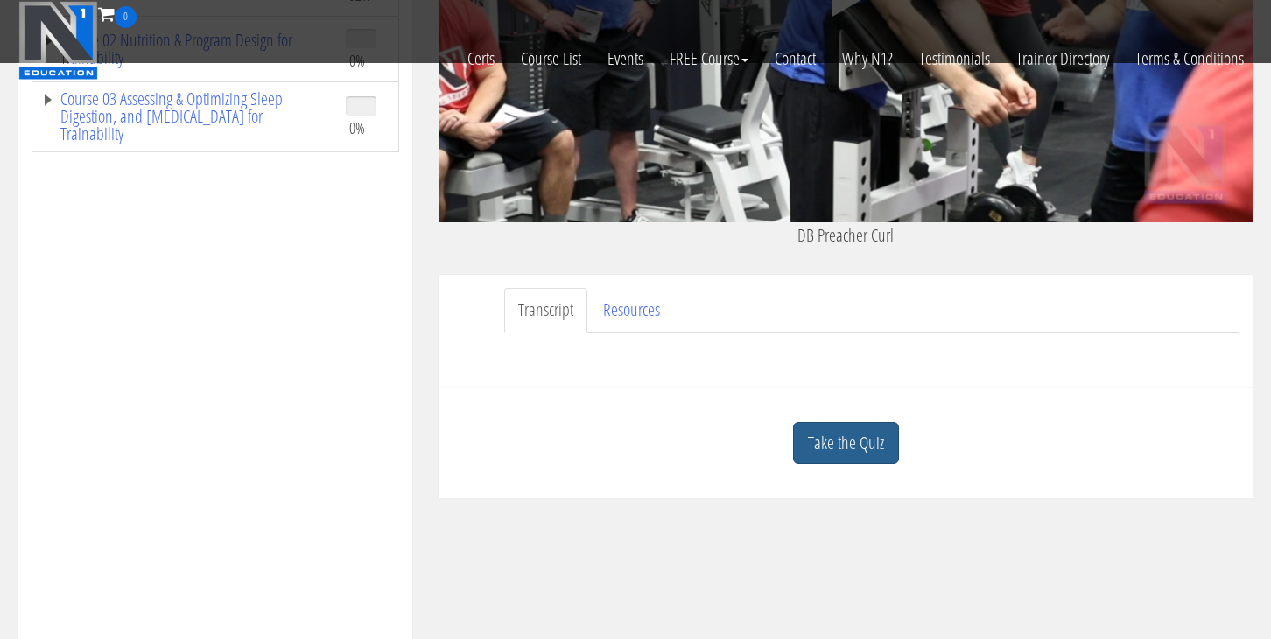
click at [855, 440] on link "Take the Quiz" at bounding box center [846, 443] width 106 height 43
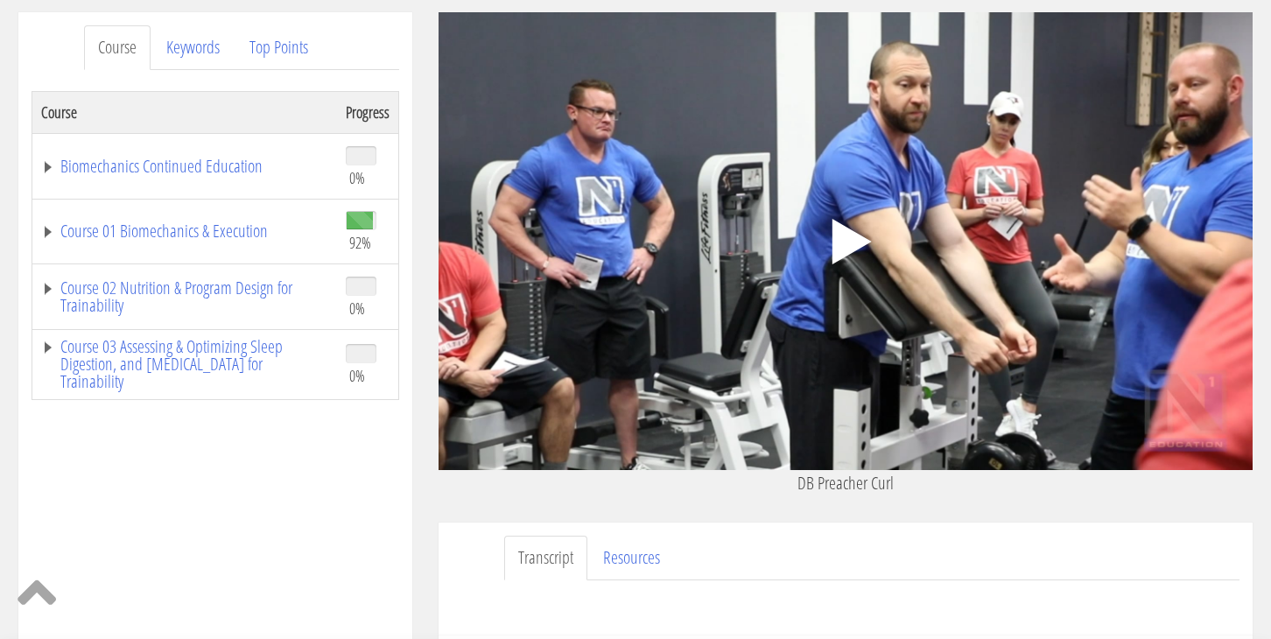
scroll to position [218, 0]
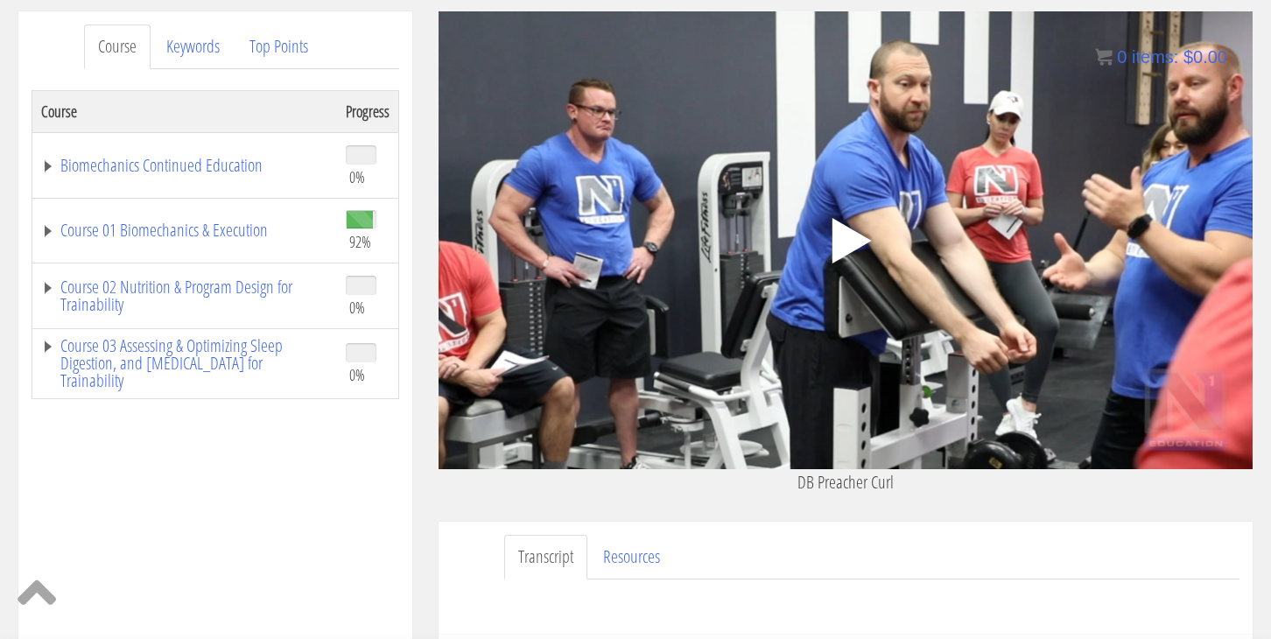
click at [848, 227] on polygon at bounding box center [851, 241] width 39 height 46
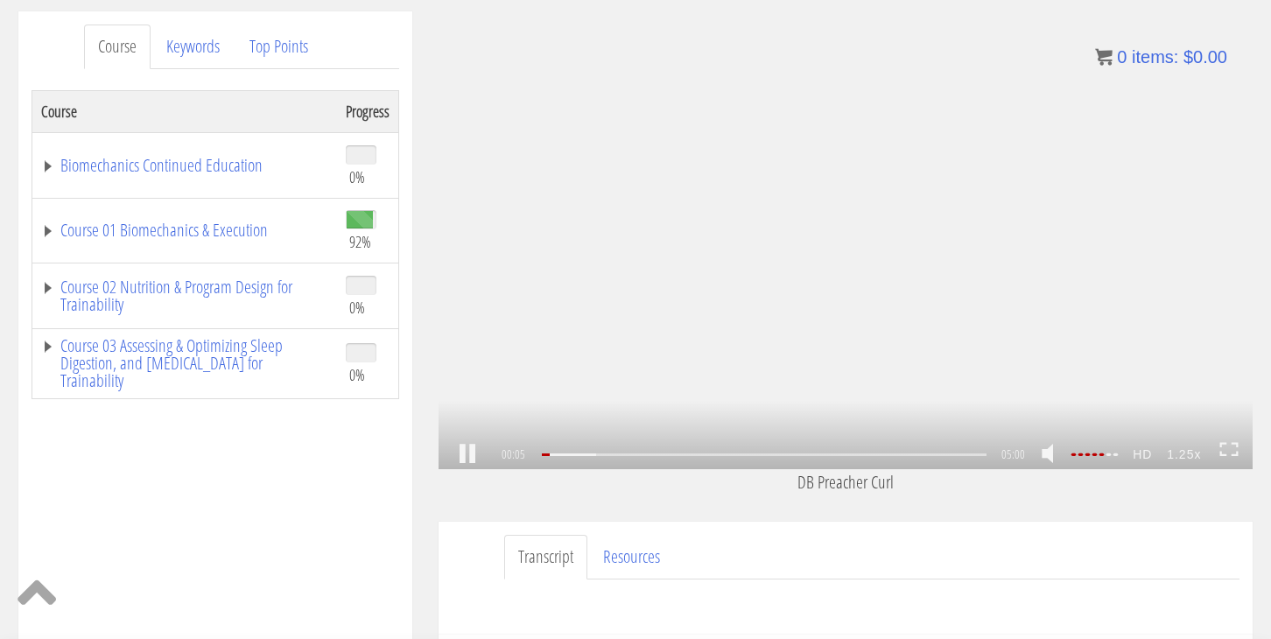
click at [1185, 459] on strong "1.25x" at bounding box center [1184, 454] width 49 height 28
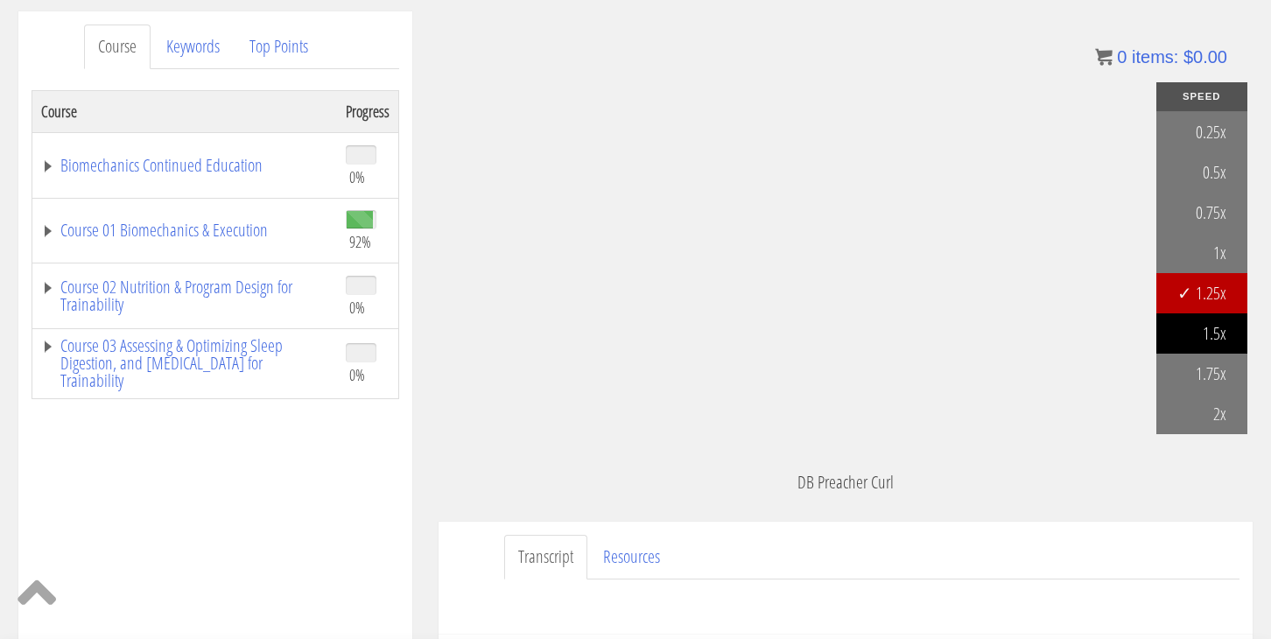
click at [1222, 327] on link "1.5x" at bounding box center [1201, 333] width 91 height 40
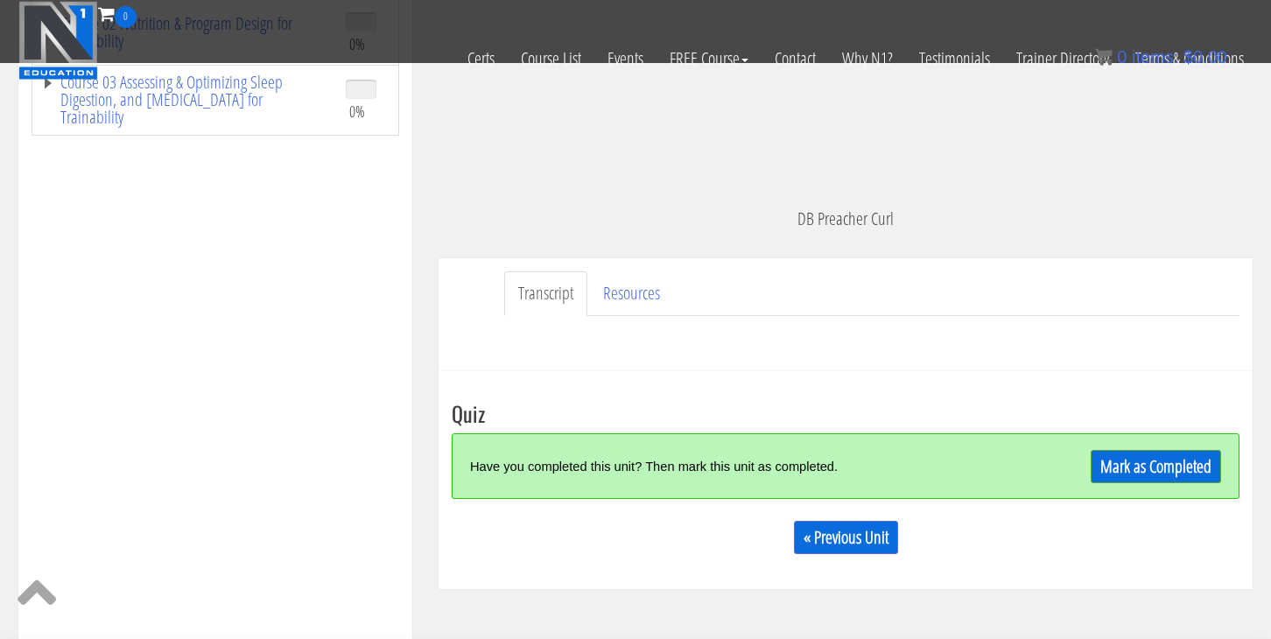
scroll to position [372, 0]
click at [1153, 461] on link "Mark as Completed" at bounding box center [1155, 465] width 130 height 33
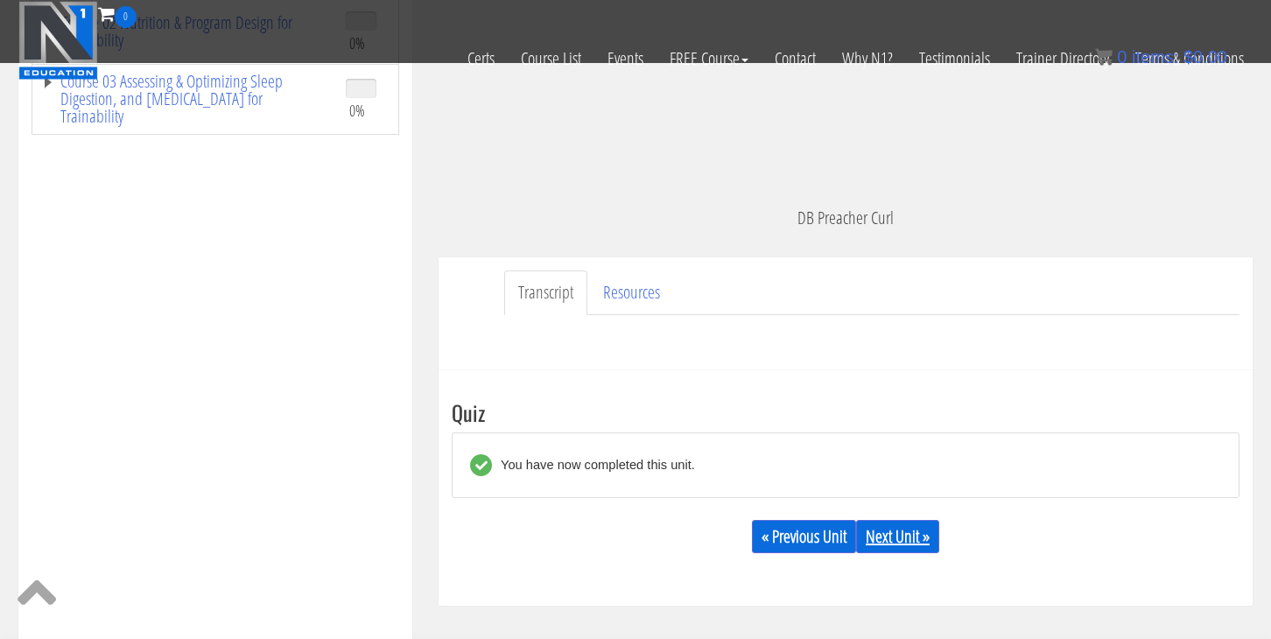
click at [909, 529] on link "Next Unit »" at bounding box center [897, 536] width 83 height 33
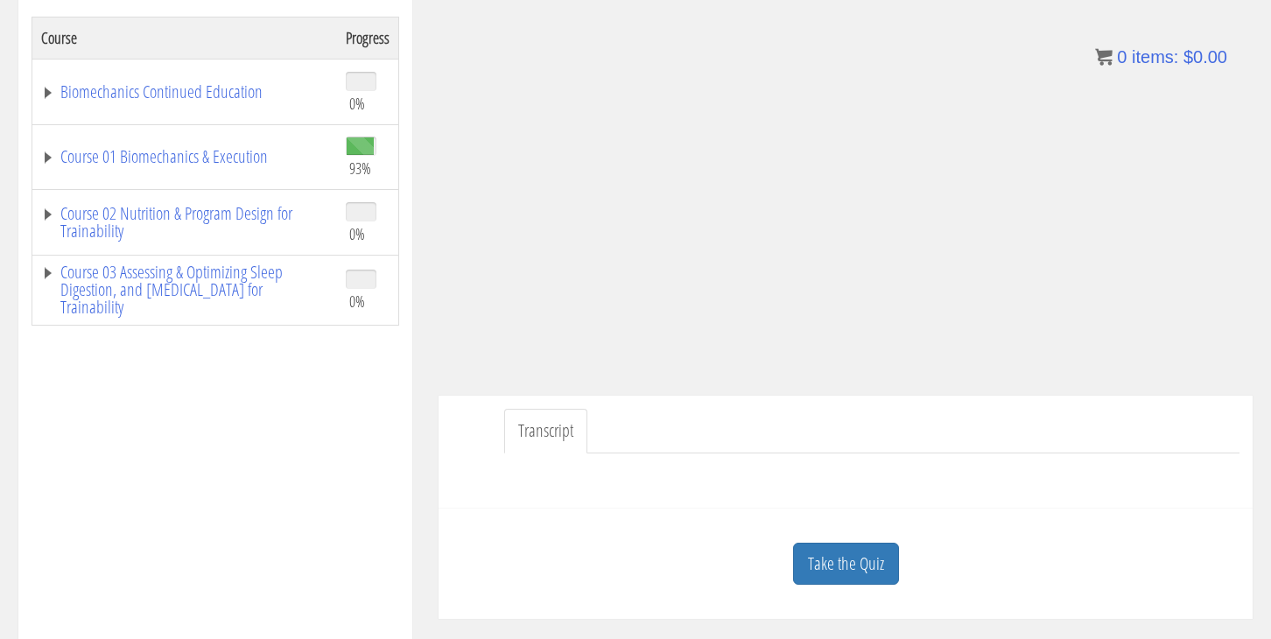
scroll to position [305, 0]
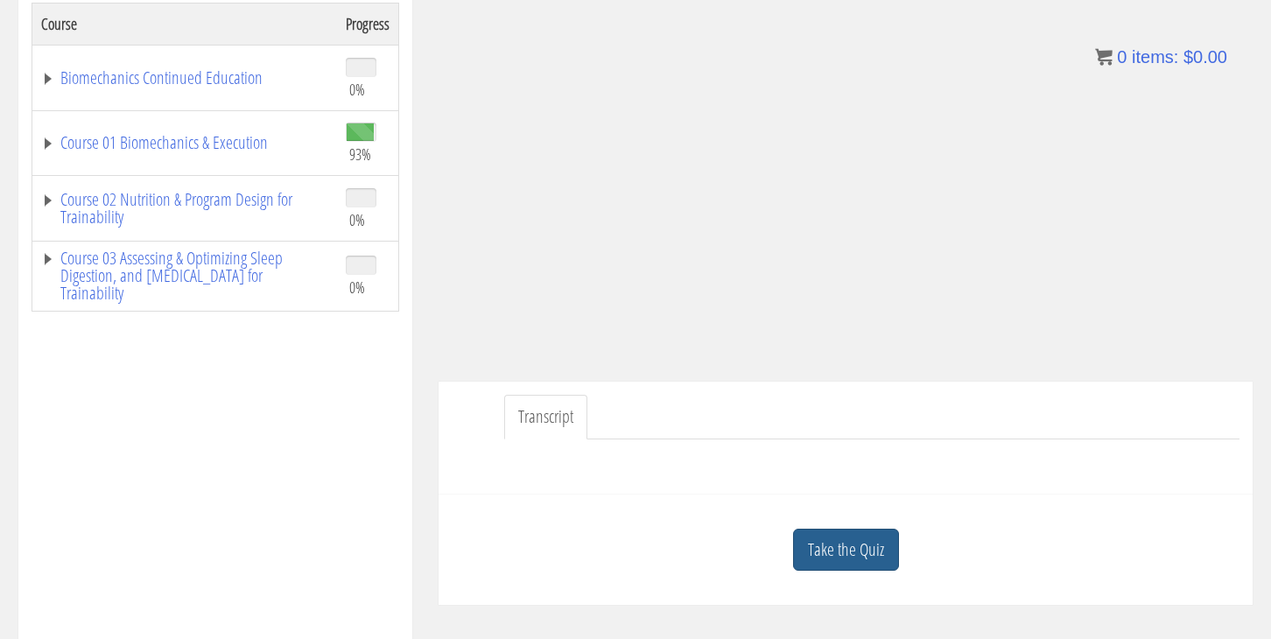
click at [833, 555] on link "Take the Quiz" at bounding box center [846, 550] width 106 height 43
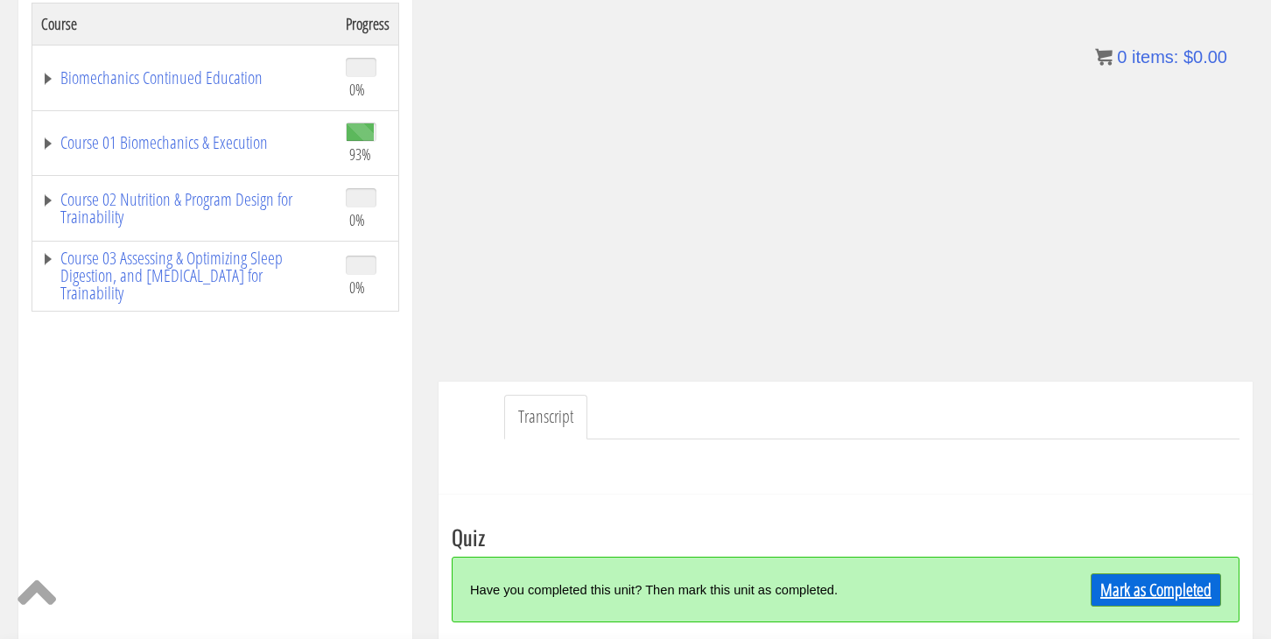
click at [1148, 606] on div "Mark as Completed" at bounding box center [1122, 590] width 197 height 38
click at [1147, 594] on link "Mark as Completed" at bounding box center [1155, 589] width 130 height 33
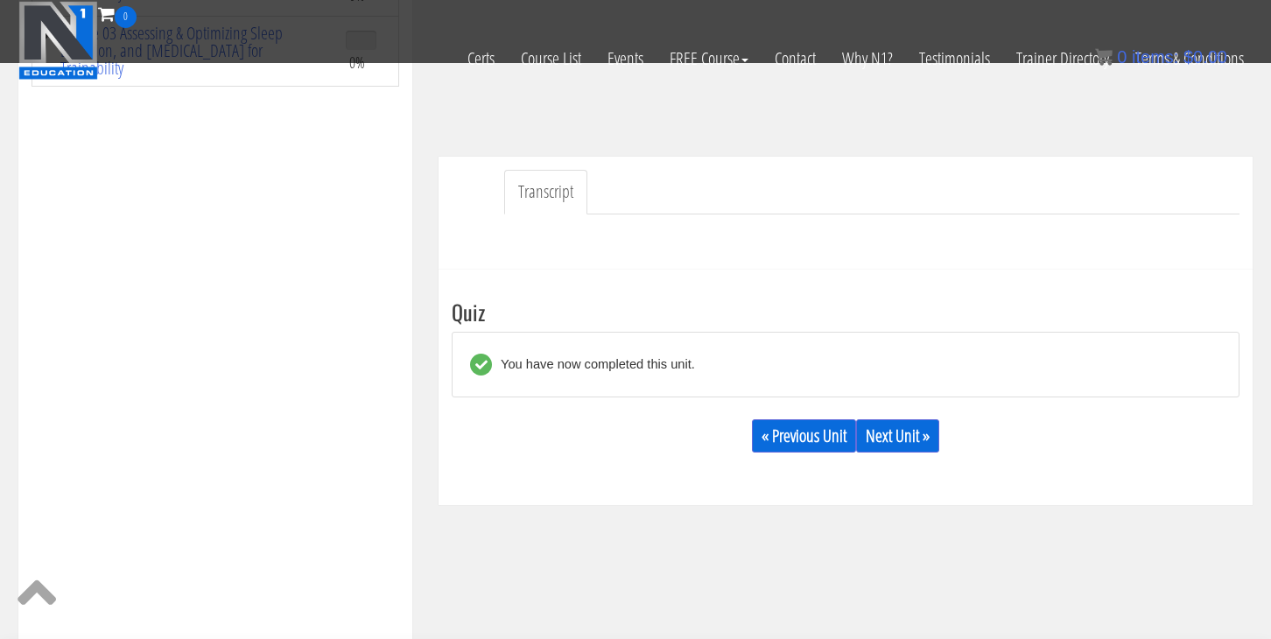
scroll to position [432, 0]
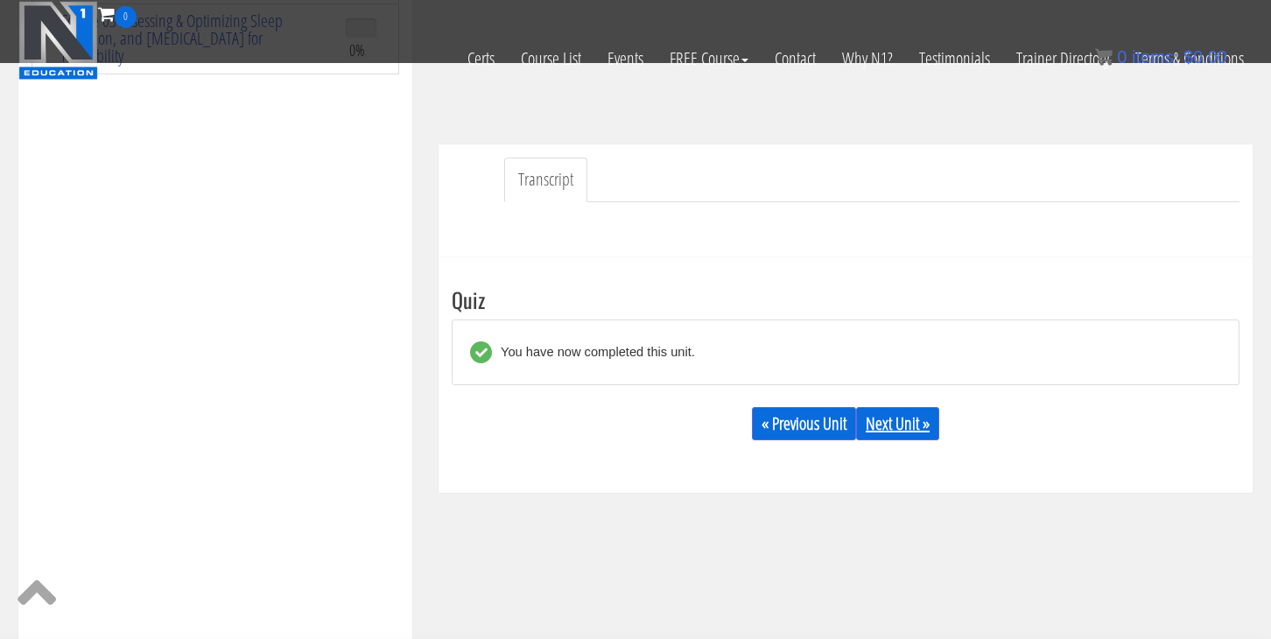
click at [908, 422] on link "Next Unit »" at bounding box center [897, 423] width 83 height 33
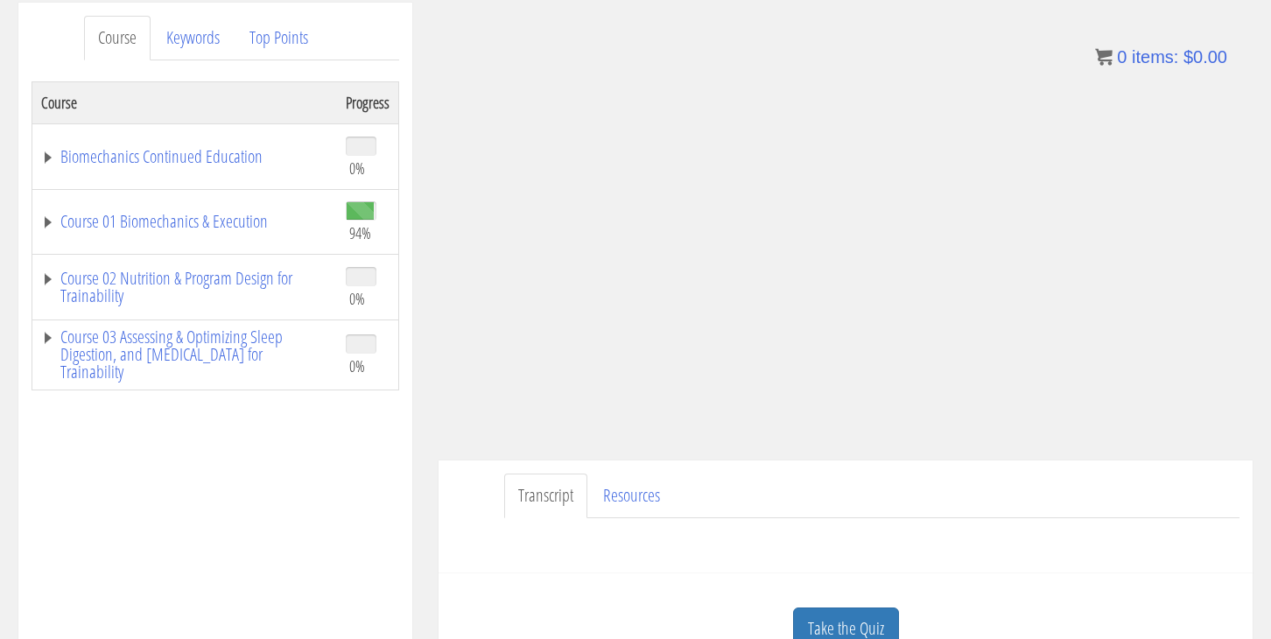
scroll to position [236, 0]
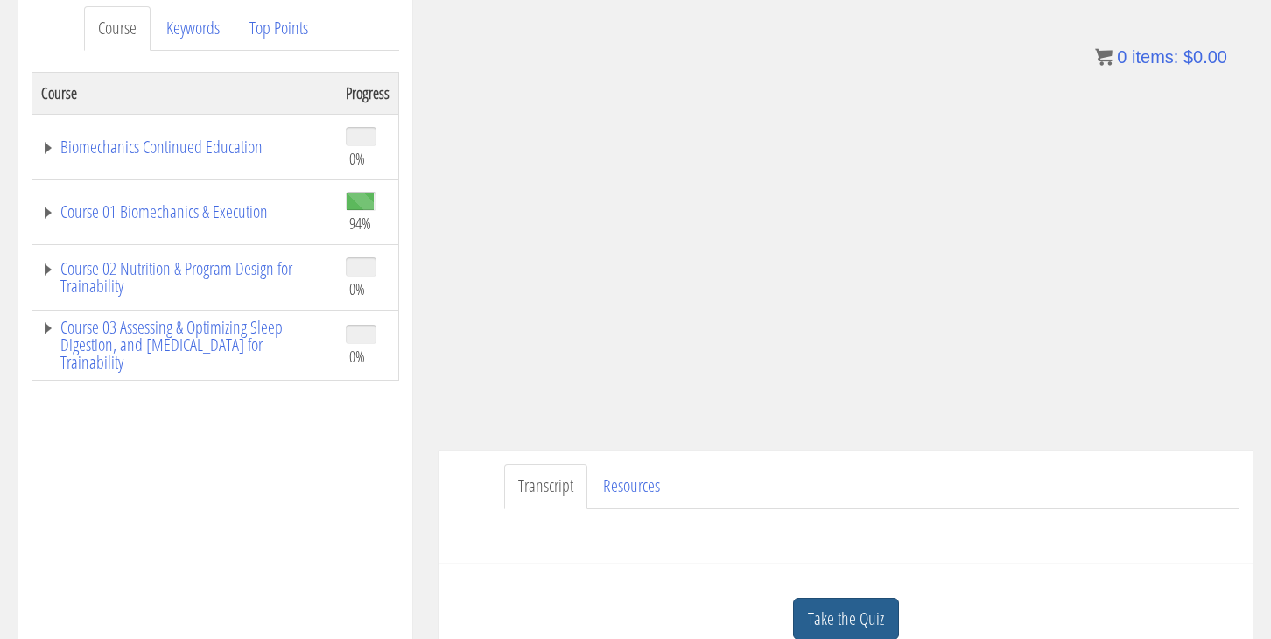
click at [836, 615] on link "Take the Quiz" at bounding box center [846, 619] width 106 height 43
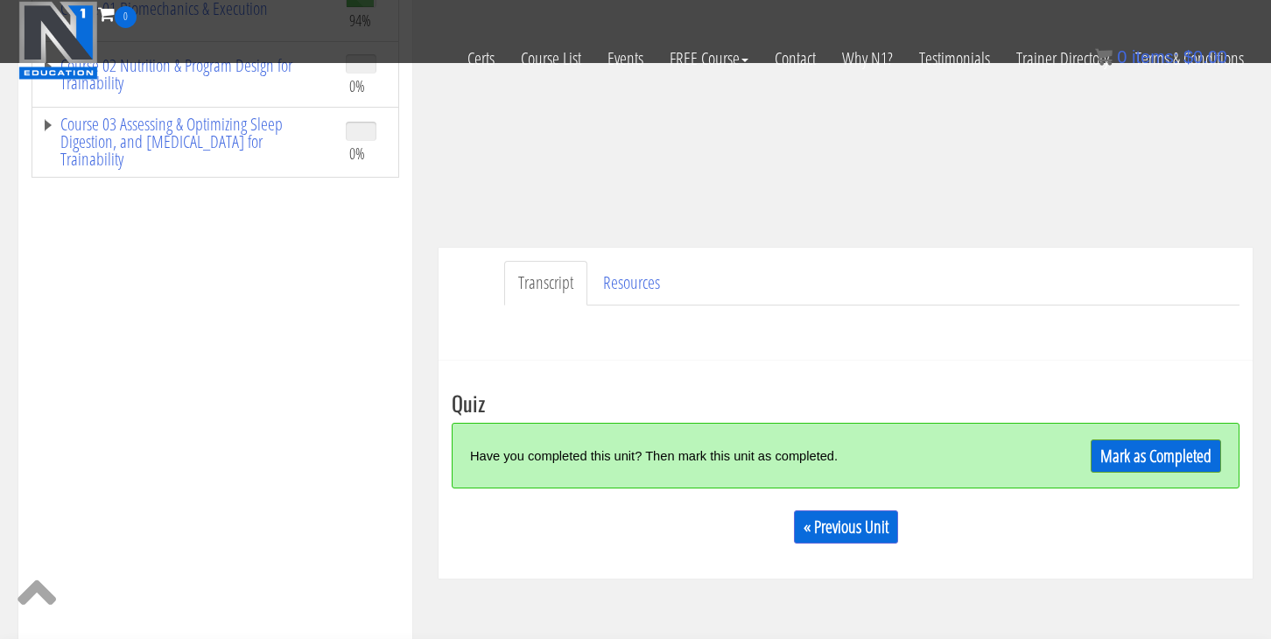
scroll to position [334, 0]
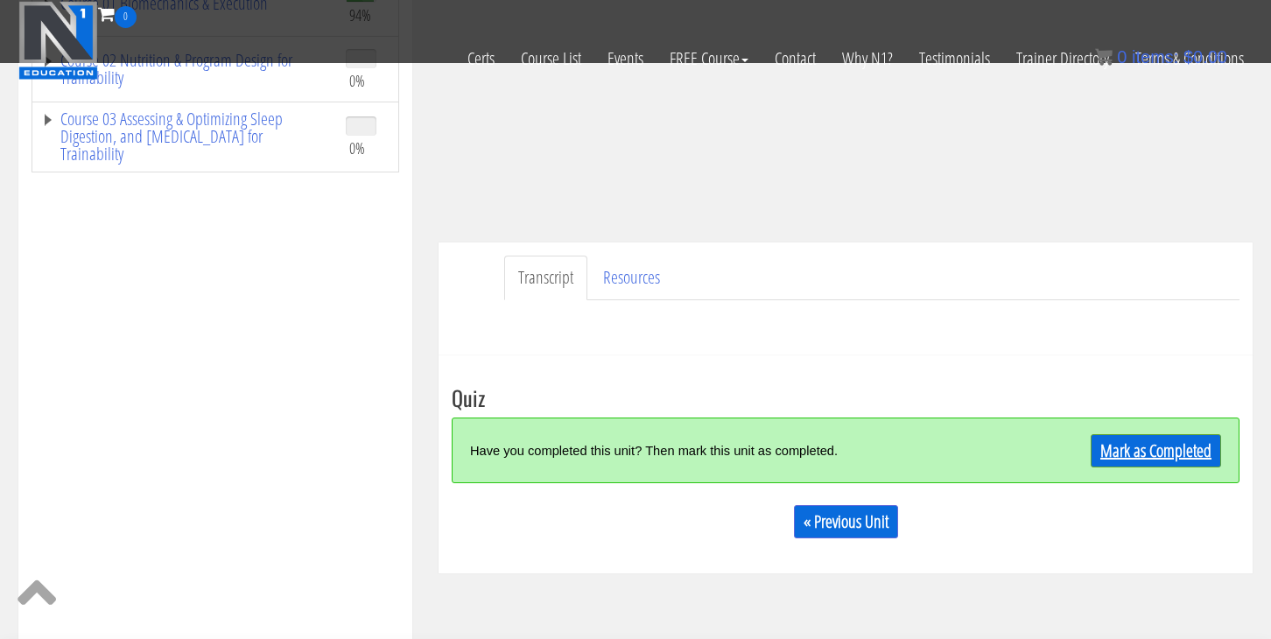
click at [1159, 444] on link "Mark as Completed" at bounding box center [1155, 450] width 130 height 33
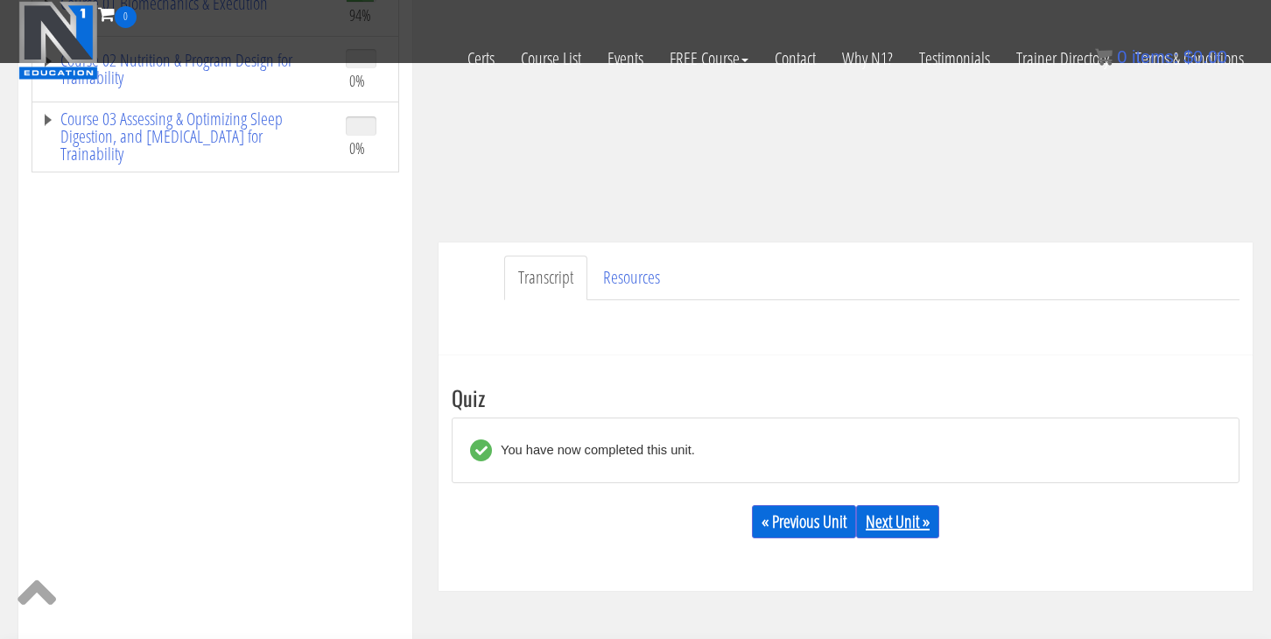
click at [894, 512] on link "Next Unit »" at bounding box center [897, 521] width 83 height 33
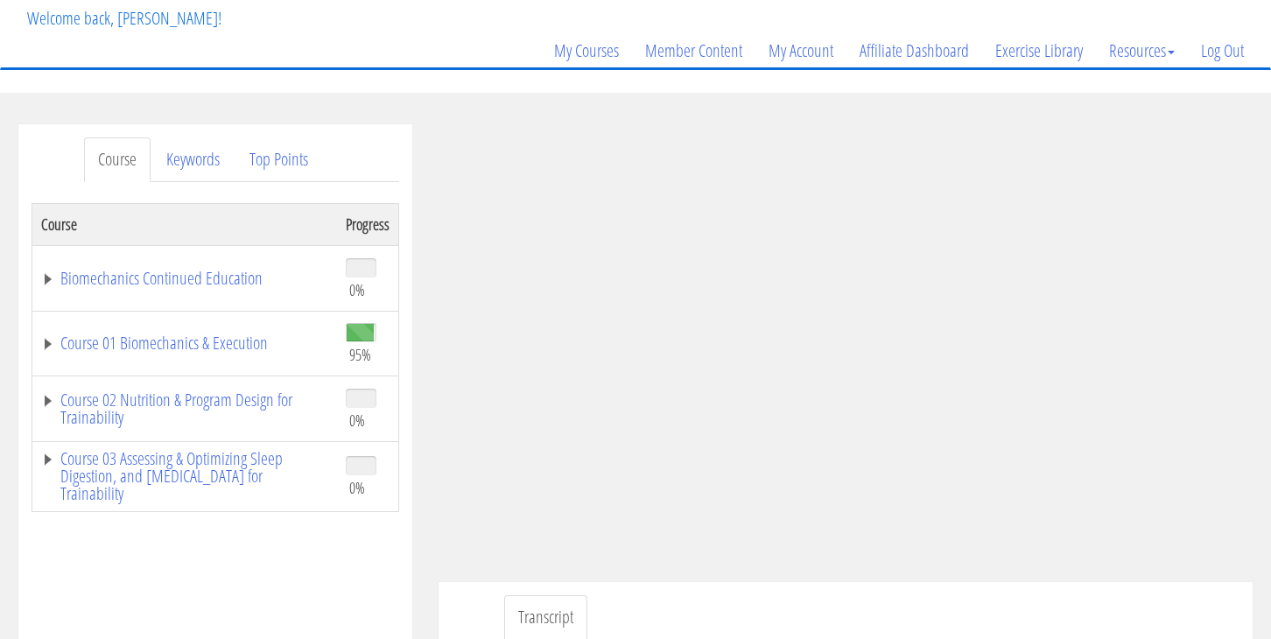
scroll to position [109, 0]
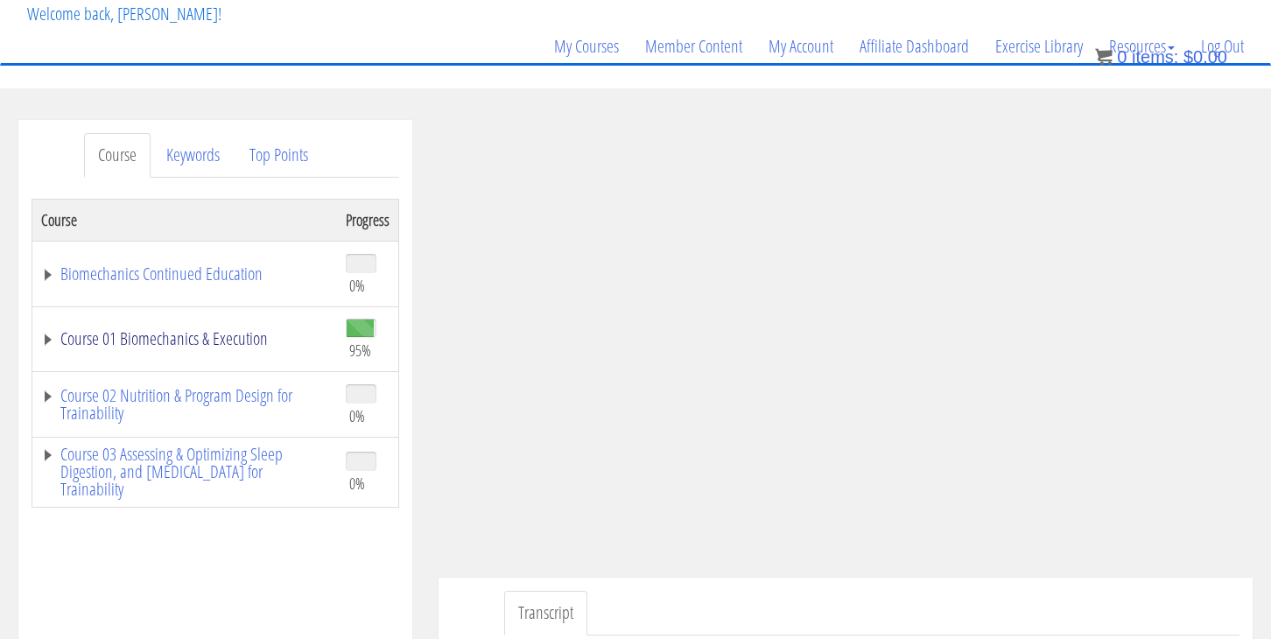
click at [214, 347] on link "Course 01 Biomechanics & Execution" at bounding box center [184, 339] width 287 height 18
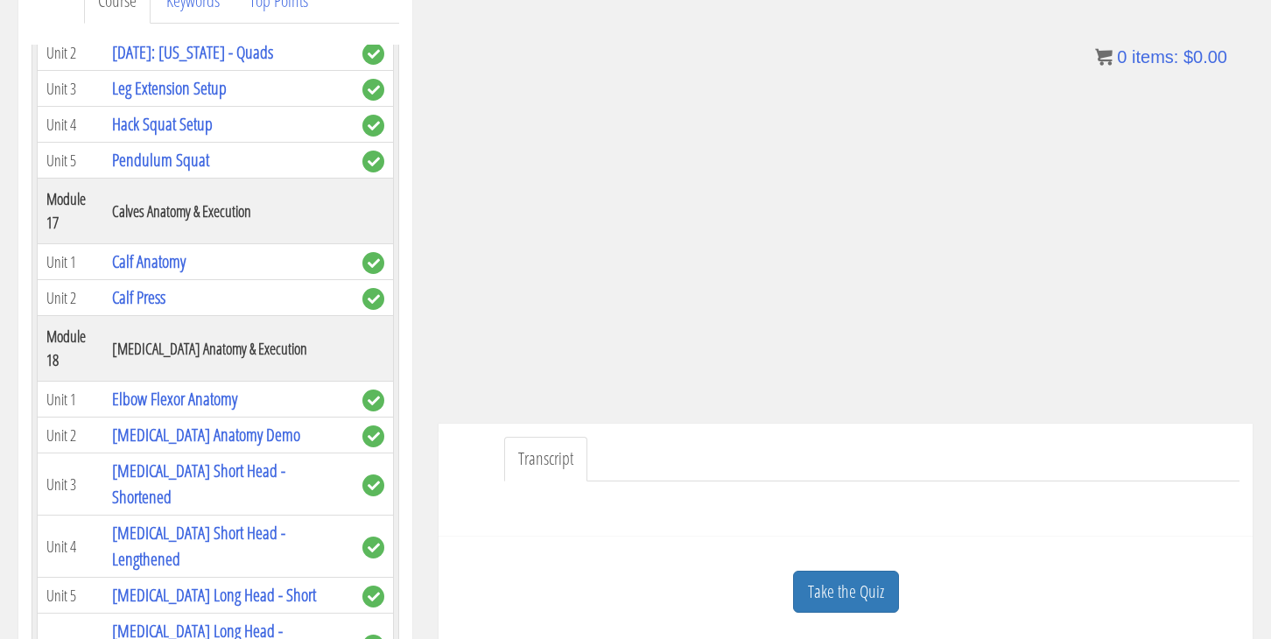
scroll to position [286, 0]
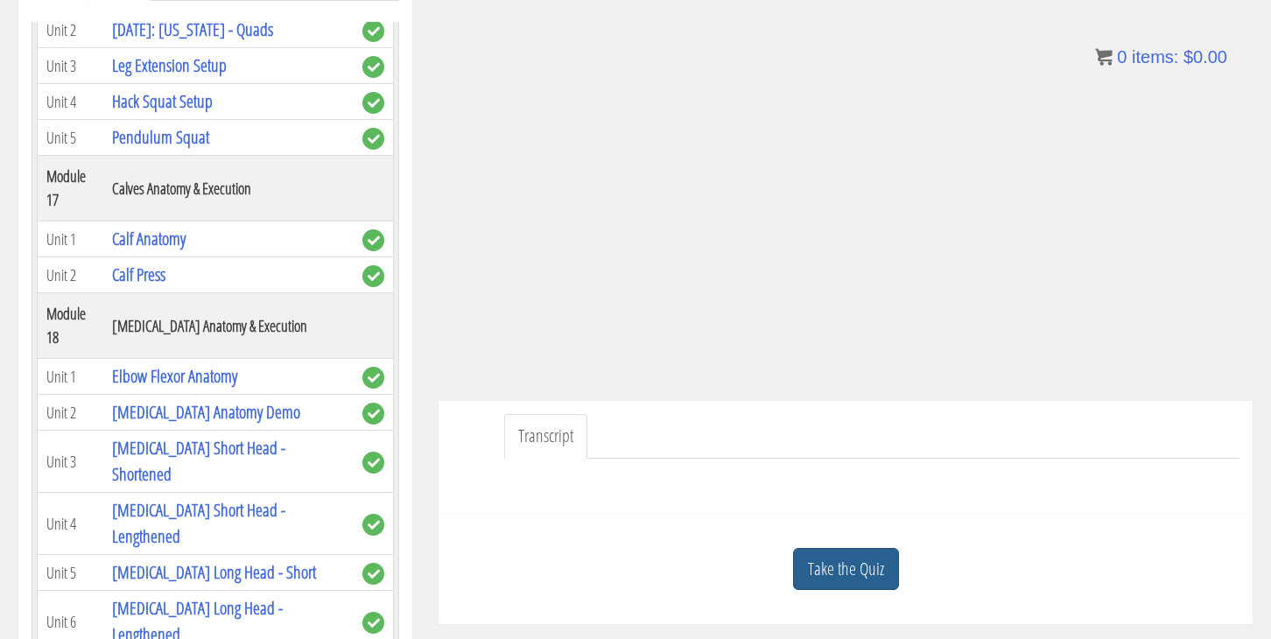
click at [828, 576] on link "Take the Quiz" at bounding box center [846, 569] width 106 height 43
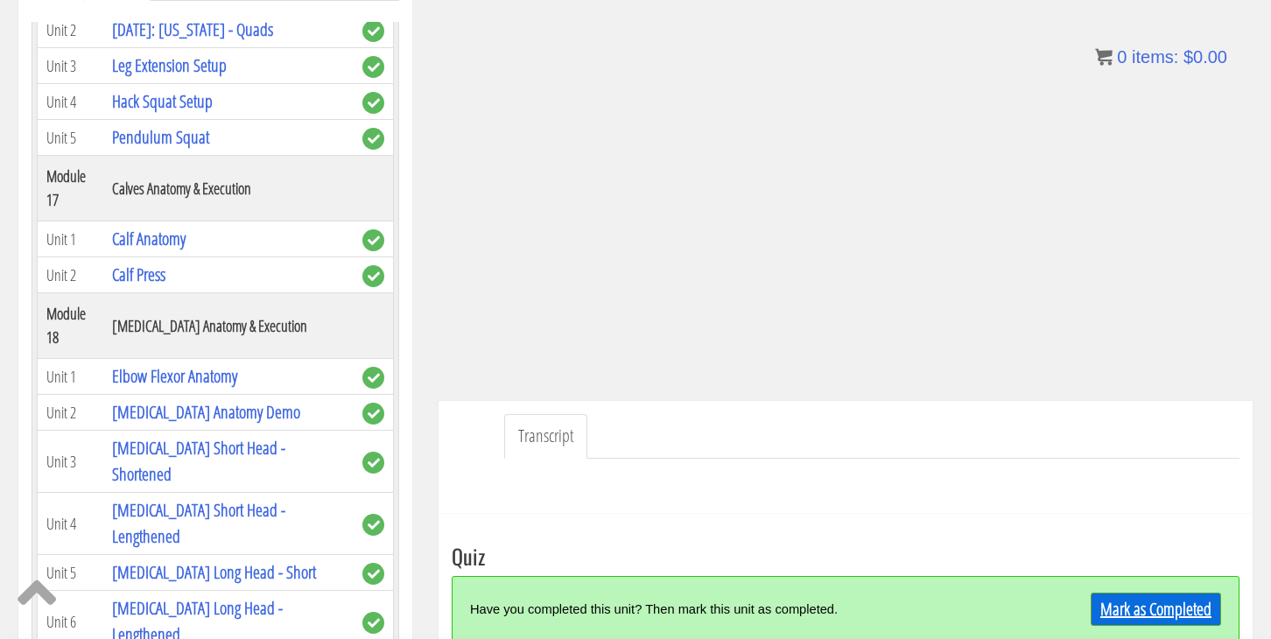
click at [1109, 607] on link "Mark as Completed" at bounding box center [1155, 608] width 130 height 33
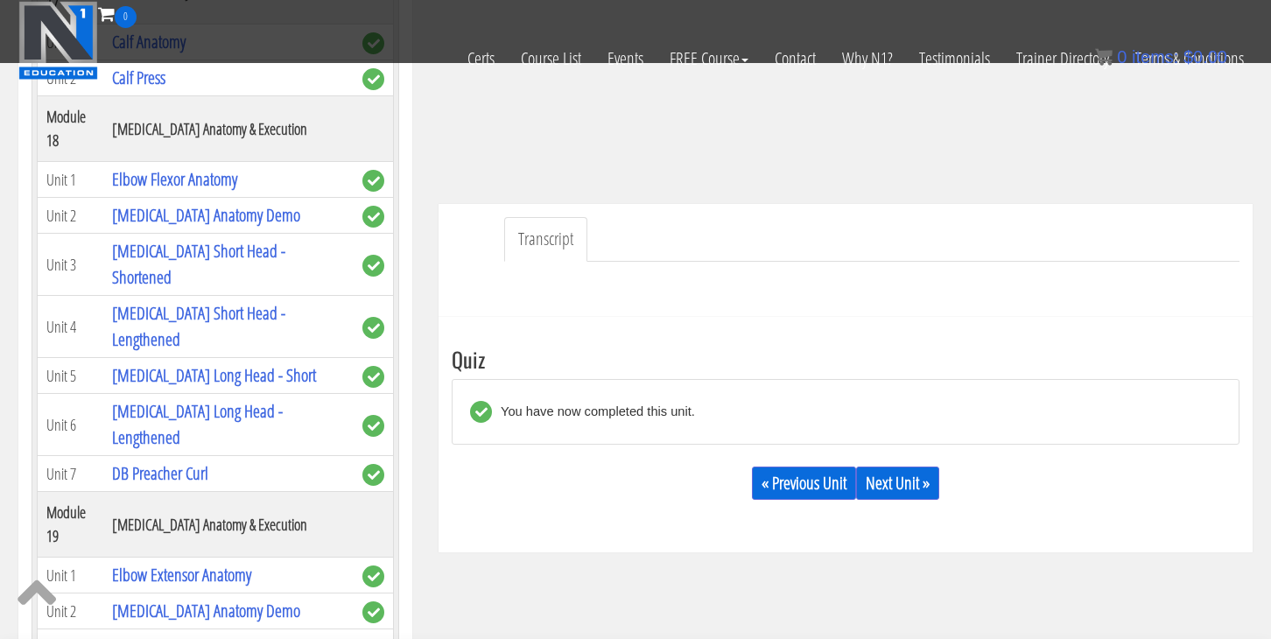
scroll to position [381, 0]
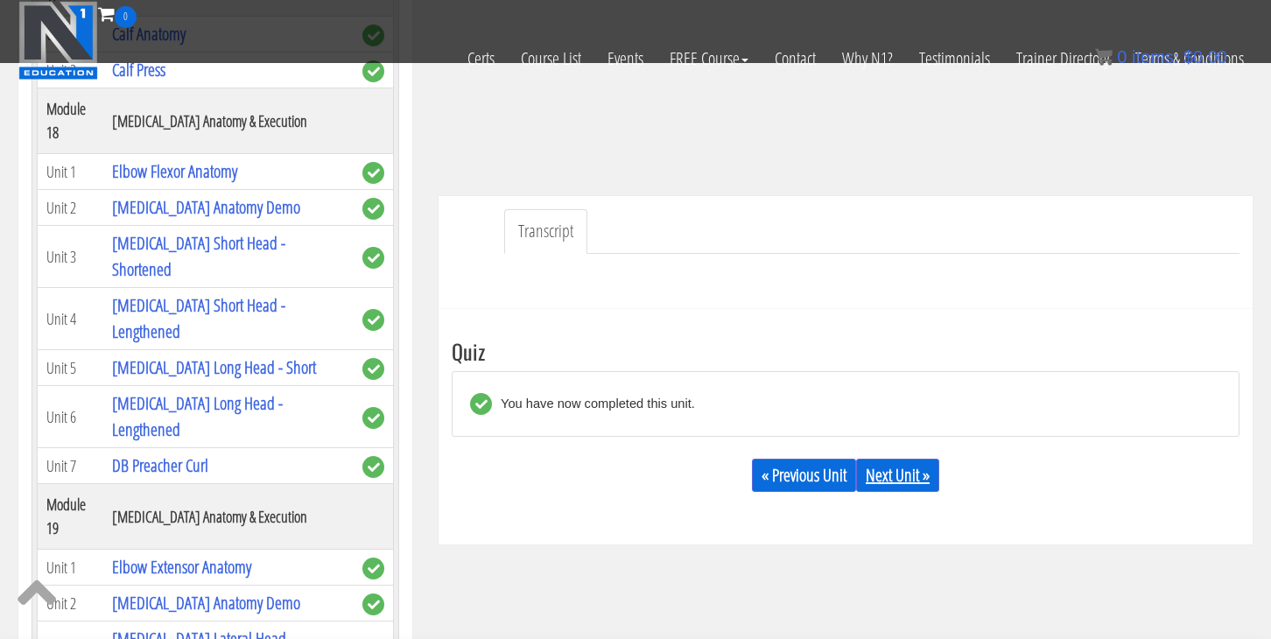
click at [905, 485] on link "Next Unit »" at bounding box center [897, 475] width 83 height 33
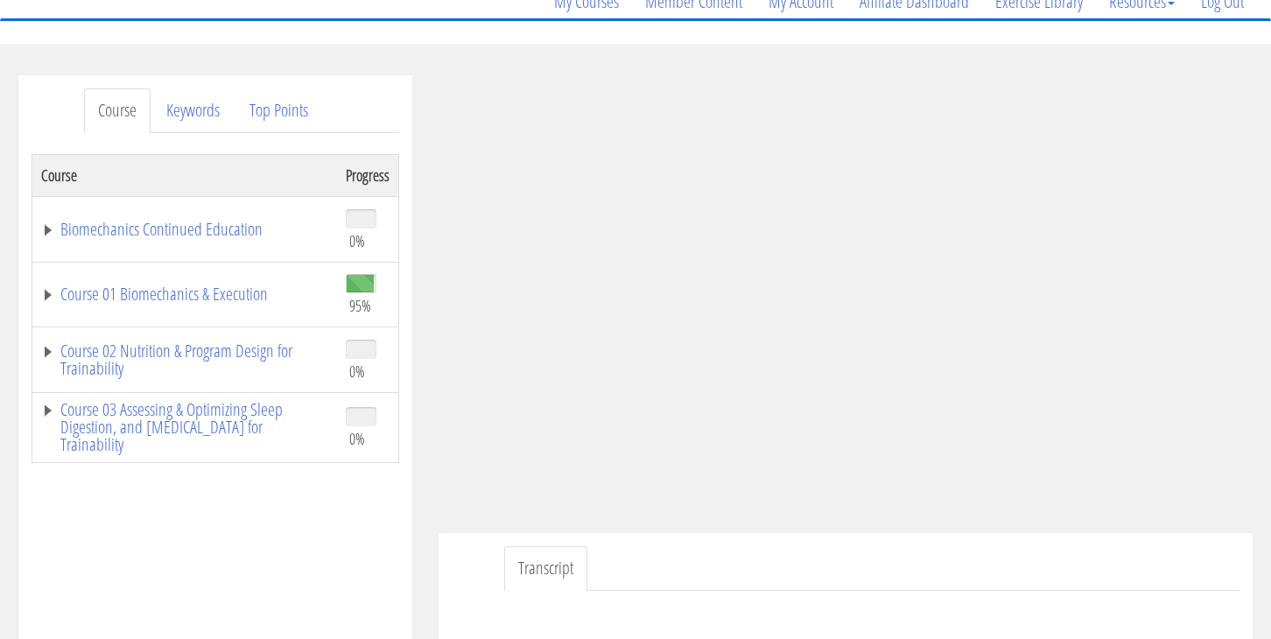
scroll to position [167, 0]
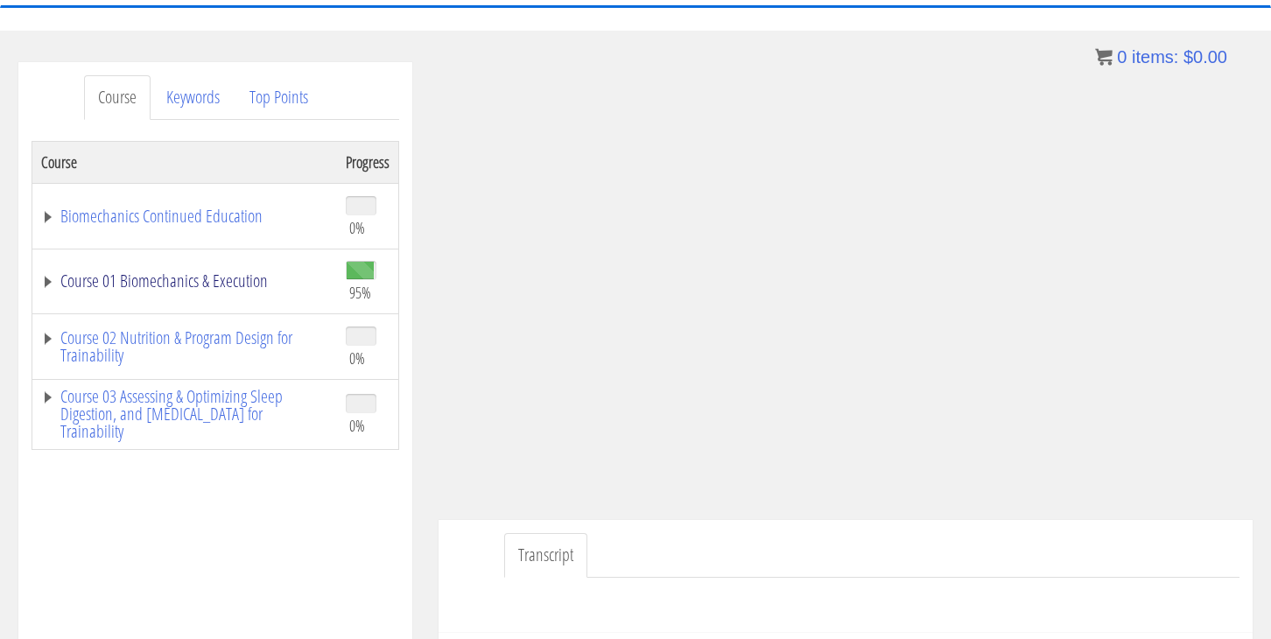
click at [186, 277] on link "Course 01 Biomechanics & Execution" at bounding box center [184, 281] width 287 height 18
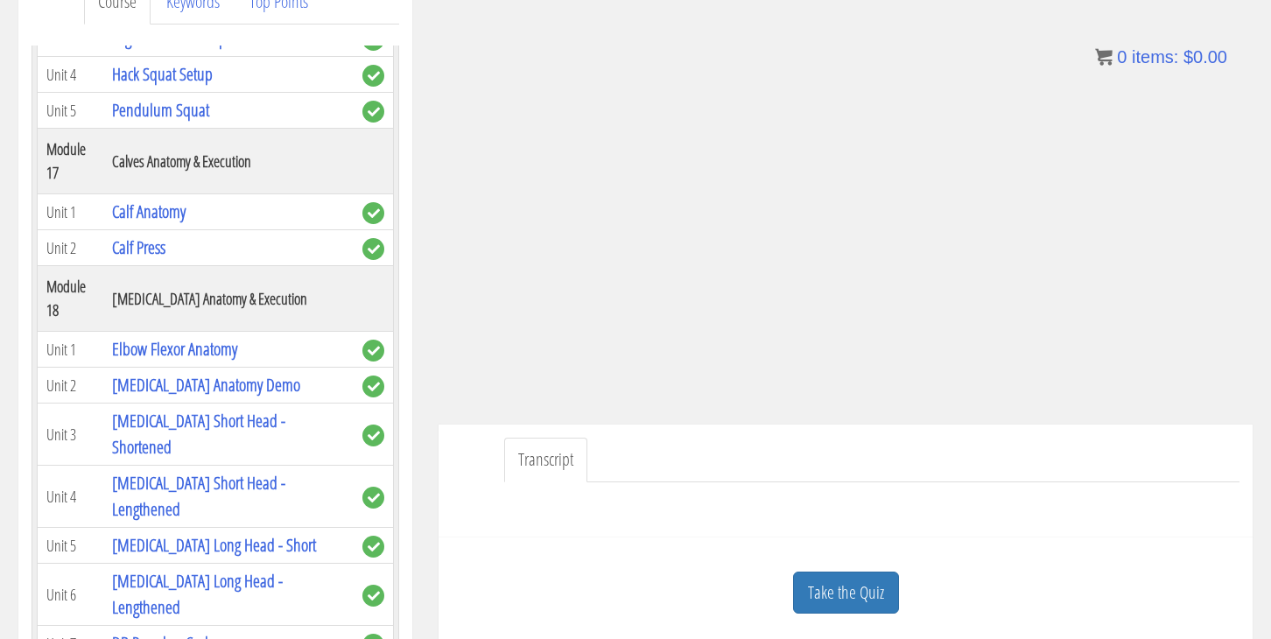
scroll to position [280, 0]
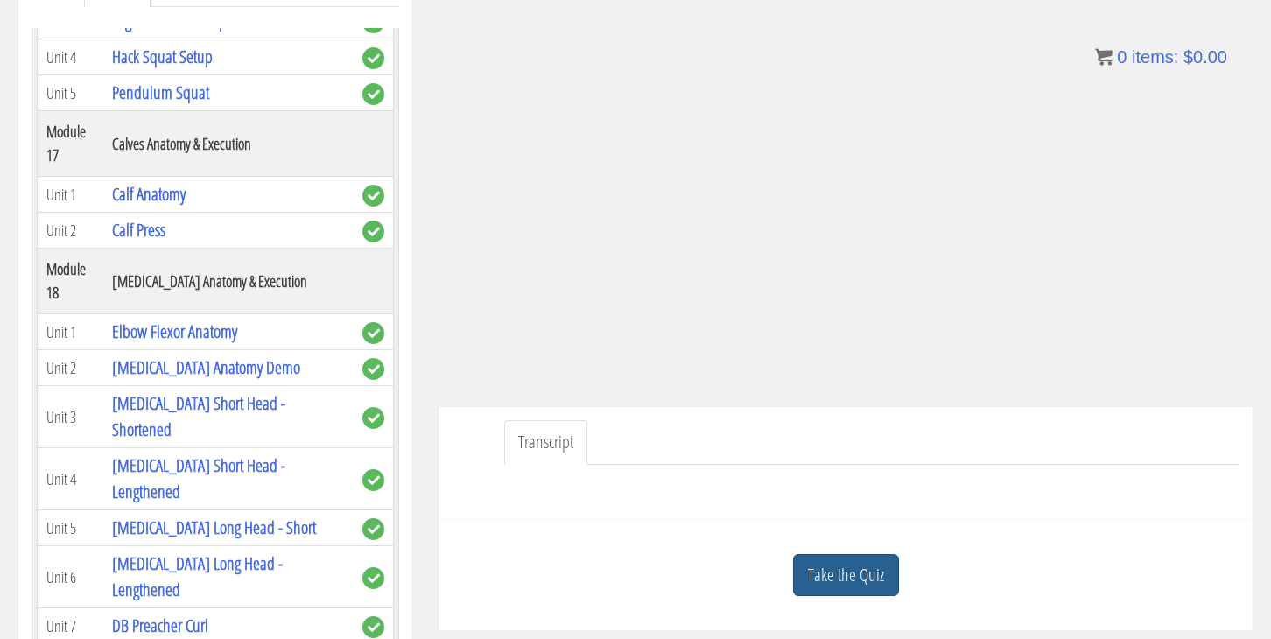
click at [842, 585] on link "Take the Quiz" at bounding box center [846, 575] width 106 height 43
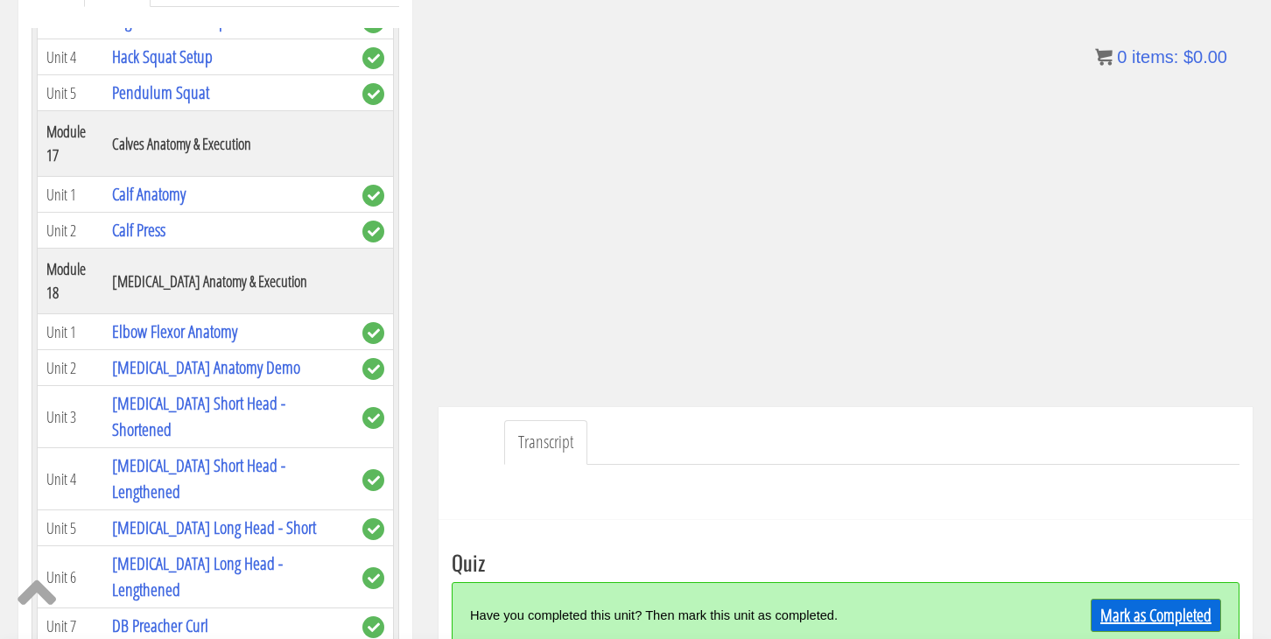
click at [1184, 617] on link "Mark as Completed" at bounding box center [1155, 615] width 130 height 33
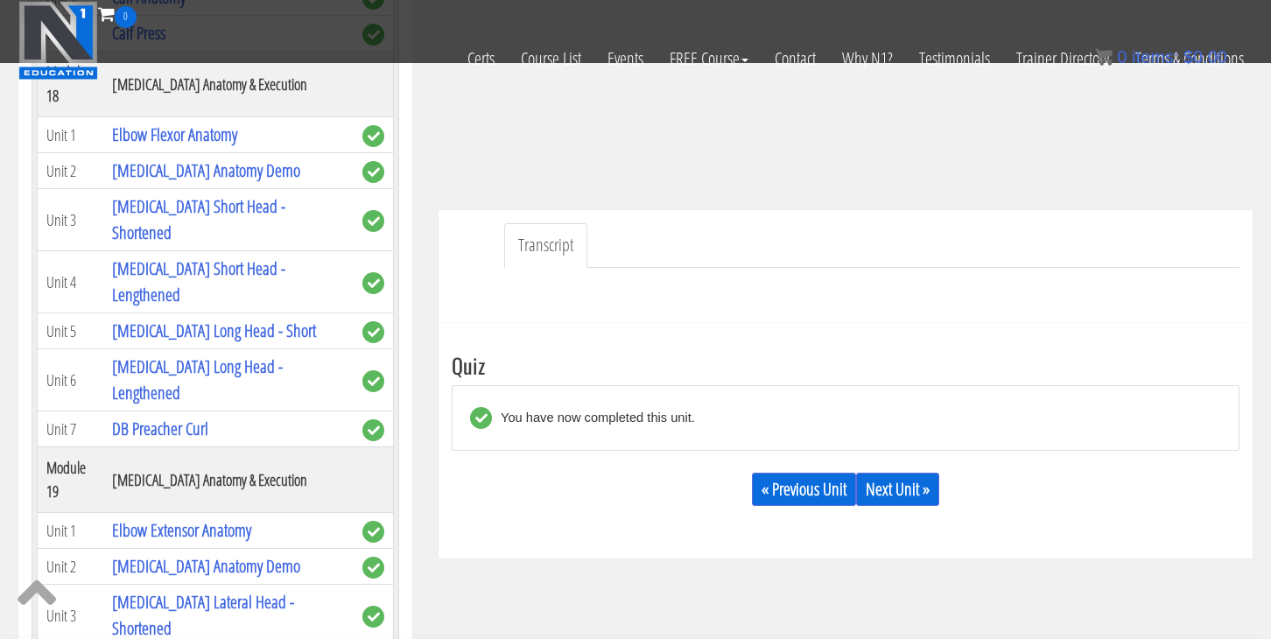
scroll to position [371, 0]
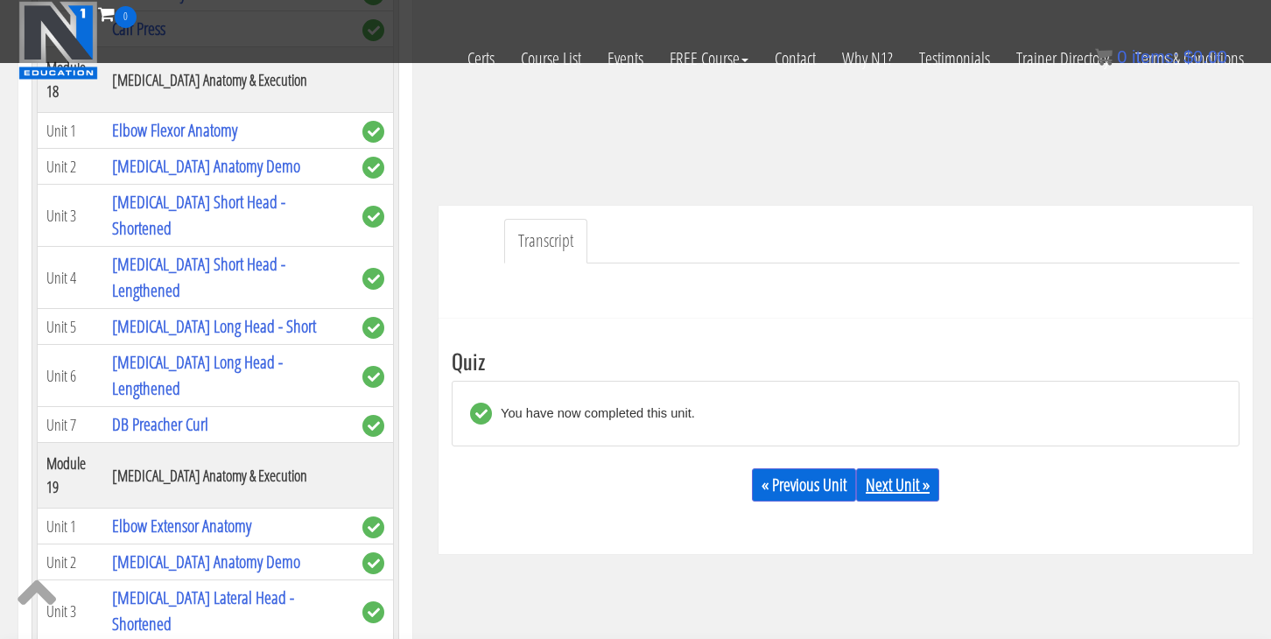
click at [903, 501] on link "Next Unit »" at bounding box center [897, 484] width 83 height 33
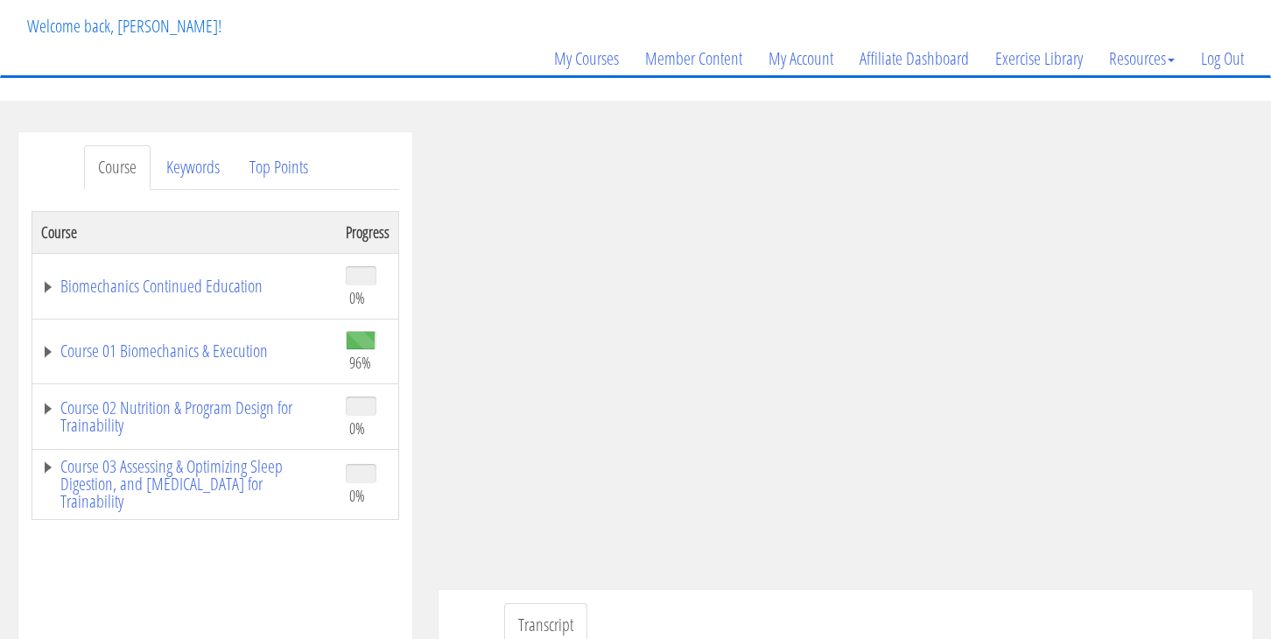
scroll to position [99, 0]
click at [1105, 603] on ul "Transcript" at bounding box center [871, 623] width 735 height 45
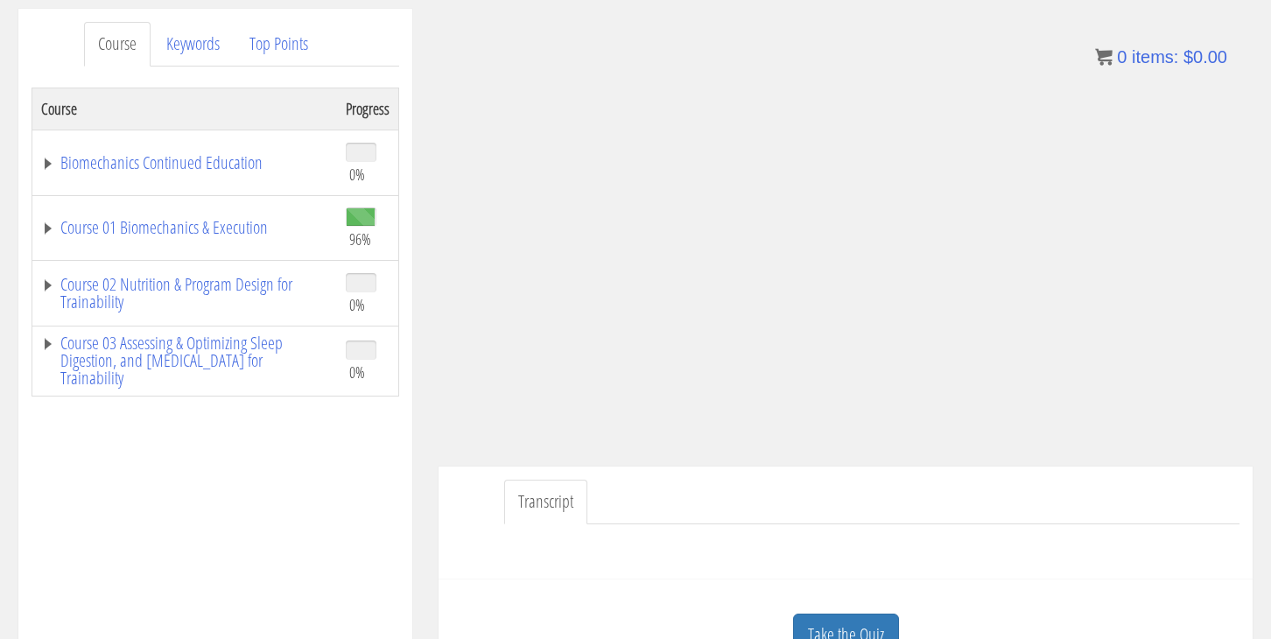
scroll to position [222, 0]
click at [836, 627] on link "Take the Quiz" at bounding box center [846, 633] width 106 height 43
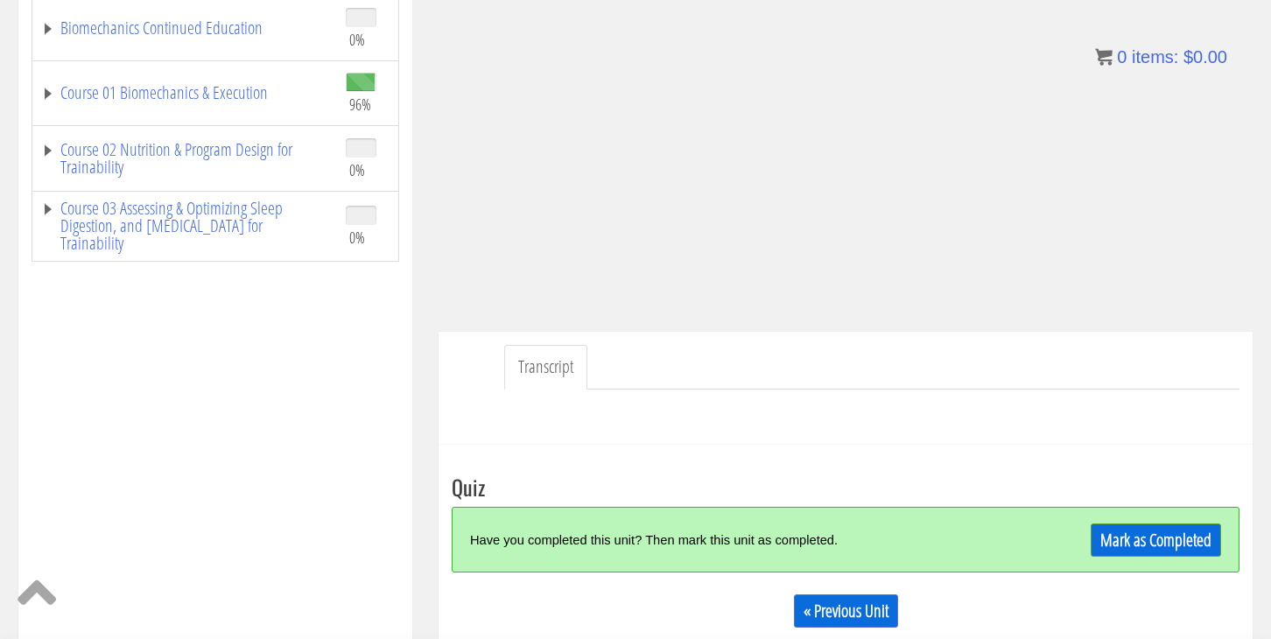
scroll to position [362, 0]
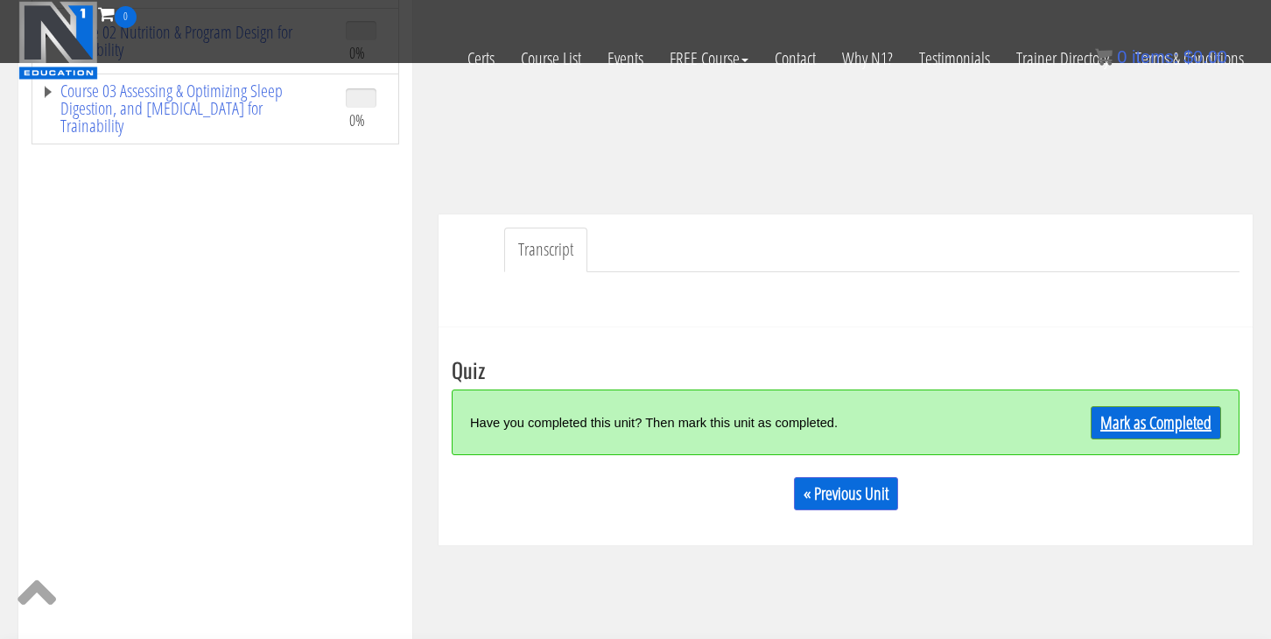
click at [1148, 431] on link "Mark as Completed" at bounding box center [1155, 422] width 130 height 33
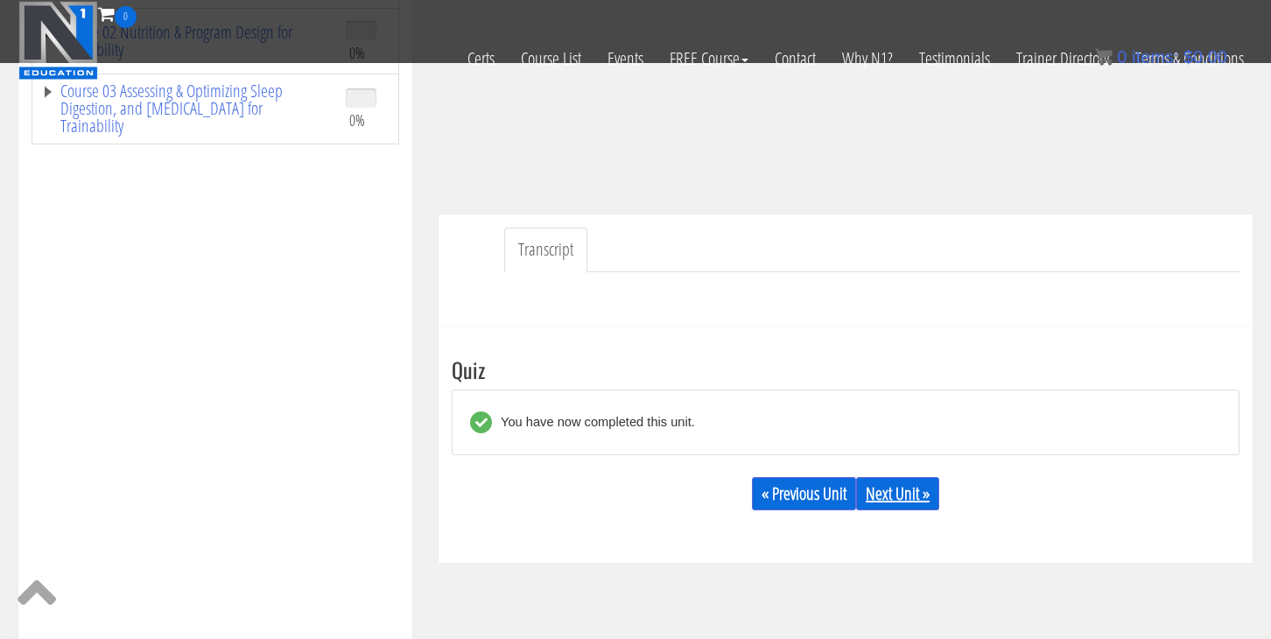
click at [900, 502] on link "Next Unit »" at bounding box center [897, 493] width 83 height 33
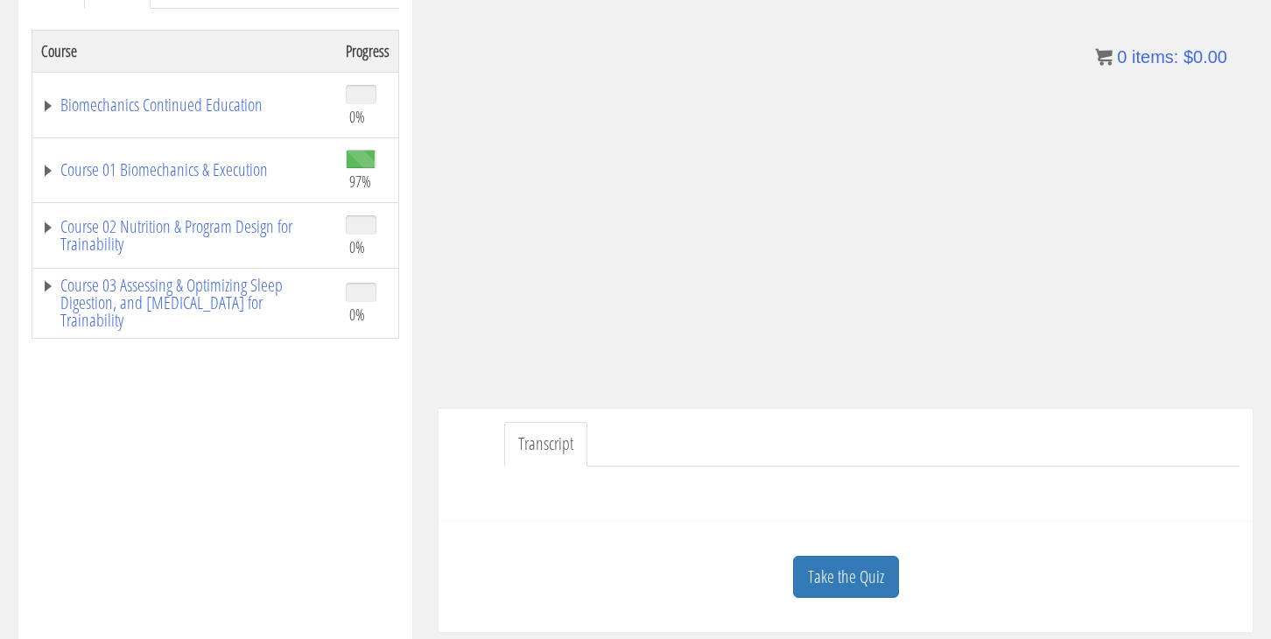
scroll to position [283, 0]
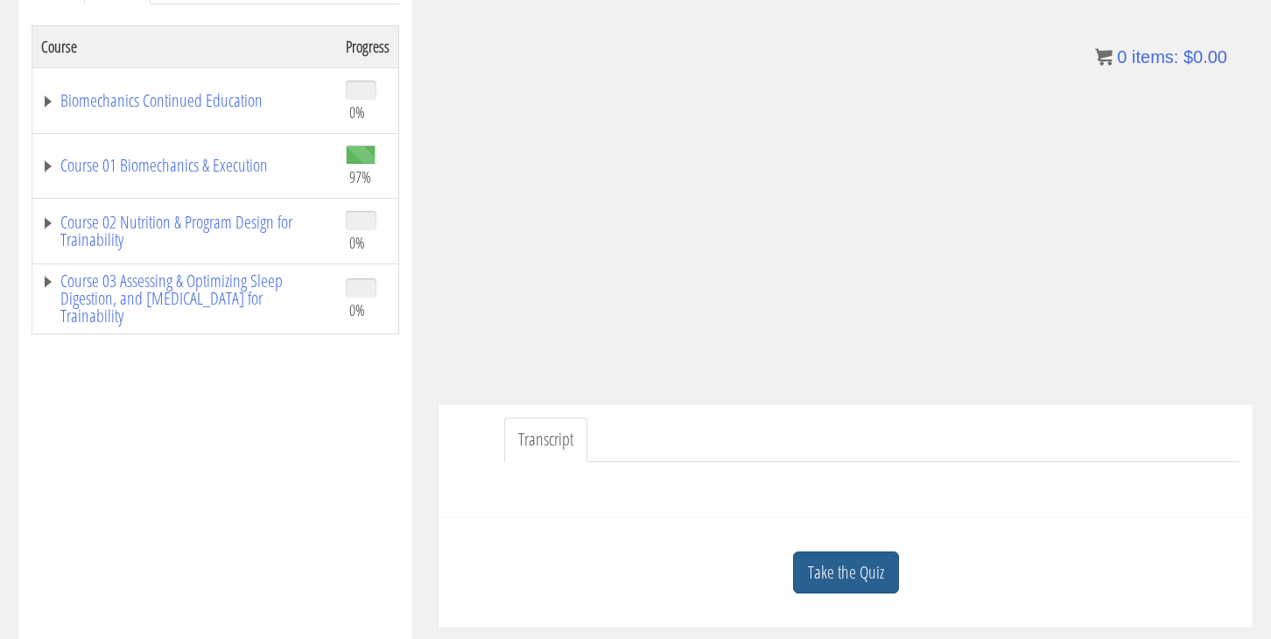
click at [852, 576] on link "Take the Quiz" at bounding box center [846, 572] width 106 height 43
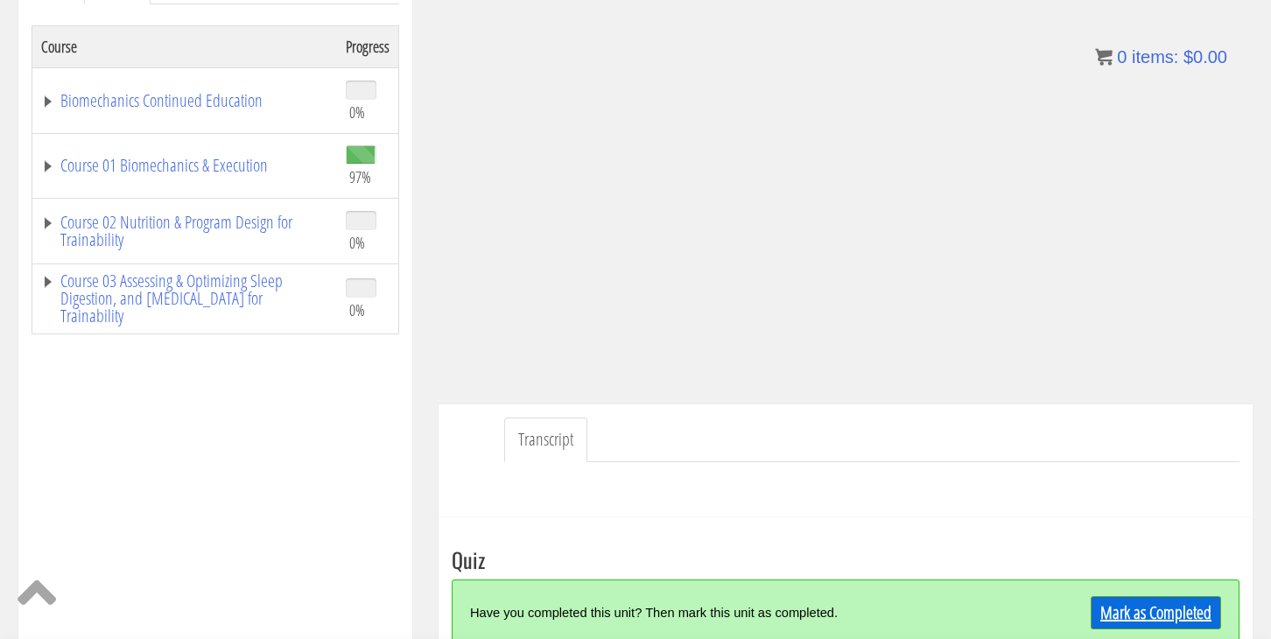
click at [1139, 620] on link "Mark as Completed" at bounding box center [1155, 612] width 130 height 33
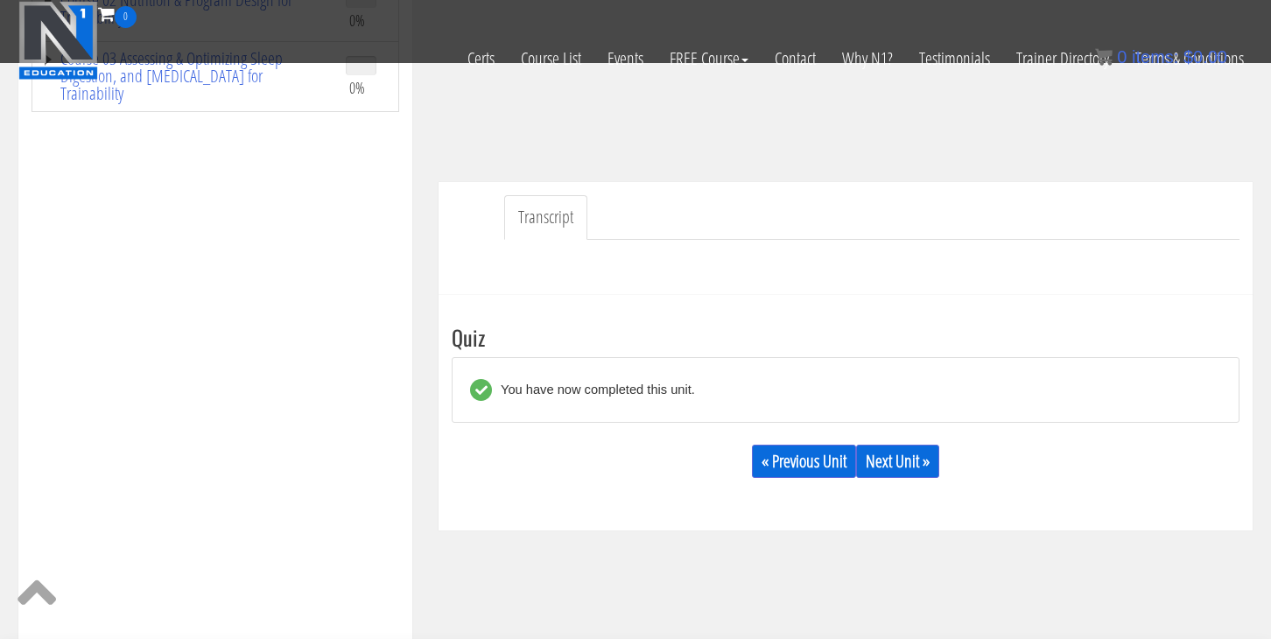
scroll to position [396, 0]
click at [908, 469] on link "Next Unit »" at bounding box center [897, 460] width 83 height 33
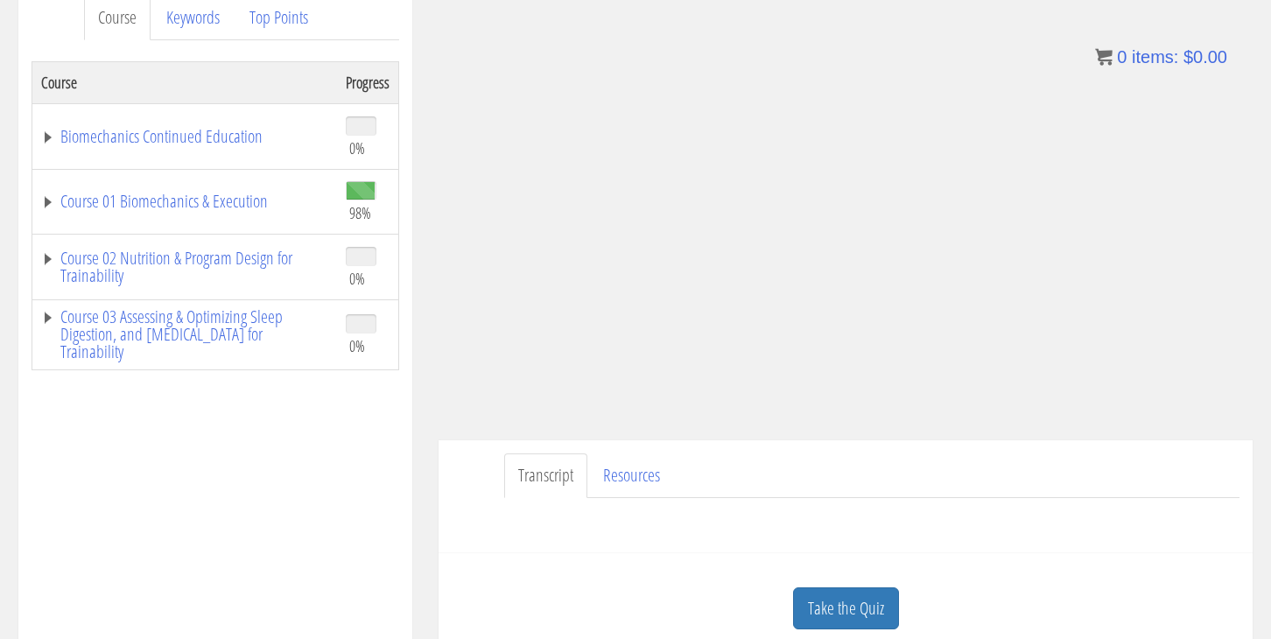
scroll to position [246, 0]
click at [845, 608] on link "Take the Quiz" at bounding box center [846, 609] width 106 height 43
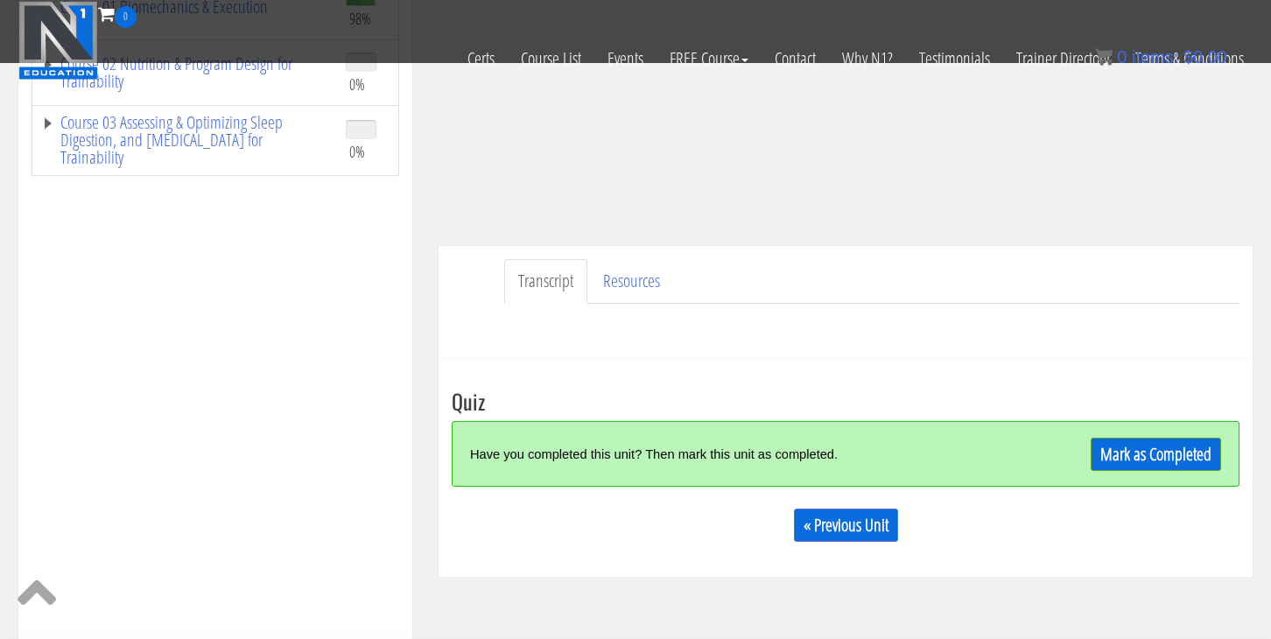
scroll to position [343, 0]
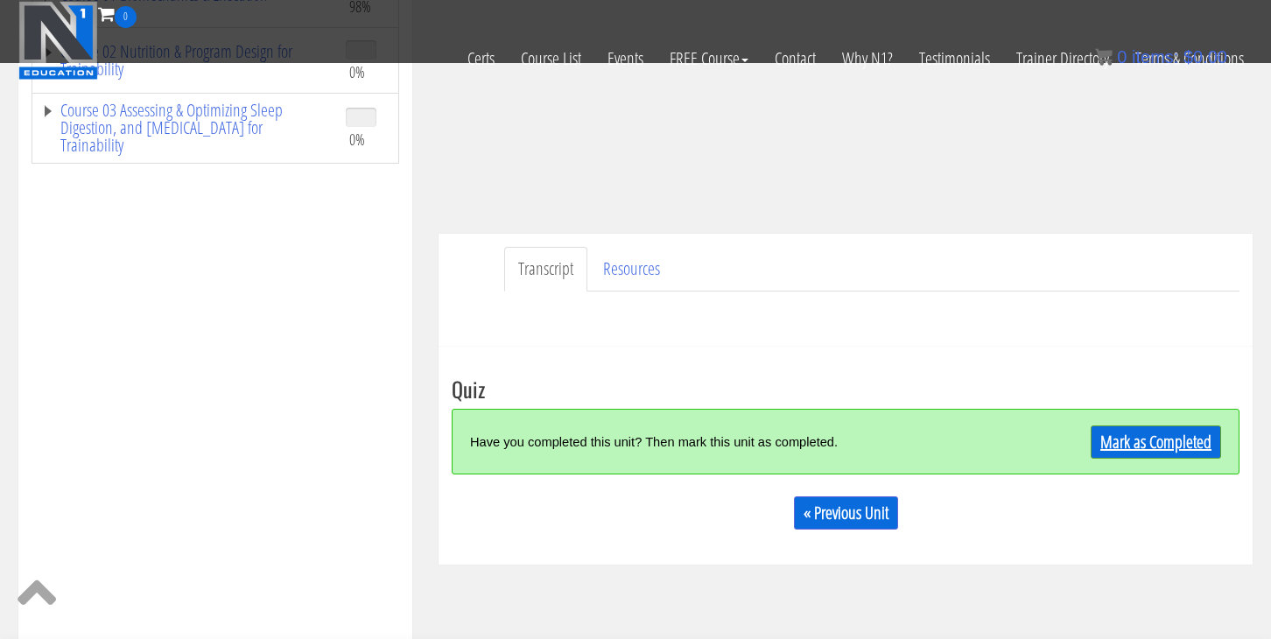
click at [1176, 448] on link "Mark as Completed" at bounding box center [1155, 441] width 130 height 33
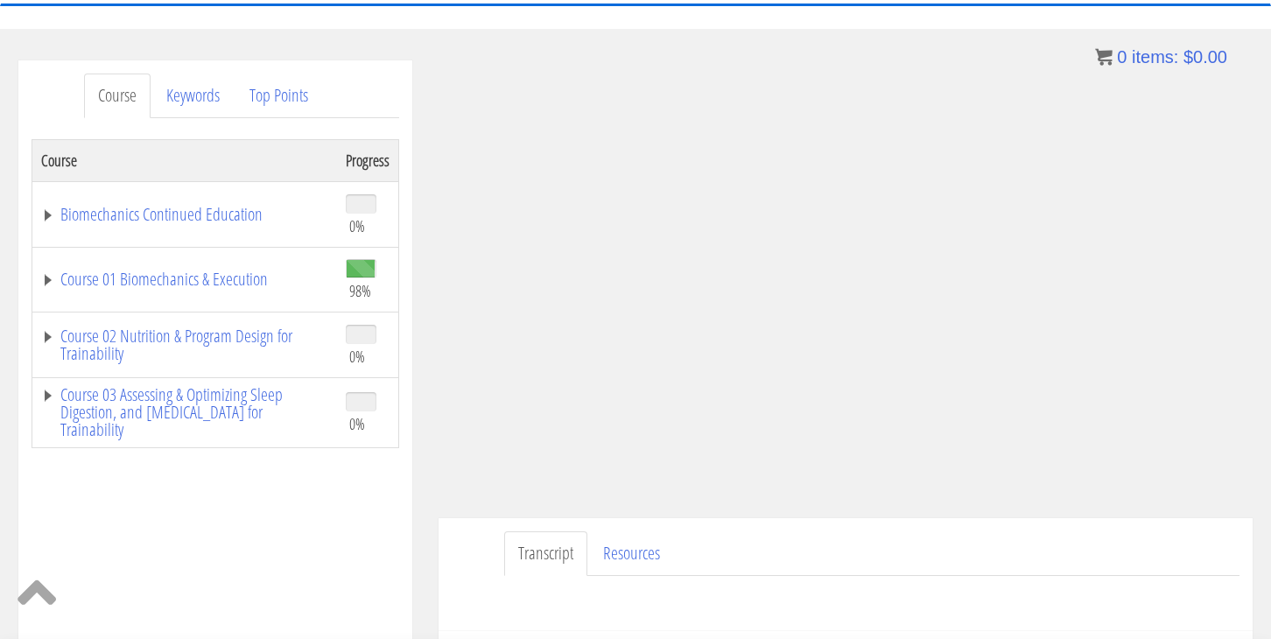
scroll to position [150, 0]
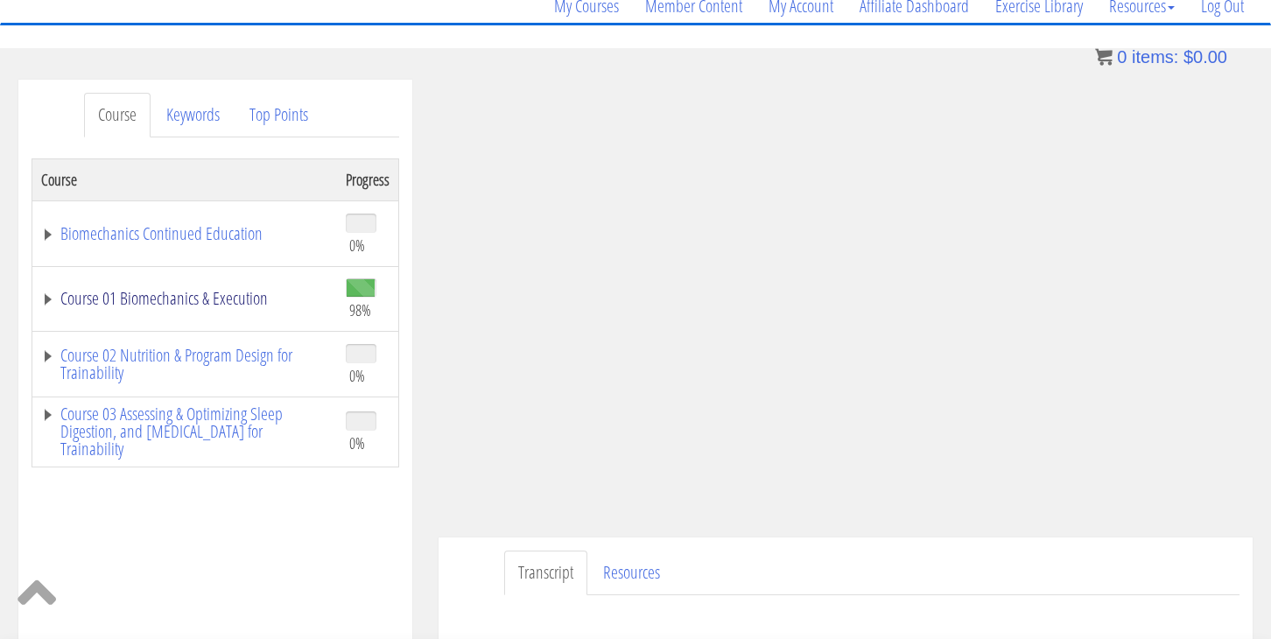
click at [219, 305] on link "Course 01 Biomechanics & Execution" at bounding box center [184, 299] width 287 height 18
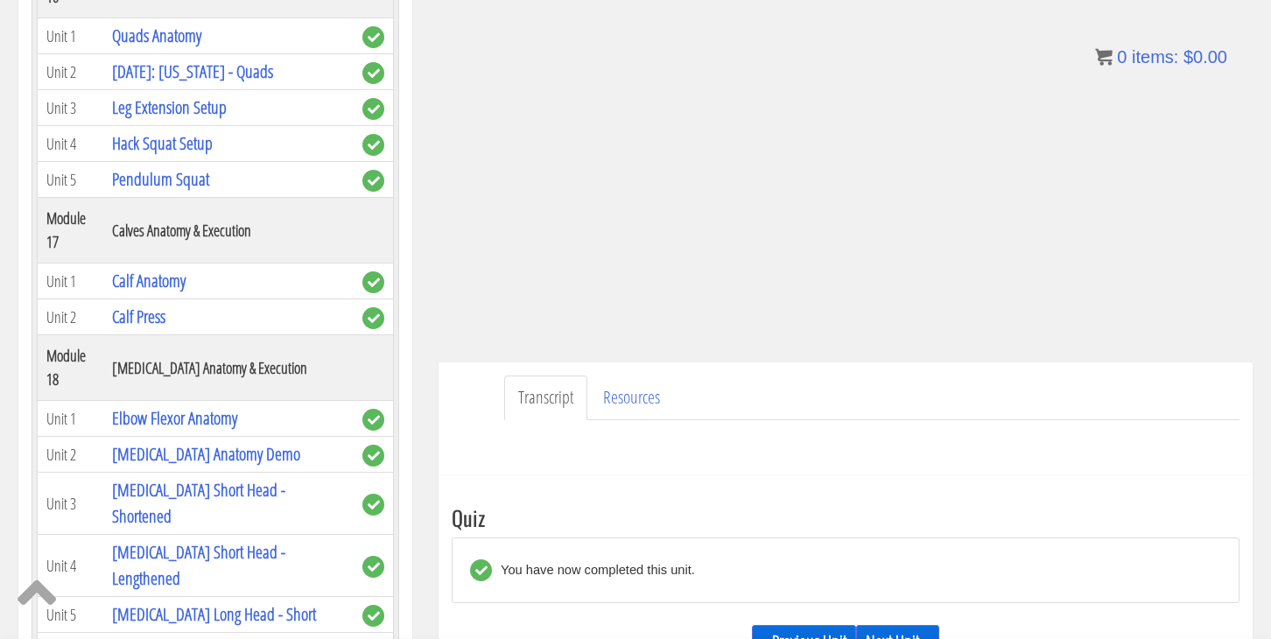
scroll to position [334, 0]
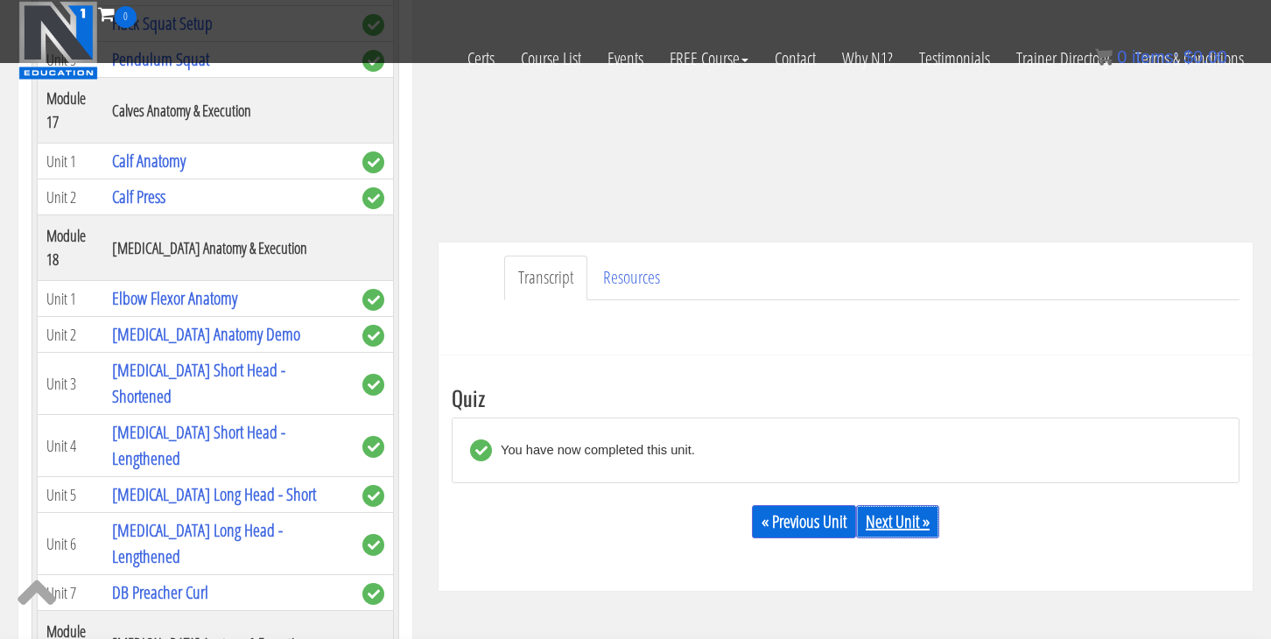
click at [890, 505] on div "« Previous Unit Next Unit »" at bounding box center [846, 522] width 788 height 60
click at [893, 522] on link "Next Unit »" at bounding box center [897, 521] width 83 height 33
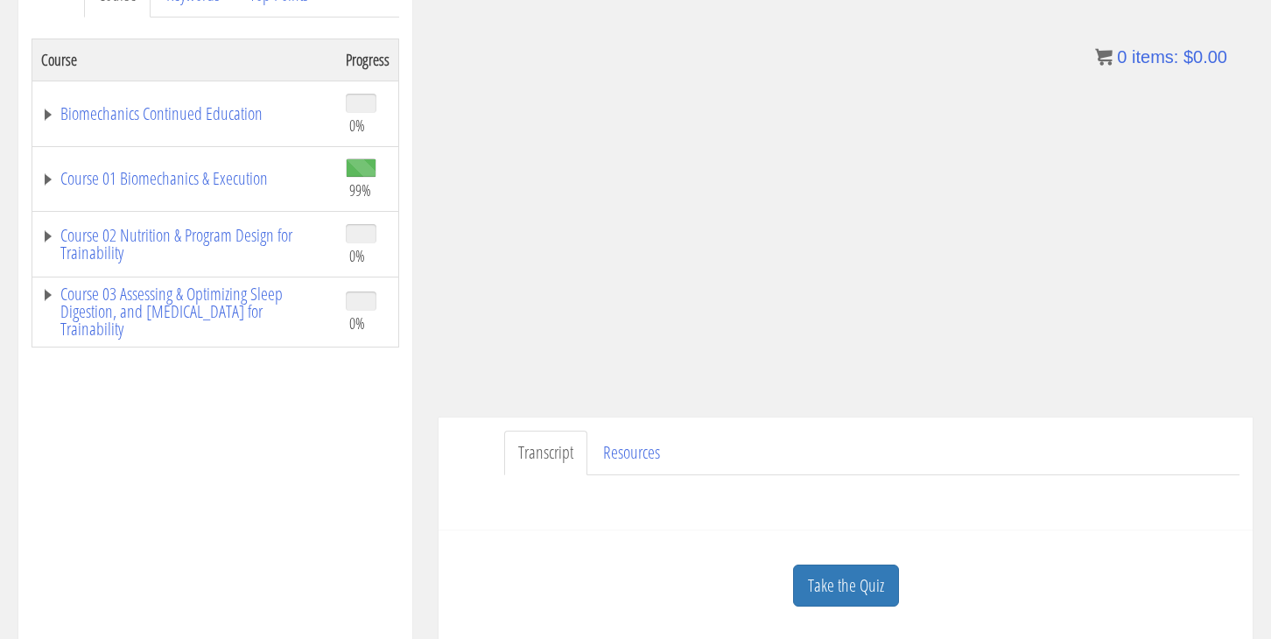
scroll to position [284, 0]
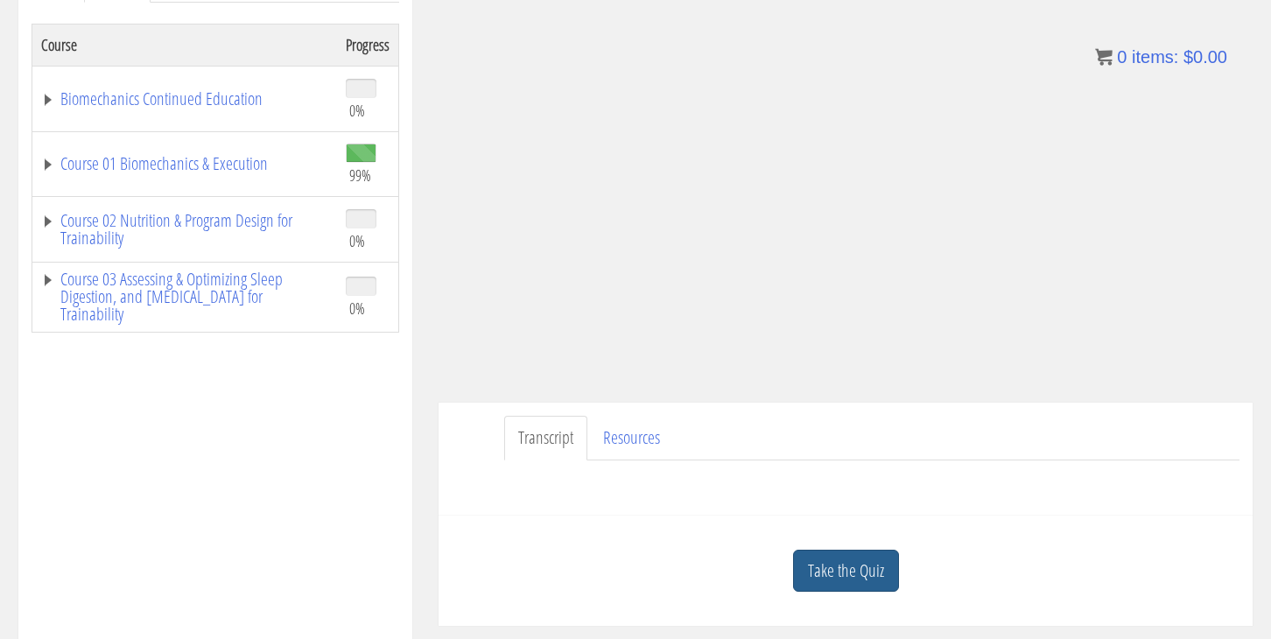
click at [872, 564] on link "Take the Quiz" at bounding box center [846, 571] width 106 height 43
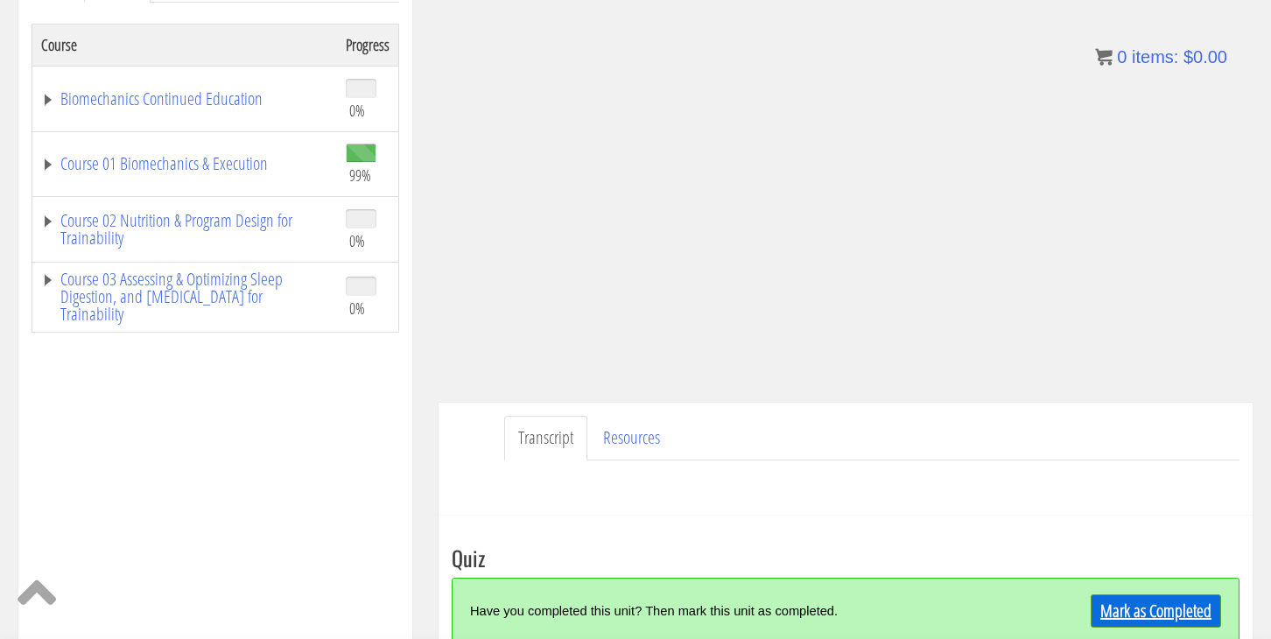
click at [1160, 608] on link "Mark as Completed" at bounding box center [1155, 610] width 130 height 33
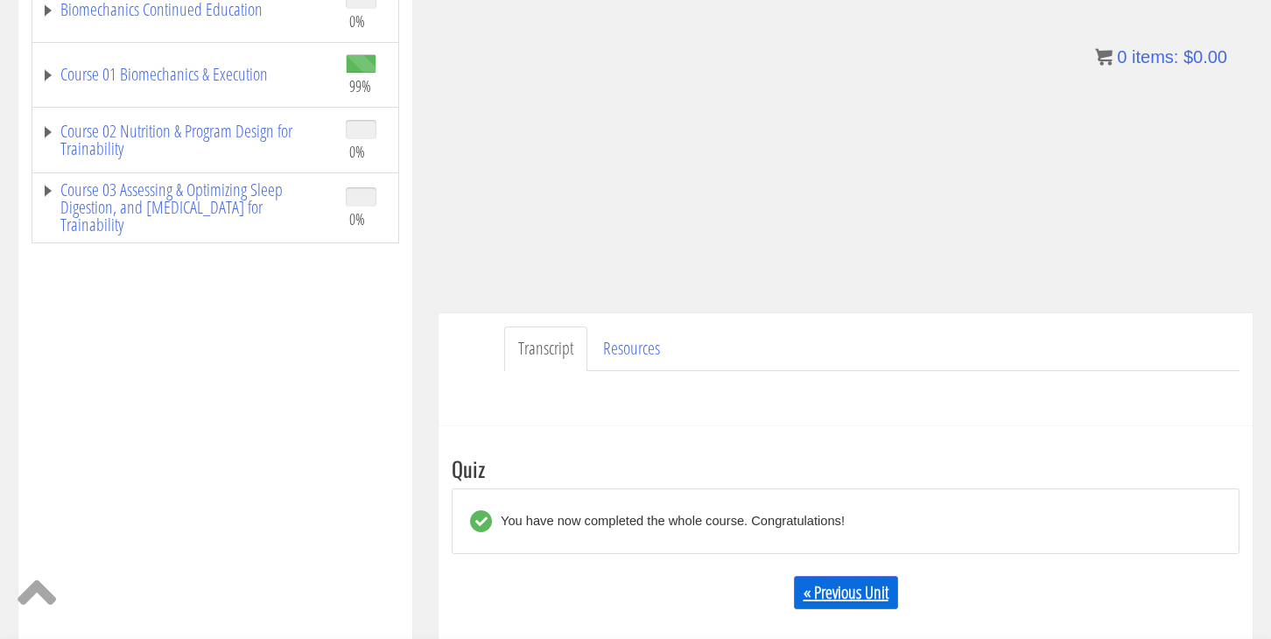
scroll to position [402, 0]
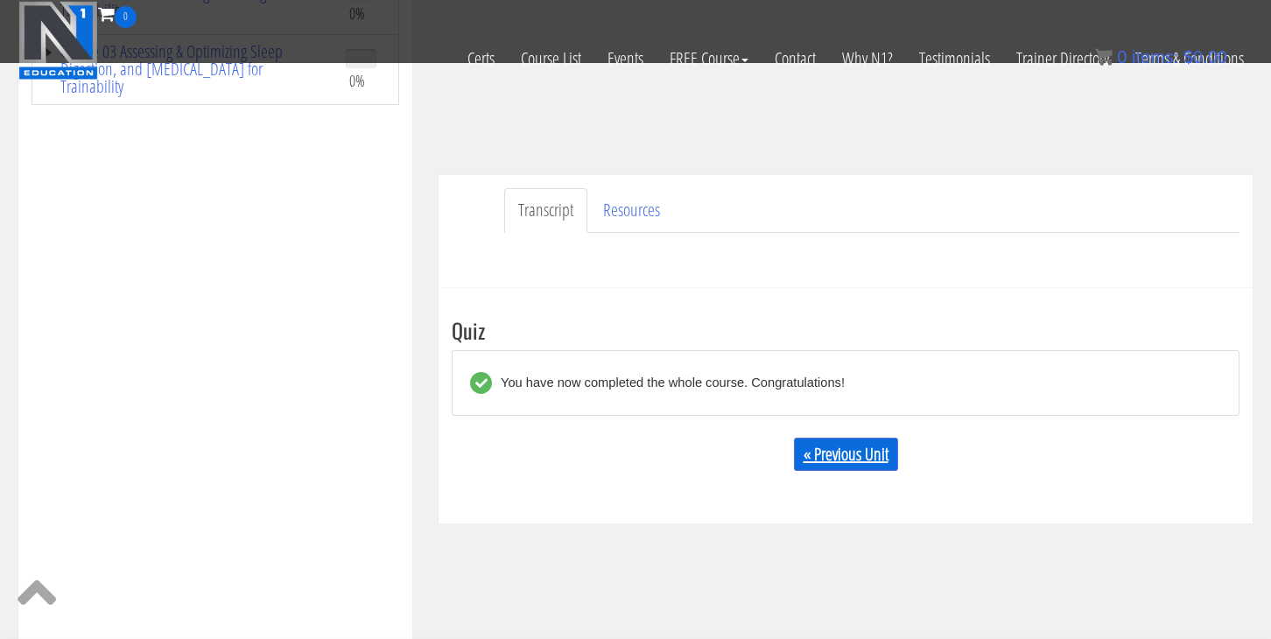
click at [845, 466] on link "« Previous Unit" at bounding box center [846, 454] width 104 height 33
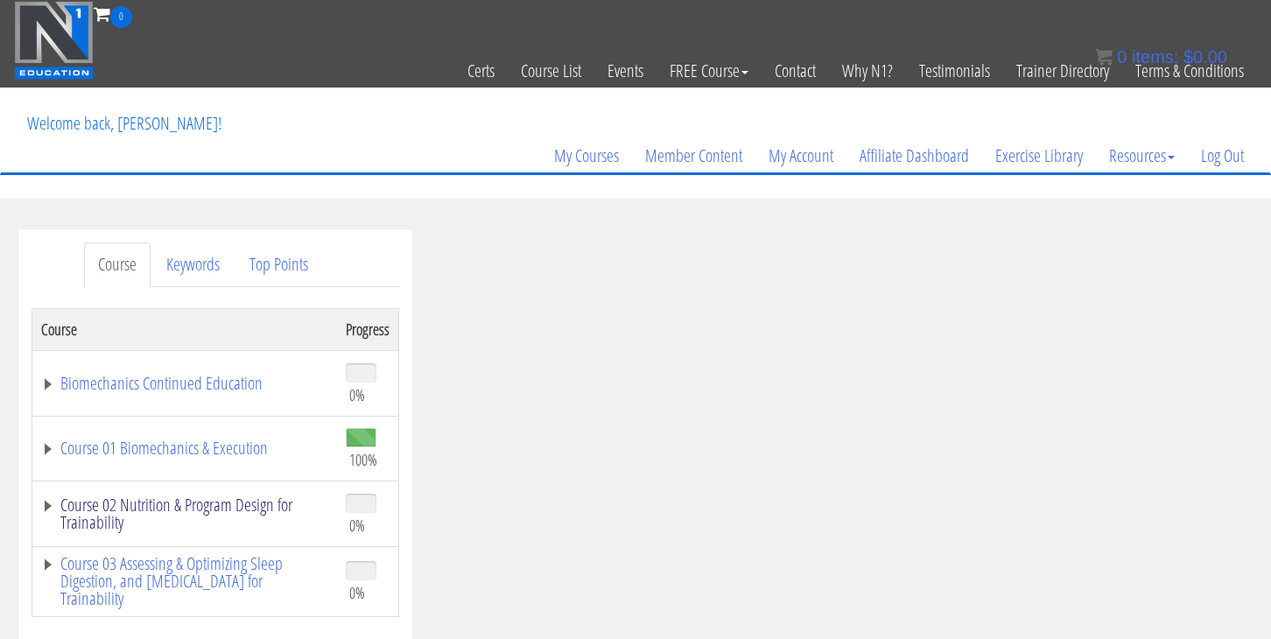
click at [197, 501] on link "Course 02 Nutrition & Program Design for Trainability" at bounding box center [184, 513] width 287 height 35
